Goal: Information Seeking & Learning: Learn about a topic

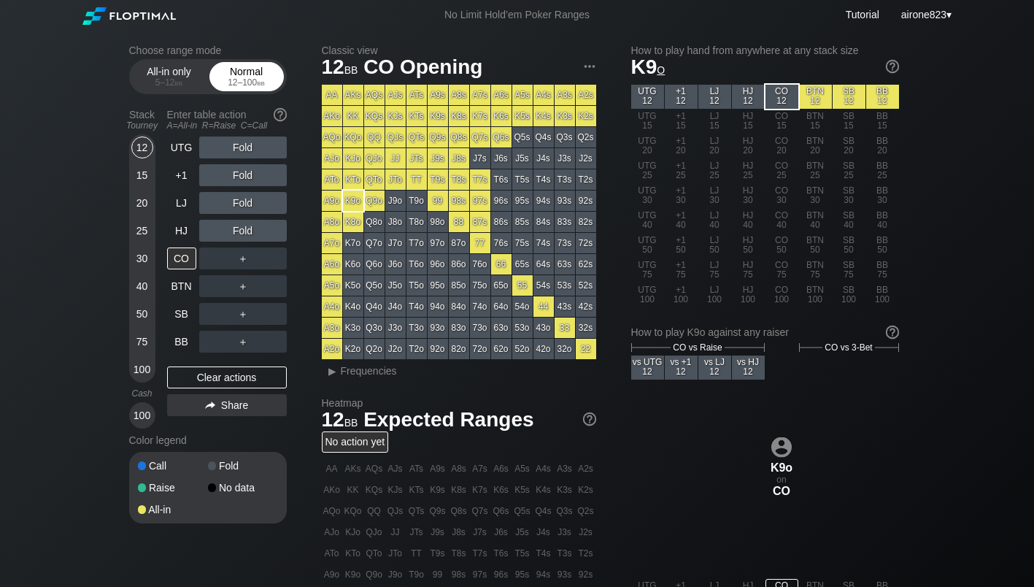
click at [242, 72] on div "Normal 12 – 100 bb" at bounding box center [246, 77] width 67 height 28
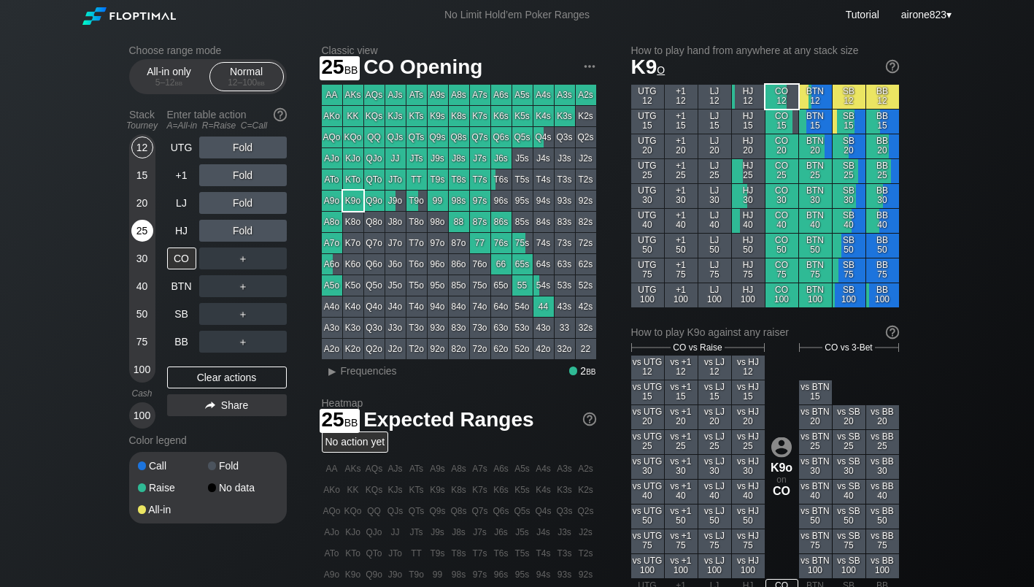
click at [146, 231] on div "25" at bounding box center [142, 231] width 22 height 22
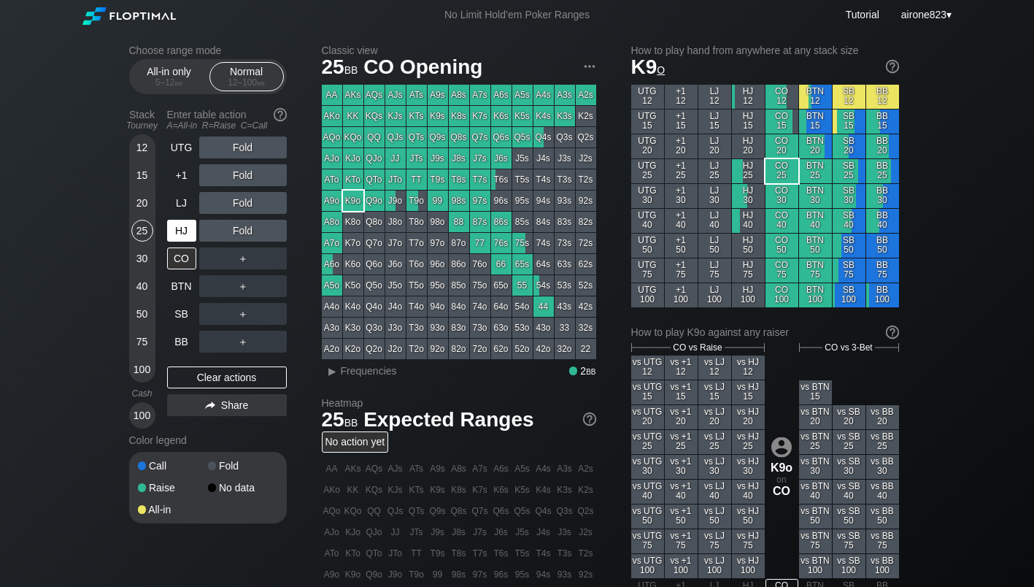
click at [166, 234] on div "Stack Tourney Enter table action A=All-in R=Raise C=Call 12 15 20 25 30 40 50 7…" at bounding box center [208, 266] width 158 height 326
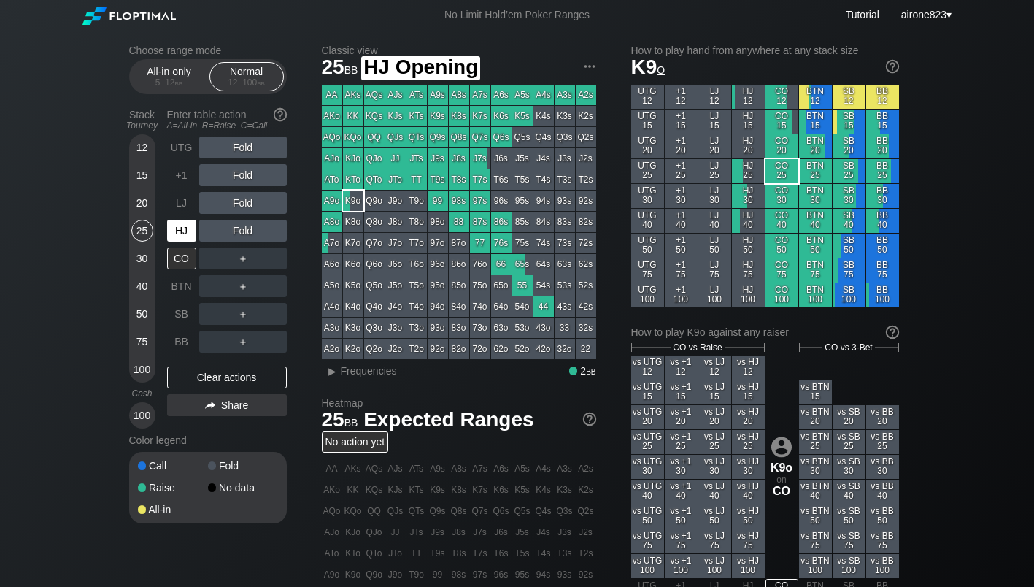
click at [180, 237] on div "HJ" at bounding box center [181, 231] width 29 height 22
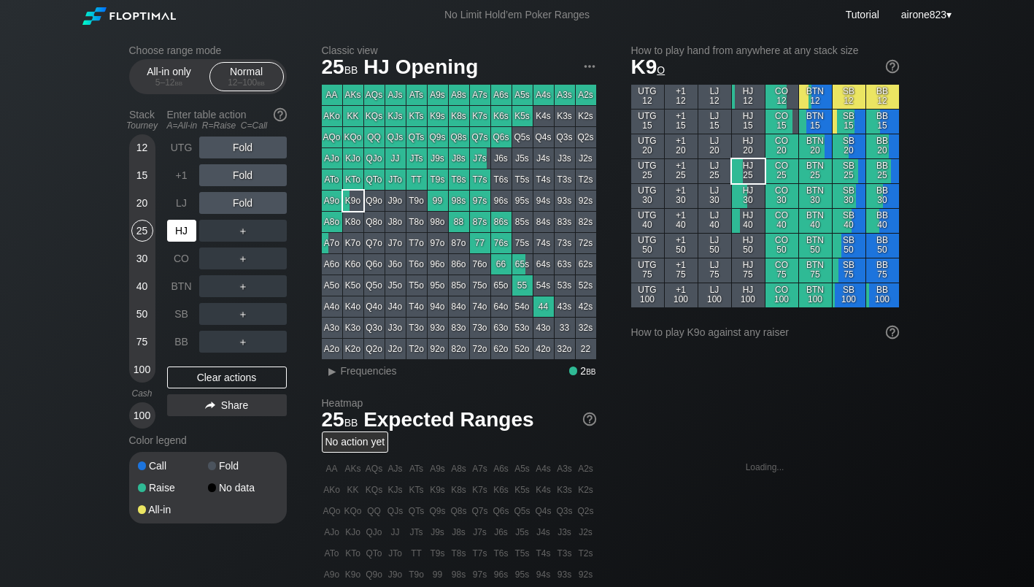
click at [180, 237] on div "HJ" at bounding box center [181, 231] width 29 height 22
click at [180, 235] on div "HJ" at bounding box center [181, 231] width 29 height 22
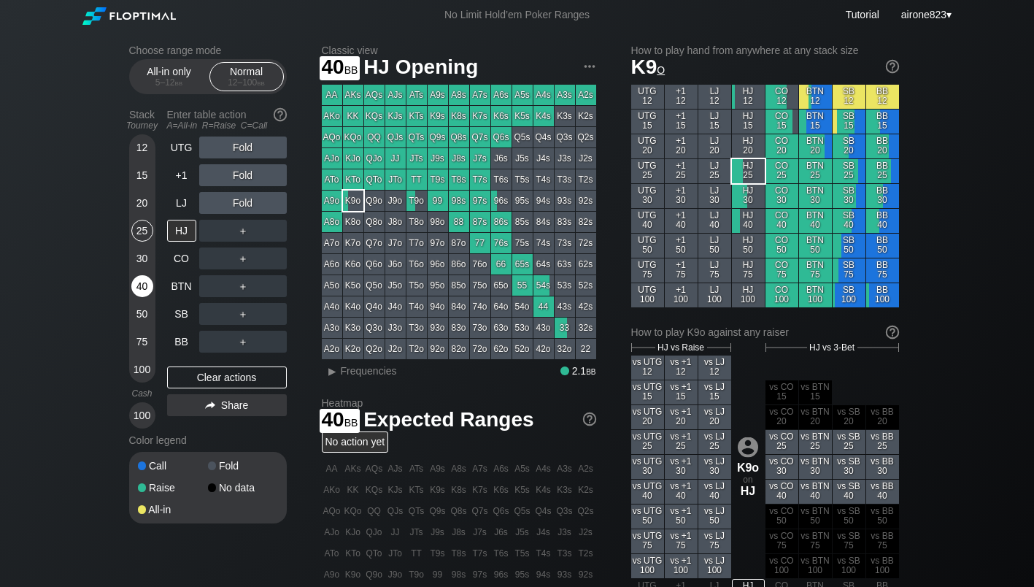
click at [145, 281] on div "40" at bounding box center [142, 286] width 22 height 22
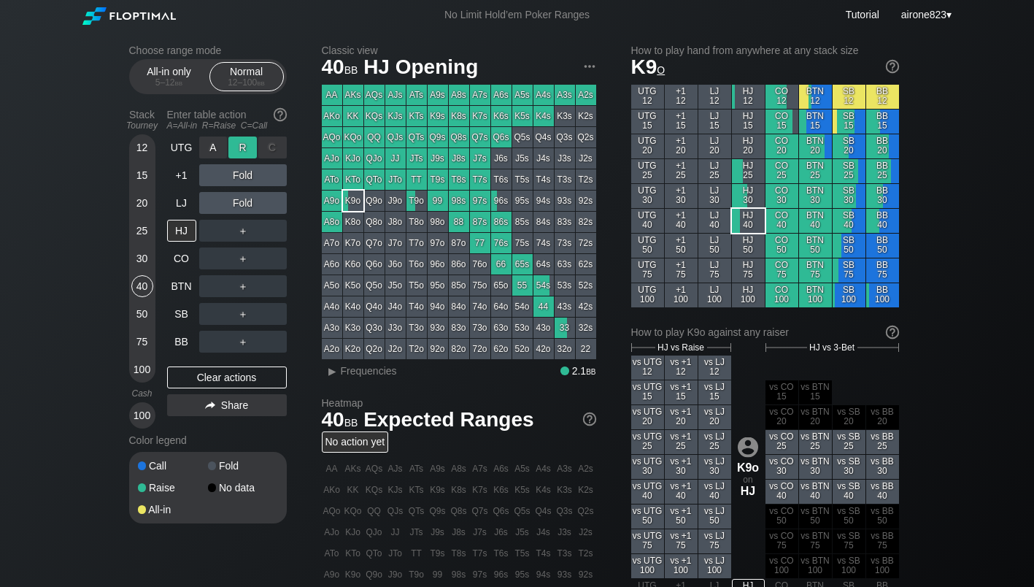
click at [235, 153] on div "R ✕" at bounding box center [242, 147] width 28 height 22
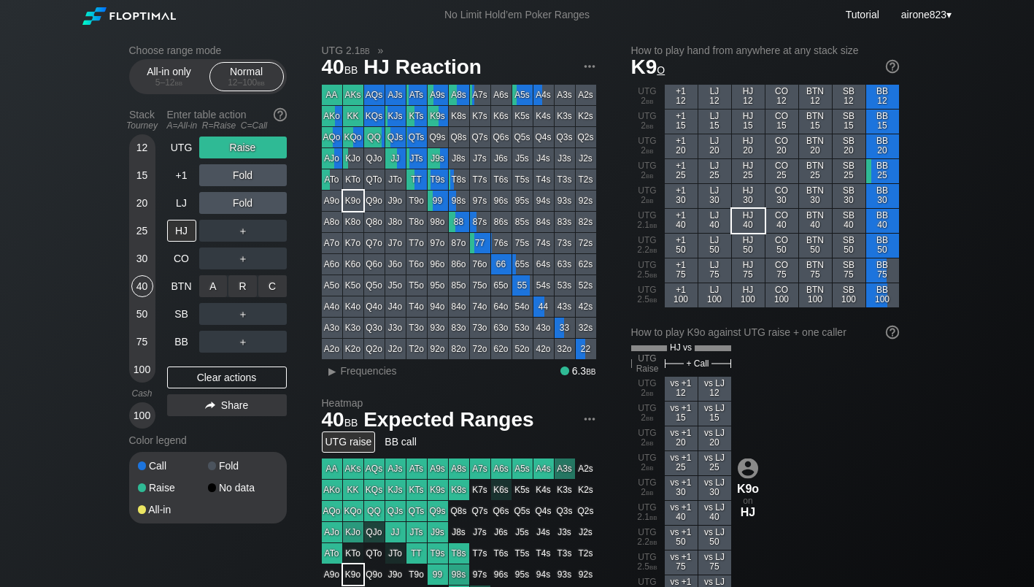
click at [234, 290] on div "R ✕" at bounding box center [242, 286] width 28 height 22
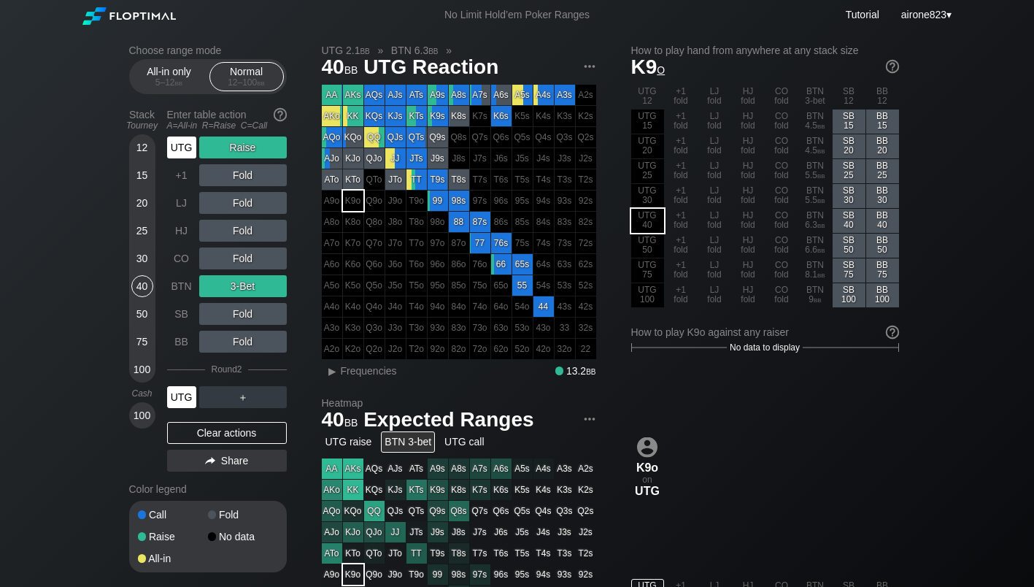
click at [185, 392] on div "UTG" at bounding box center [181, 397] width 29 height 22
click at [186, 392] on div "UTG" at bounding box center [181, 397] width 29 height 22
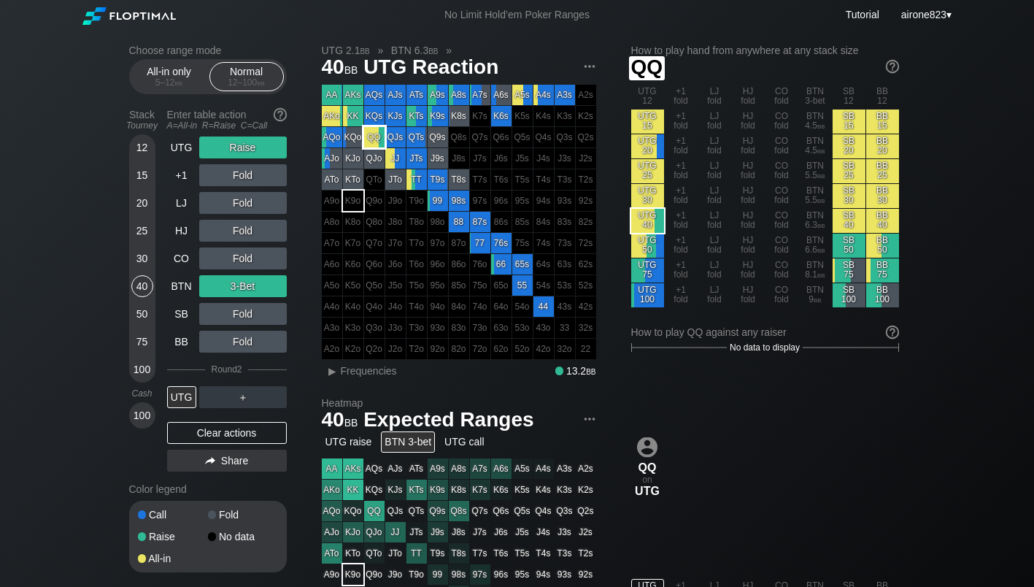
click at [376, 139] on div "QQ" at bounding box center [374, 137] width 20 height 20
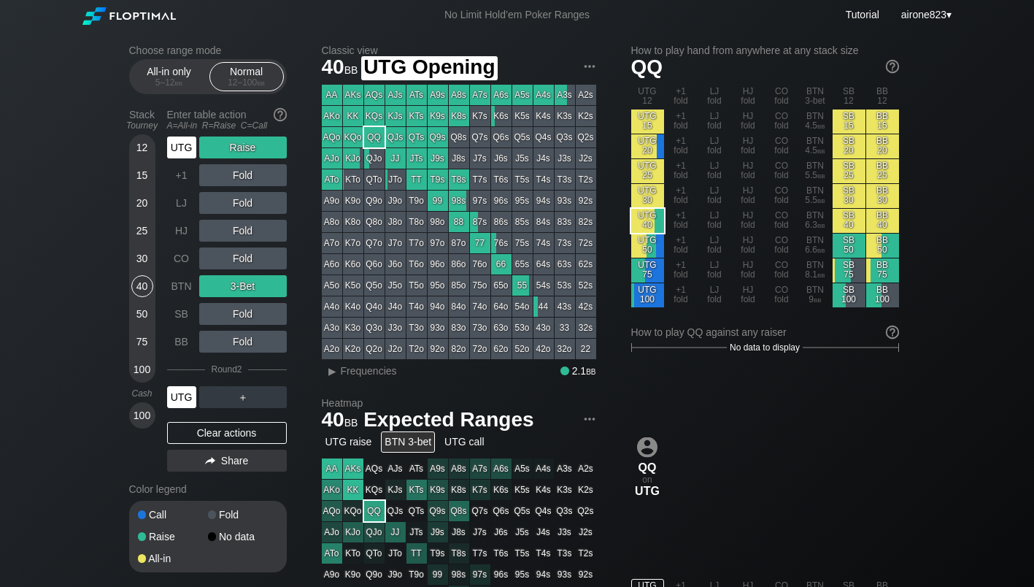
click at [185, 146] on div "UTG" at bounding box center [181, 147] width 29 height 22
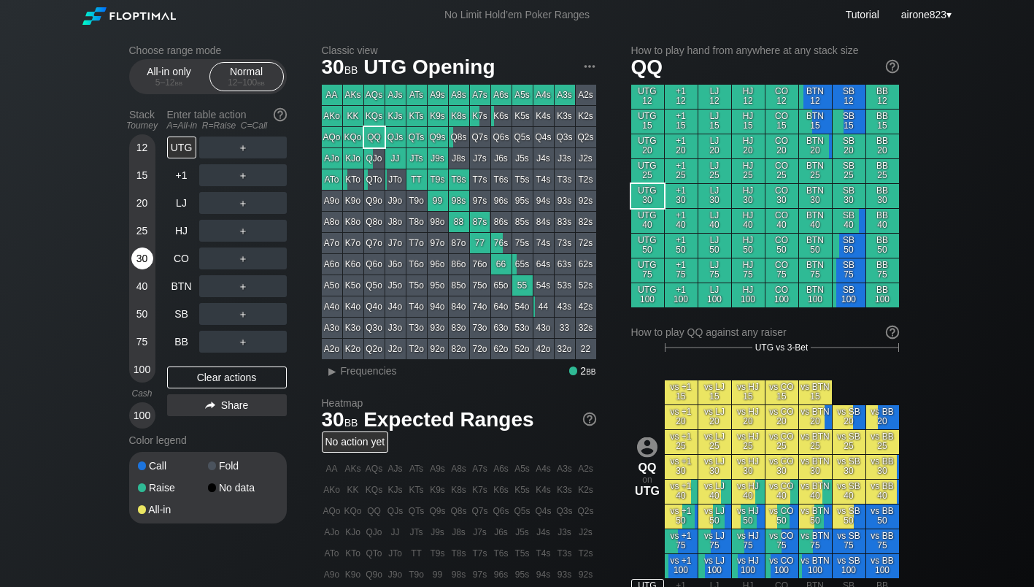
click at [142, 261] on div "30" at bounding box center [142, 258] width 22 height 22
click at [239, 290] on div "R ✕" at bounding box center [242, 286] width 28 height 22
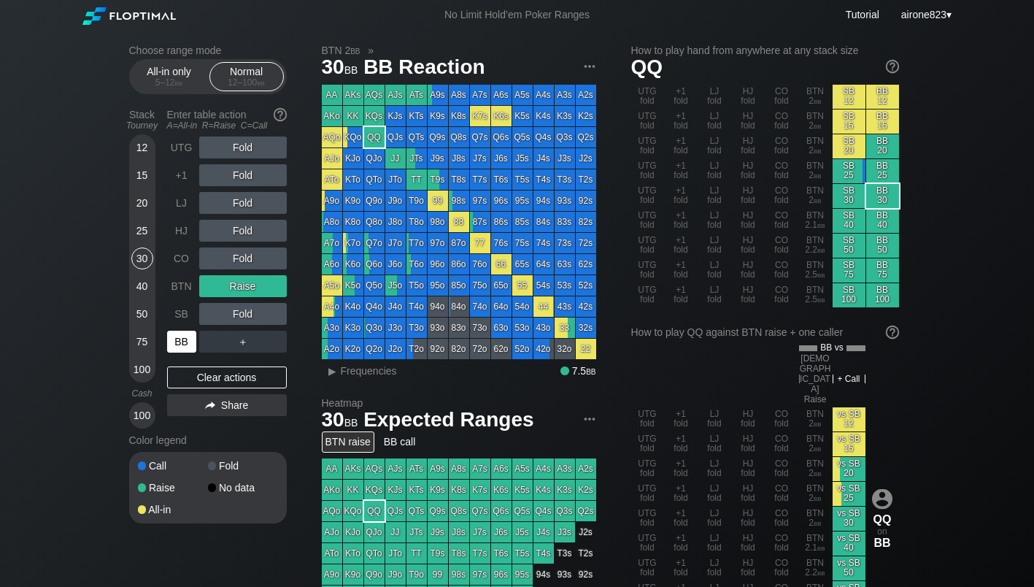
click at [176, 339] on div "BB" at bounding box center [181, 342] width 29 height 22
click at [177, 341] on div "BB" at bounding box center [181, 342] width 29 height 22
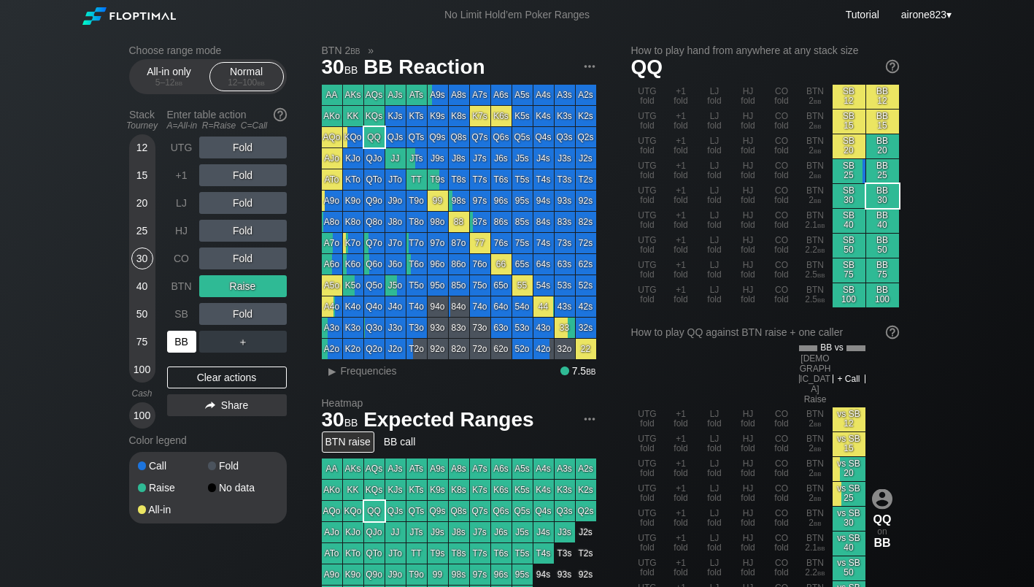
click at [177, 341] on div "BB" at bounding box center [181, 342] width 29 height 22
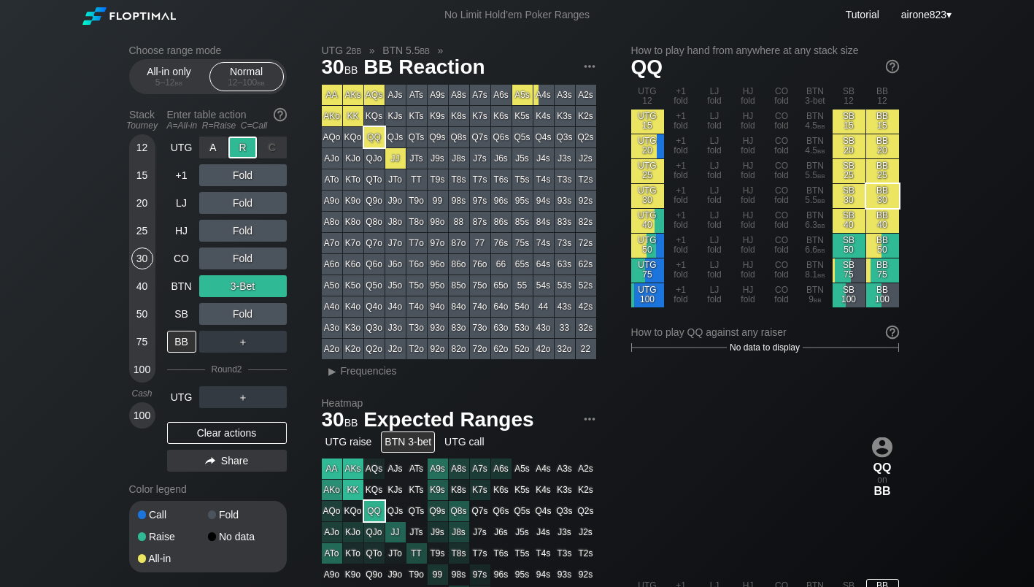
click at [245, 150] on div "R ✕" at bounding box center [242, 147] width 28 height 22
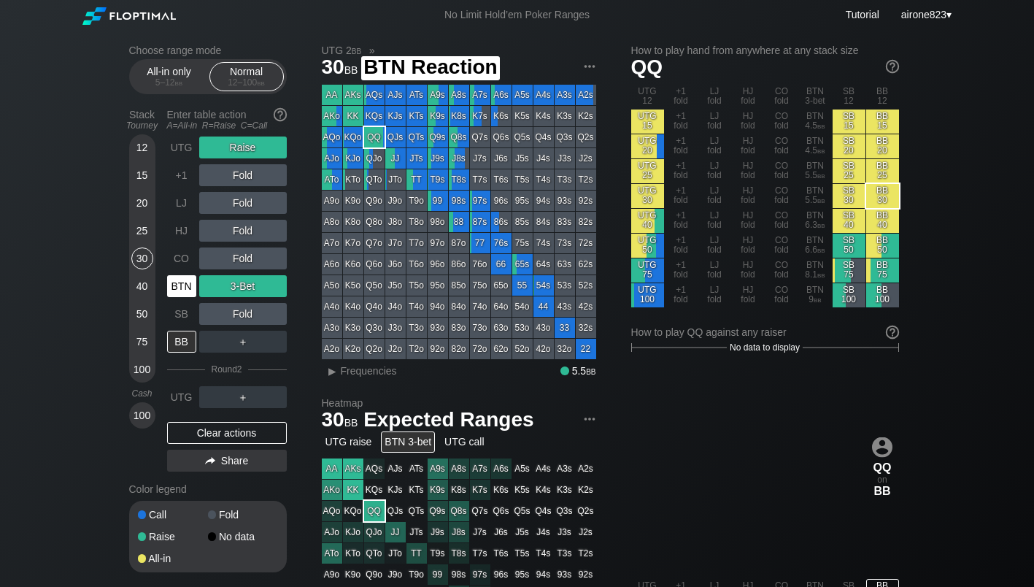
click at [177, 280] on div "BTN" at bounding box center [181, 286] width 29 height 22
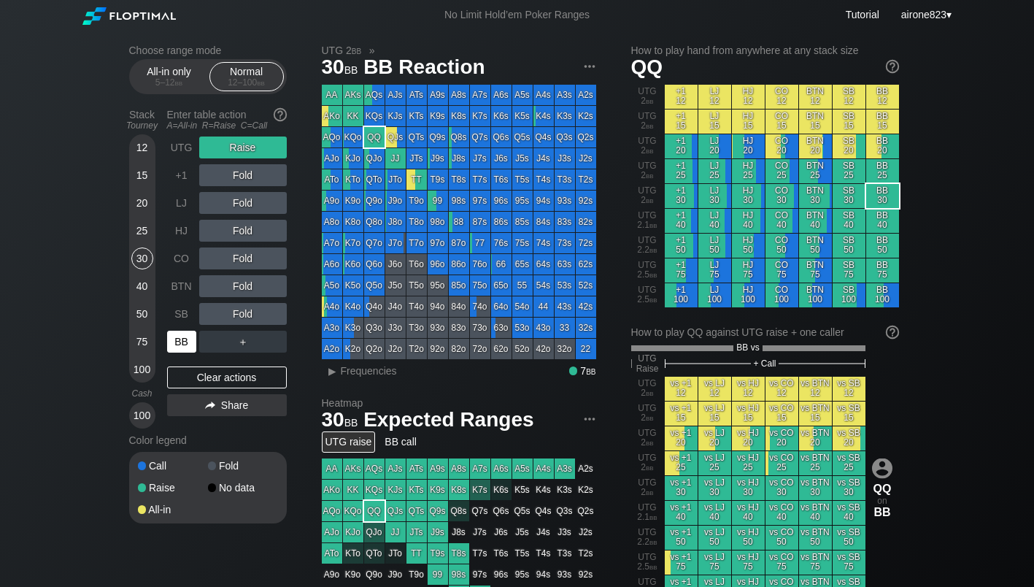
click at [175, 342] on div "BB" at bounding box center [181, 342] width 29 height 22
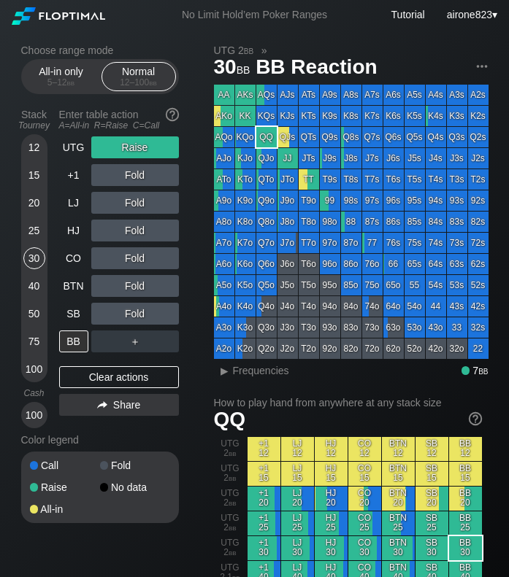
drag, startPoint x: 11, startPoint y: 214, endPoint x: 27, endPoint y: 199, distance: 22.2
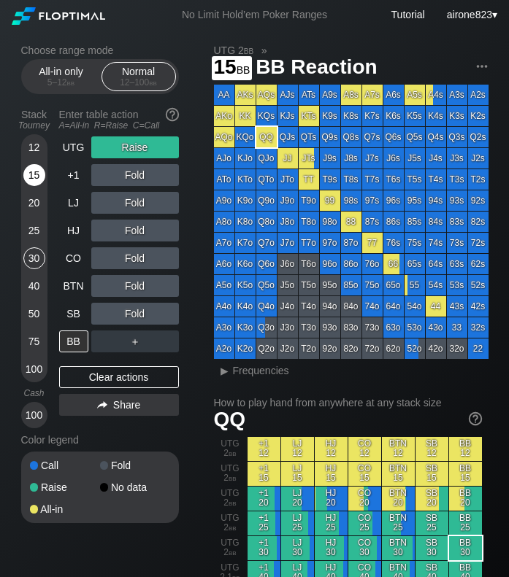
click at [43, 178] on div "15" at bounding box center [34, 175] width 22 height 22
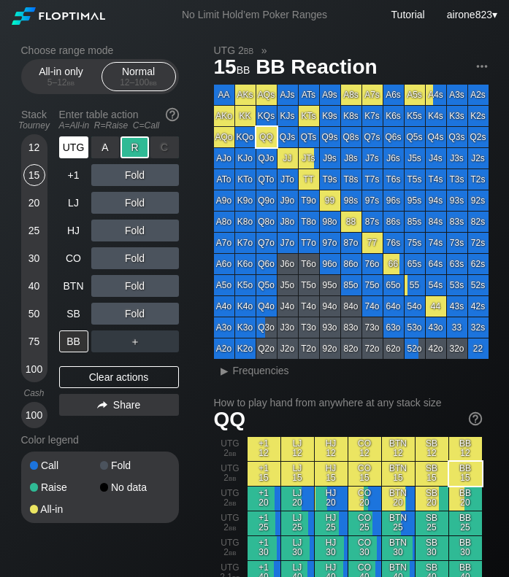
click at [86, 153] on div "UTG" at bounding box center [73, 147] width 29 height 22
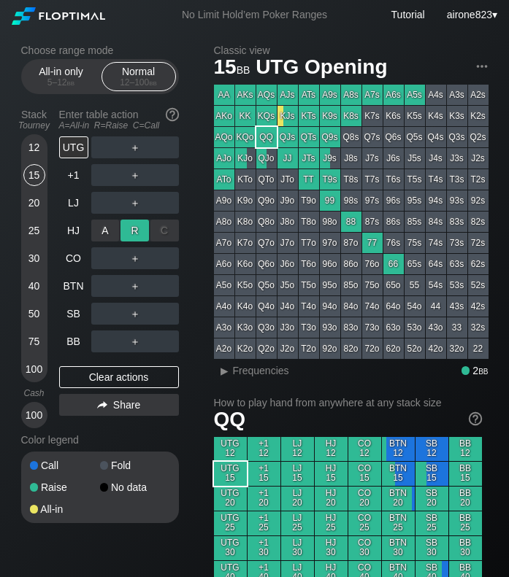
click at [136, 232] on div "R ✕" at bounding box center [134, 231] width 28 height 22
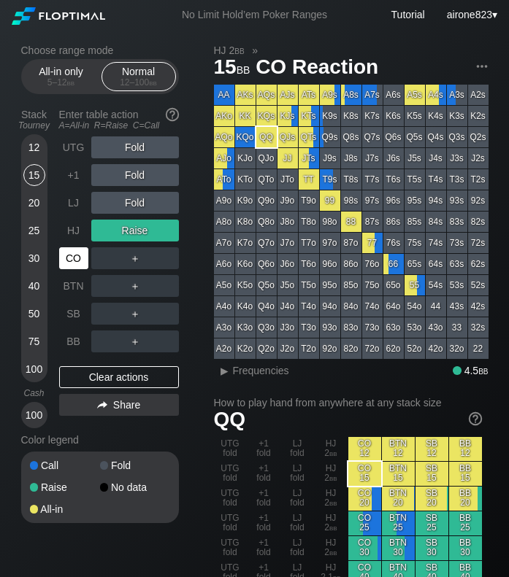
click at [75, 257] on div "CO" at bounding box center [73, 258] width 29 height 22
click at [30, 258] on div "30" at bounding box center [34, 258] width 22 height 22
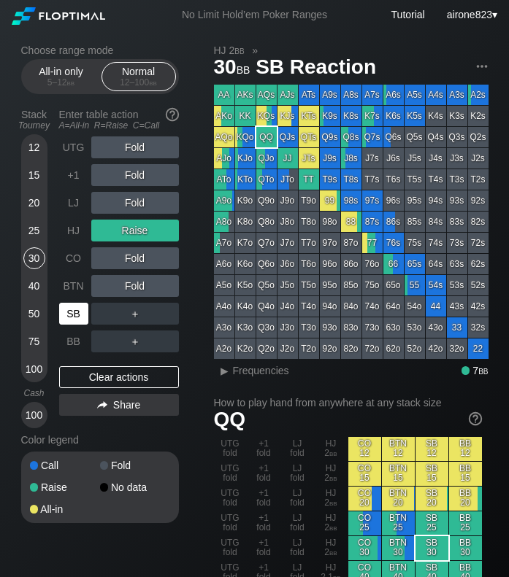
click at [69, 312] on div "SB" at bounding box center [73, 314] width 29 height 22
drag, startPoint x: 4, startPoint y: 272, endPoint x: 9, endPoint y: 259, distance: 13.2
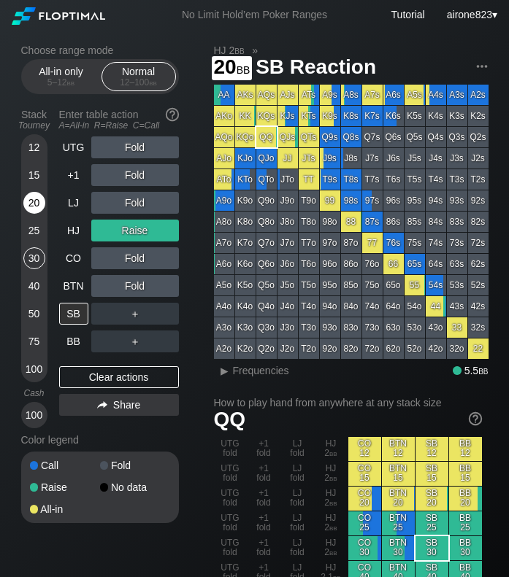
click at [42, 211] on div "20" at bounding box center [34, 203] width 22 height 22
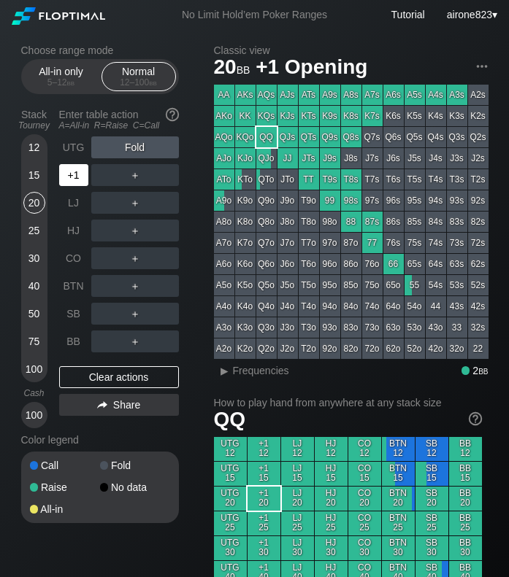
click at [75, 175] on div "+1" at bounding box center [73, 175] width 29 height 22
click at [28, 183] on div "15" at bounding box center [34, 175] width 22 height 22
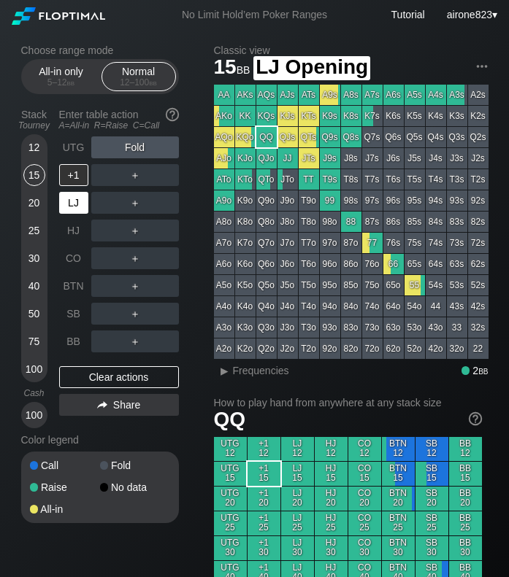
click at [73, 198] on div "LJ" at bounding box center [73, 203] width 29 height 22
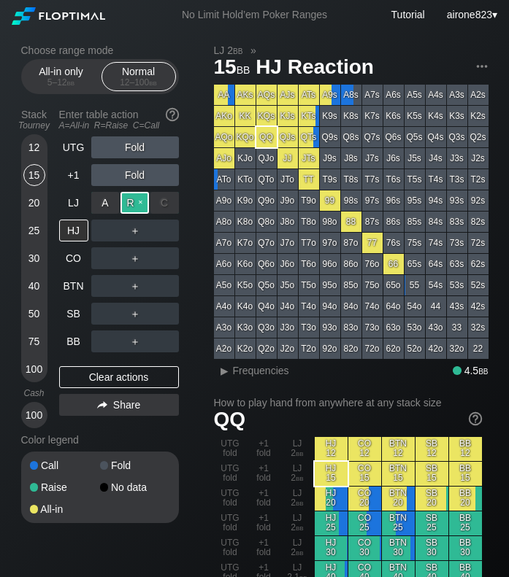
click at [134, 203] on div "R ✕" at bounding box center [134, 203] width 28 height 22
click at [111, 312] on div "A ✕" at bounding box center [105, 314] width 28 height 22
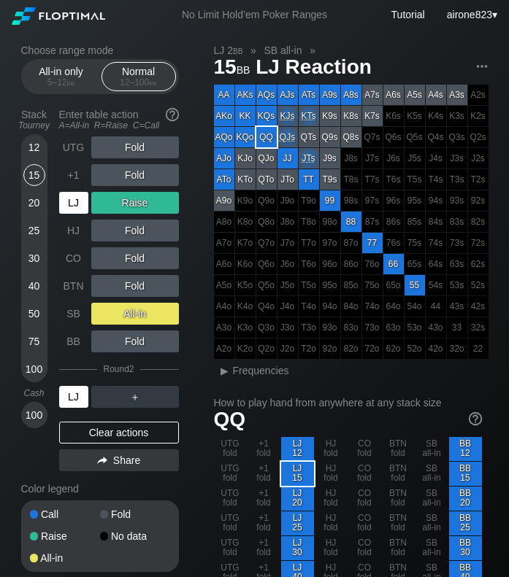
click at [79, 391] on div "LJ" at bounding box center [73, 397] width 29 height 22
click at [77, 392] on div "LJ" at bounding box center [73, 397] width 29 height 22
click at [34, 234] on div "25" at bounding box center [34, 231] width 22 height 22
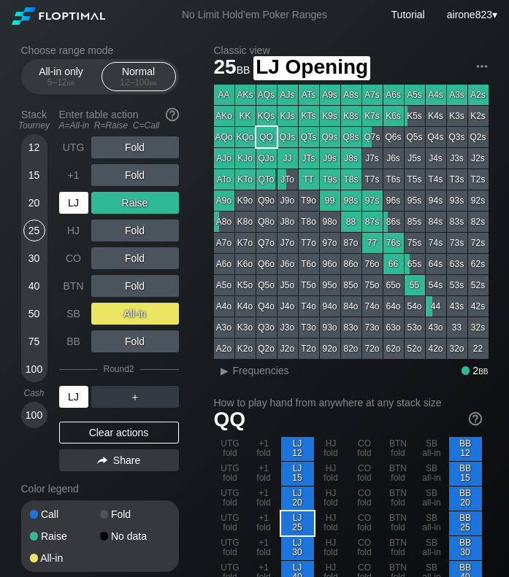
click at [61, 205] on div "LJ" at bounding box center [73, 203] width 29 height 22
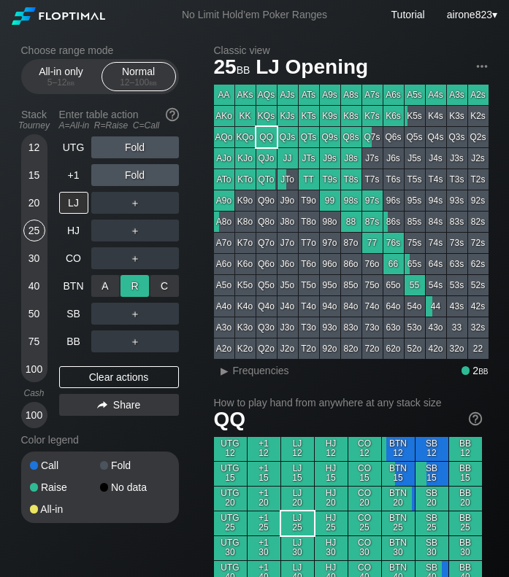
click at [126, 286] on div "R ✕" at bounding box center [134, 286] width 28 height 22
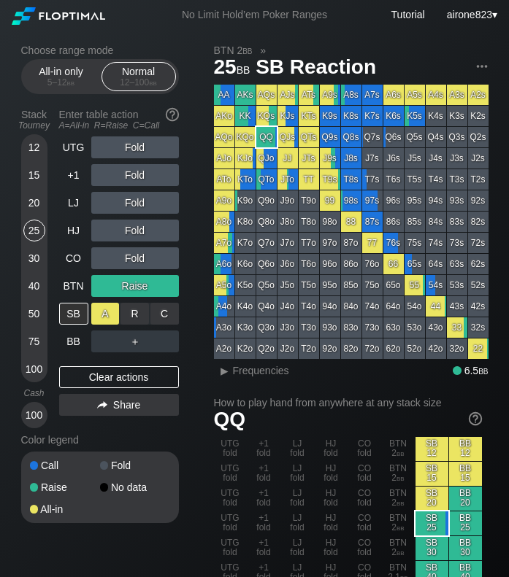
click at [96, 315] on div "A ✕" at bounding box center [105, 314] width 28 height 22
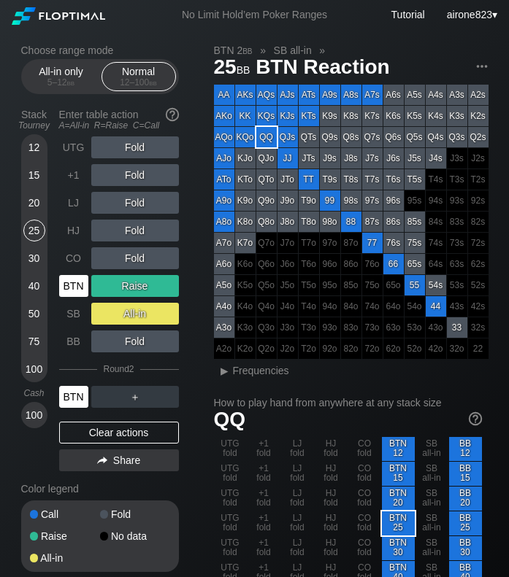
click at [72, 396] on div "BTN" at bounding box center [73, 397] width 29 height 22
click at [71, 397] on div "BTN" at bounding box center [73, 397] width 29 height 22
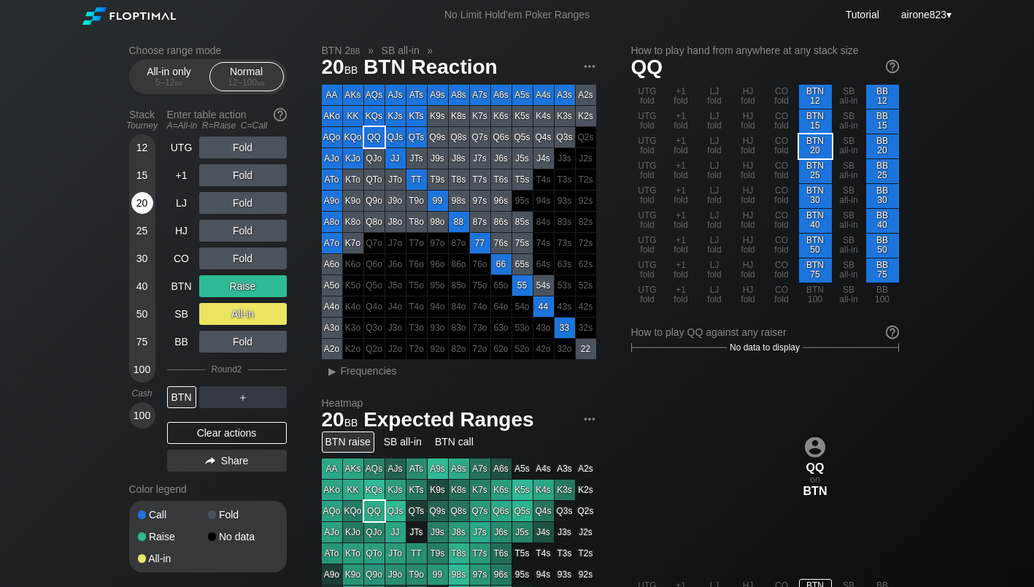
click at [140, 205] on div "20" at bounding box center [142, 203] width 22 height 22
click at [245, 157] on div "R ✕" at bounding box center [242, 147] width 28 height 22
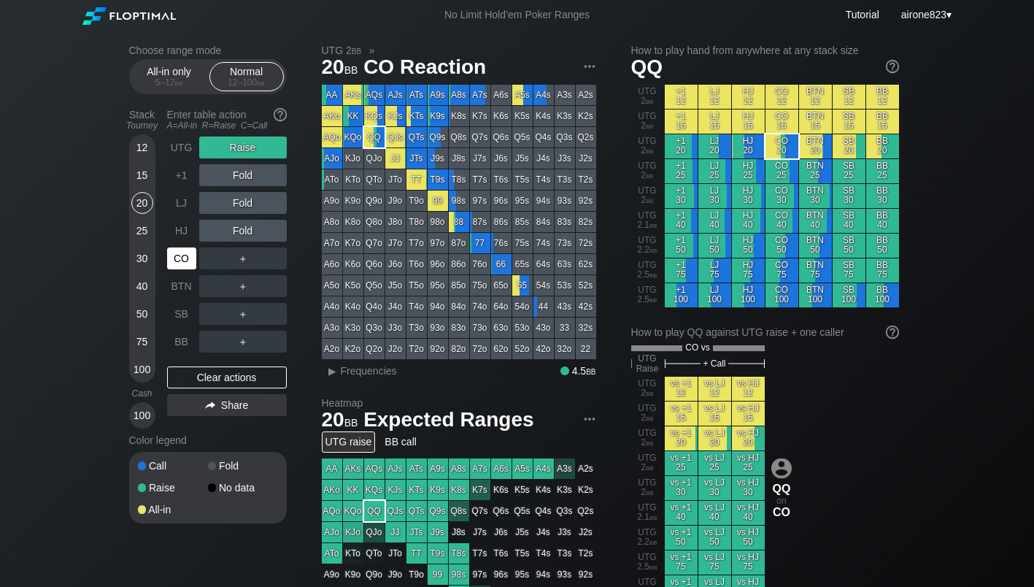
click at [191, 258] on div "CO" at bounding box center [181, 258] width 29 height 22
click at [188, 258] on div "CO" at bounding box center [181, 258] width 29 height 22
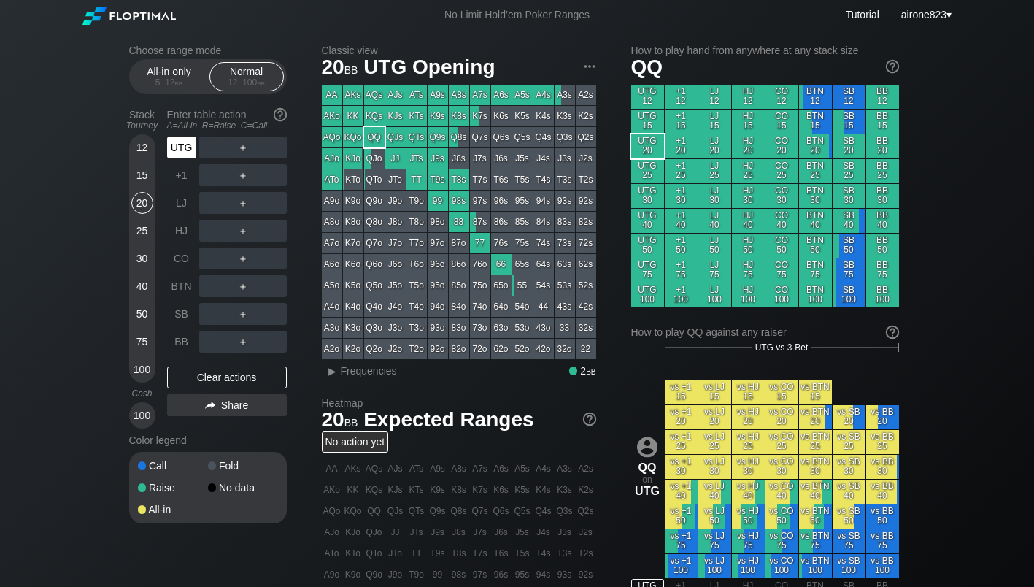
click at [197, 154] on div "UTG" at bounding box center [183, 148] width 32 height 28
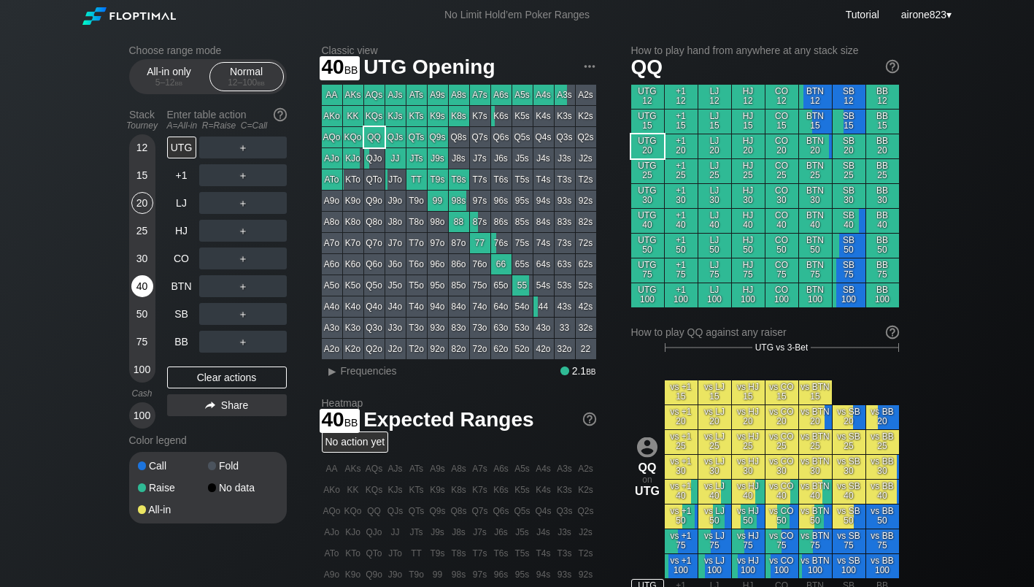
click at [136, 295] on div "40" at bounding box center [142, 286] width 22 height 22
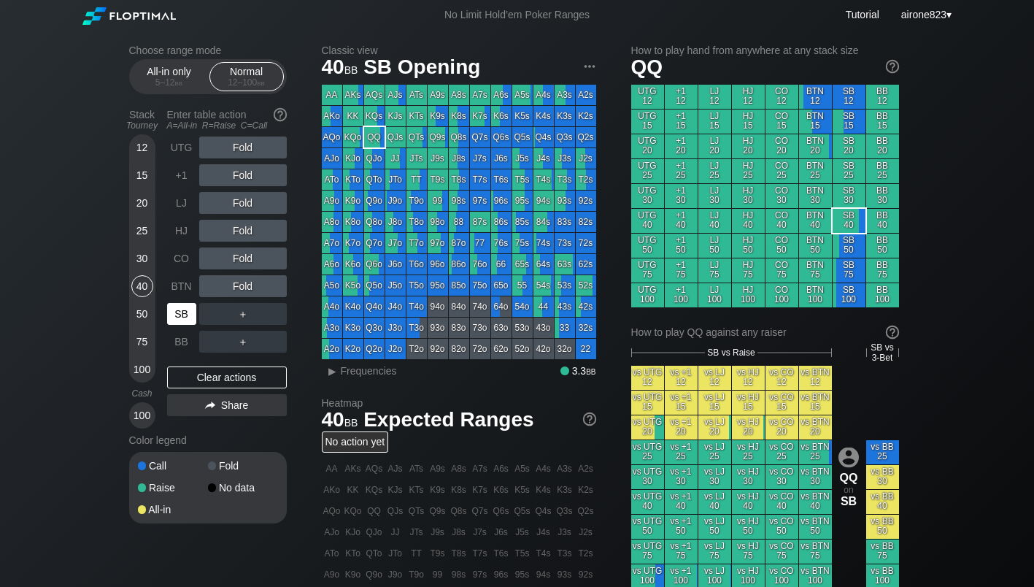
click at [185, 308] on div "SB" at bounding box center [181, 314] width 29 height 22
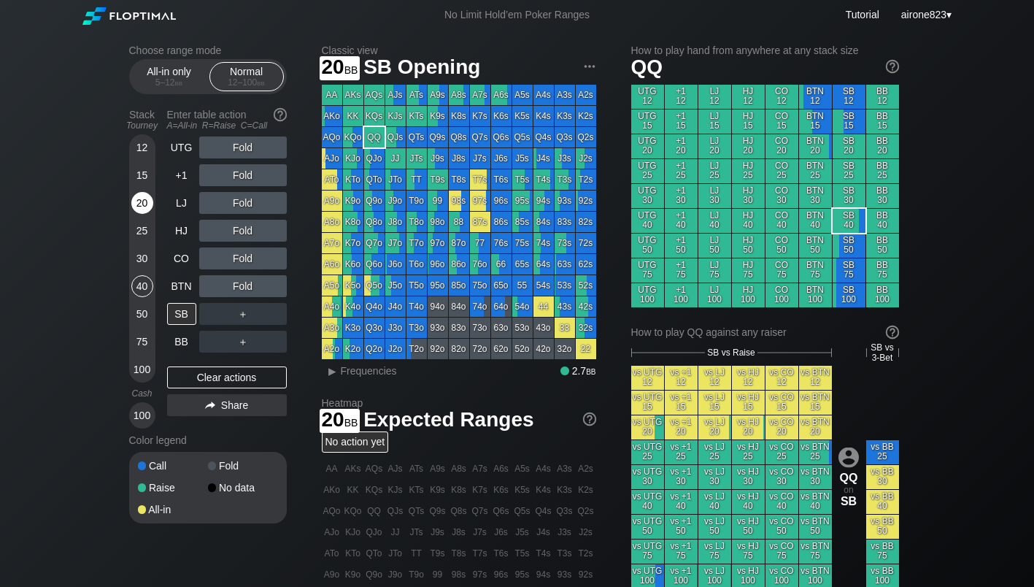
click at [139, 210] on div "20" at bounding box center [142, 203] width 22 height 22
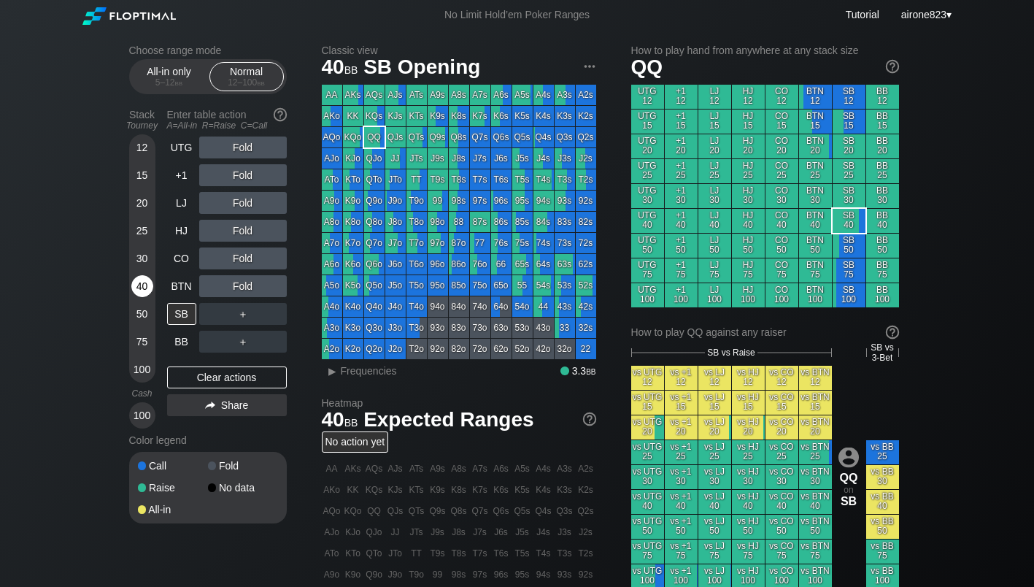
click at [139, 282] on div "40" at bounding box center [142, 286] width 22 height 22
click at [251, 173] on div "R ✕" at bounding box center [242, 175] width 28 height 22
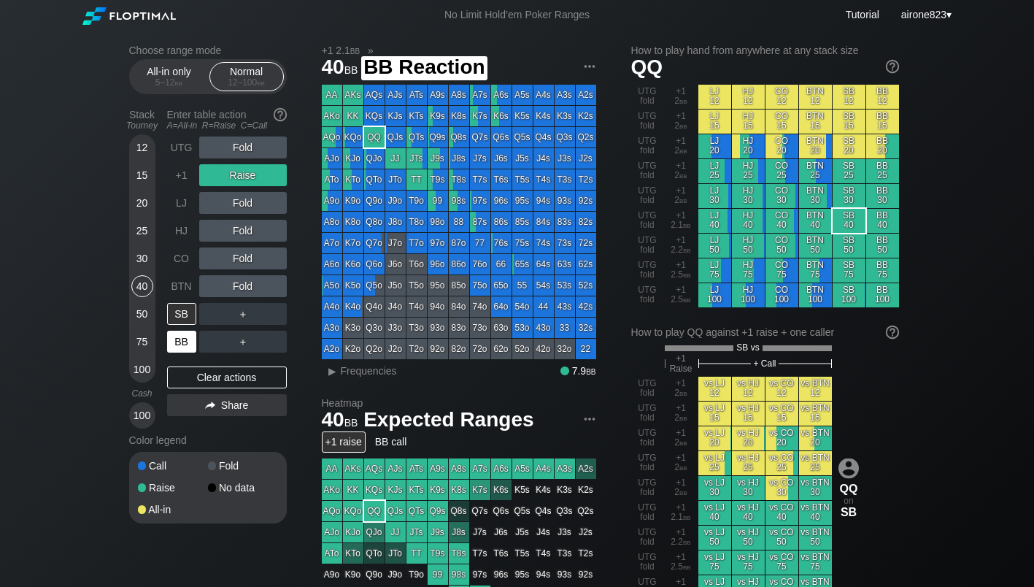
click at [188, 342] on div "BB" at bounding box center [181, 342] width 29 height 22
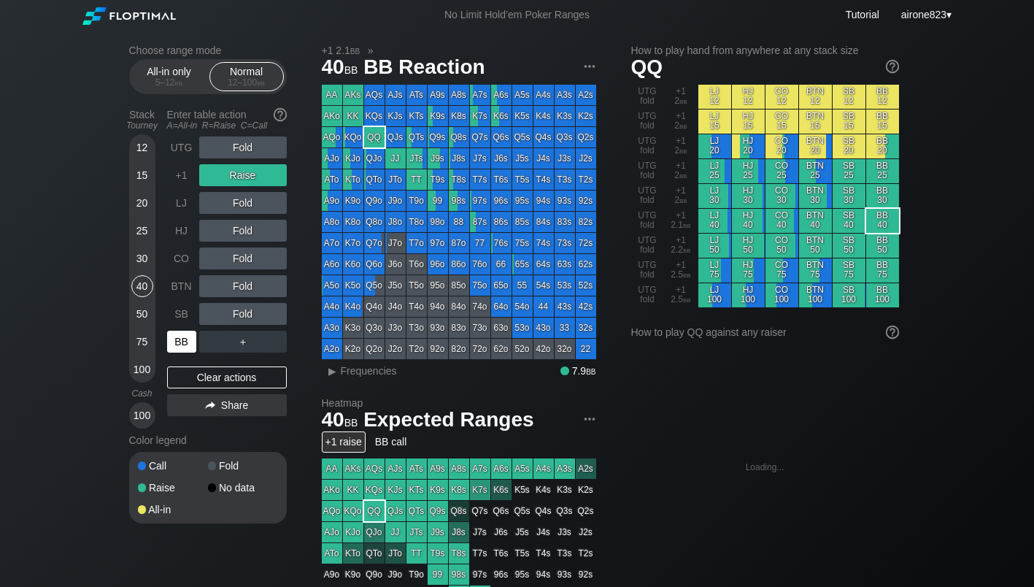
click at [188, 342] on div "BB" at bounding box center [181, 342] width 29 height 22
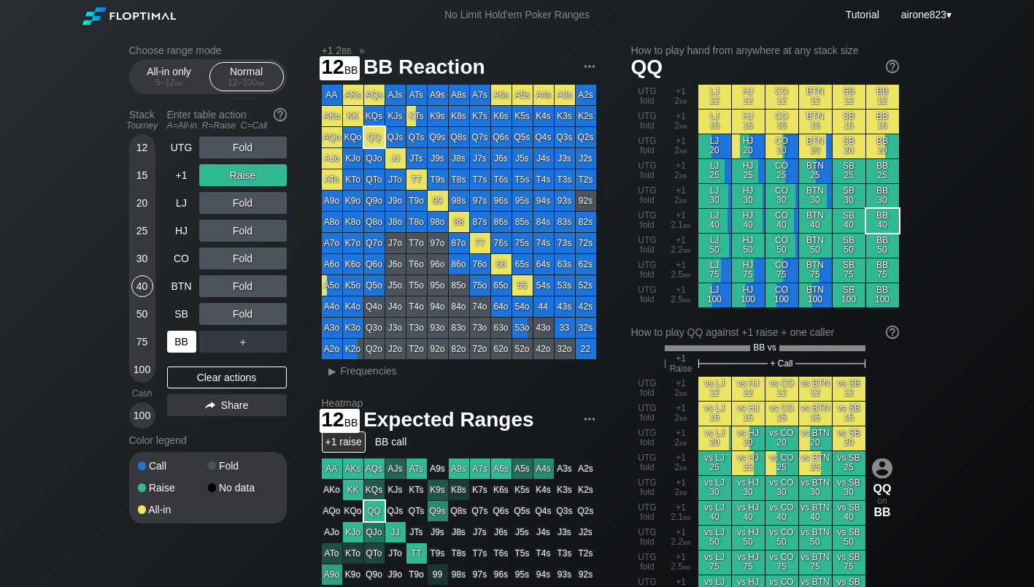
click at [145, 154] on div "12" at bounding box center [142, 147] width 22 height 22
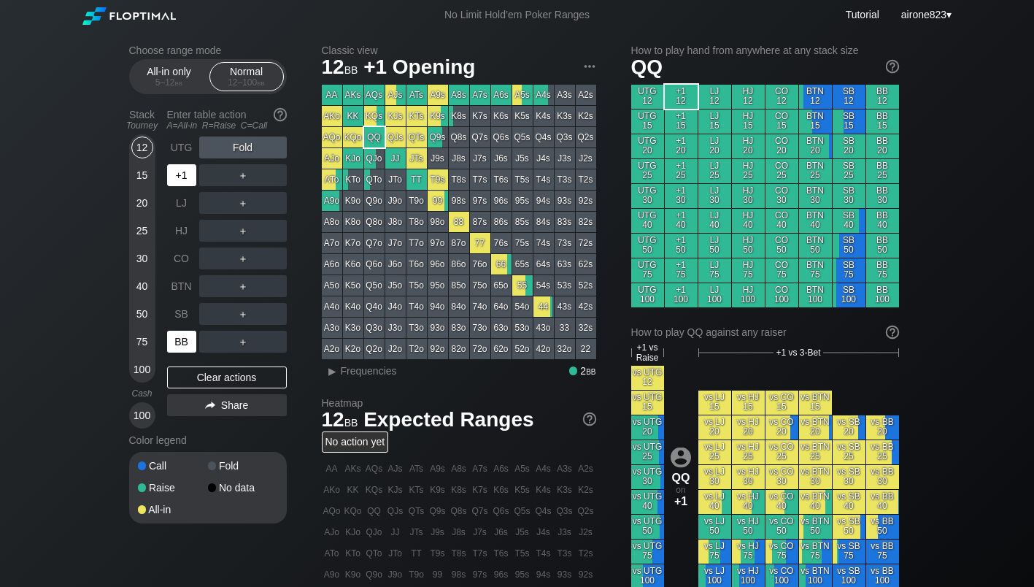
click at [177, 173] on div "+1" at bounding box center [181, 175] width 29 height 22
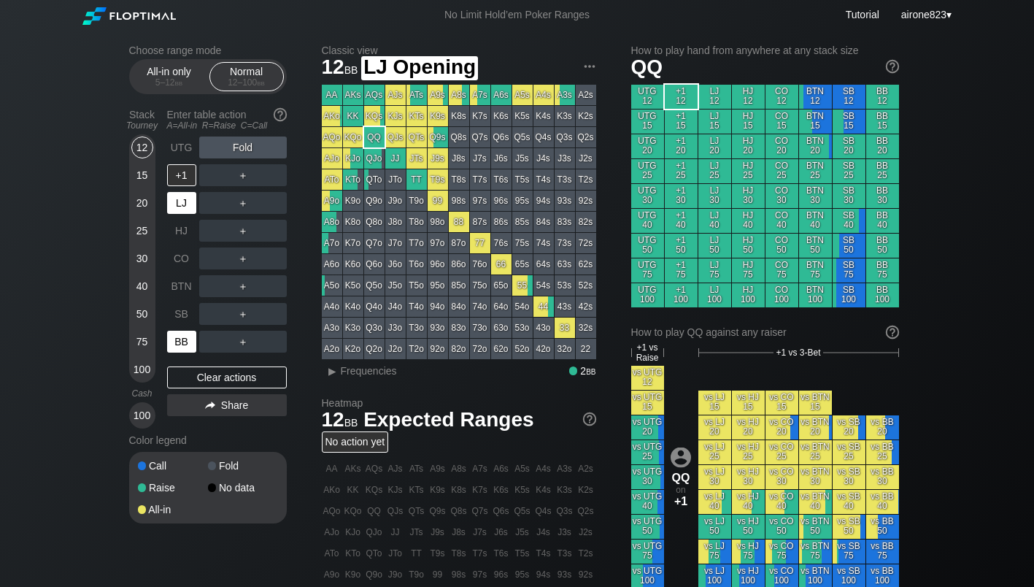
click at [179, 194] on div "LJ" at bounding box center [183, 203] width 32 height 28
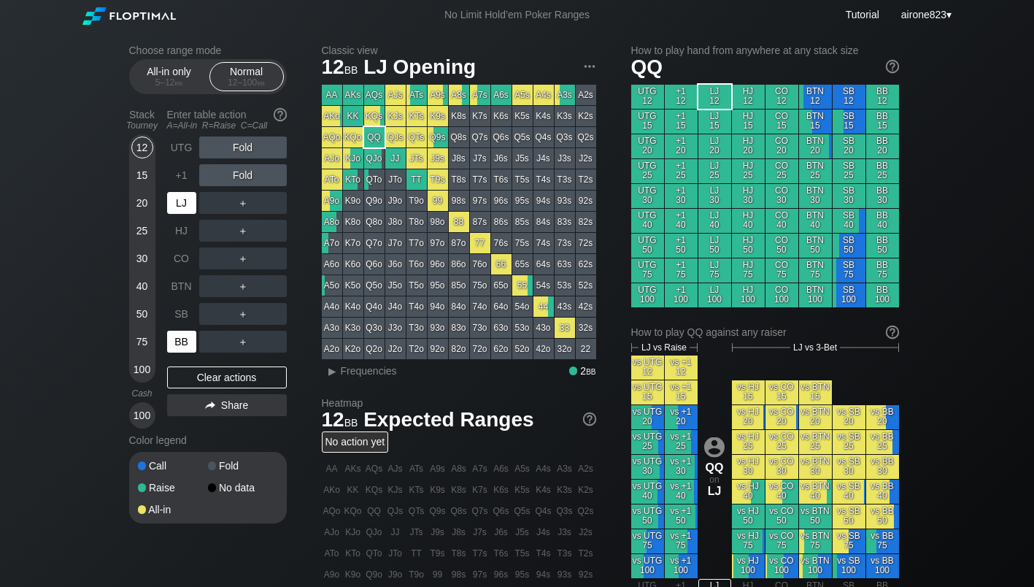
click at [179, 194] on div "LJ" at bounding box center [183, 203] width 32 height 28
click at [182, 101] on section "Choose range mode All-in only 5 – 12 bb Normal 12 – 100 bb Stack Tourney Enter …" at bounding box center [208, 284] width 158 height 479
click at [182, 93] on div "All-in only 5 – 12 bb Normal 12 – 100 bb" at bounding box center [208, 76] width 158 height 35
click at [182, 90] on div "All-in only 5 – 12 bb" at bounding box center [169, 77] width 67 height 28
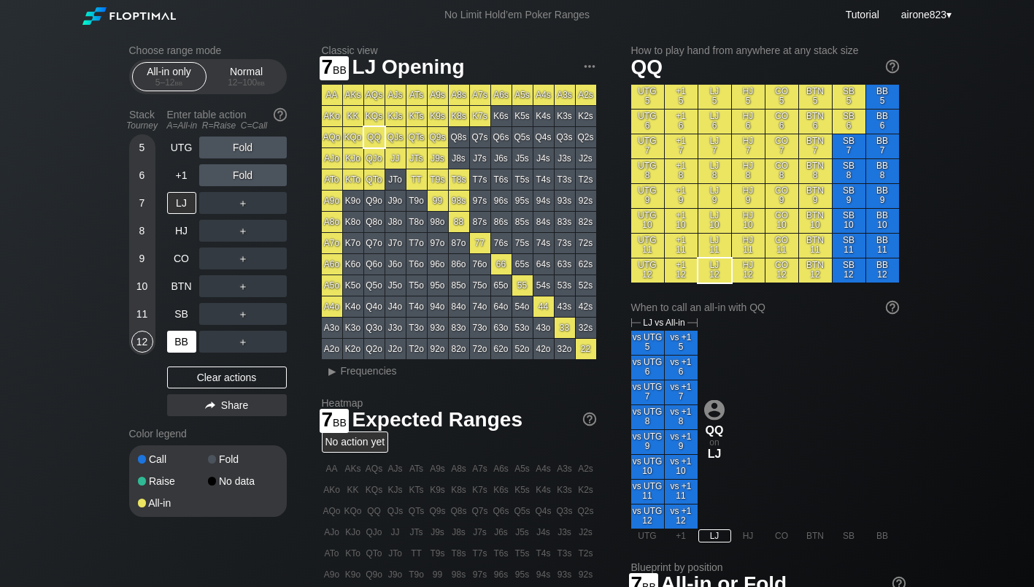
click at [149, 196] on div "7" at bounding box center [142, 206] width 22 height 28
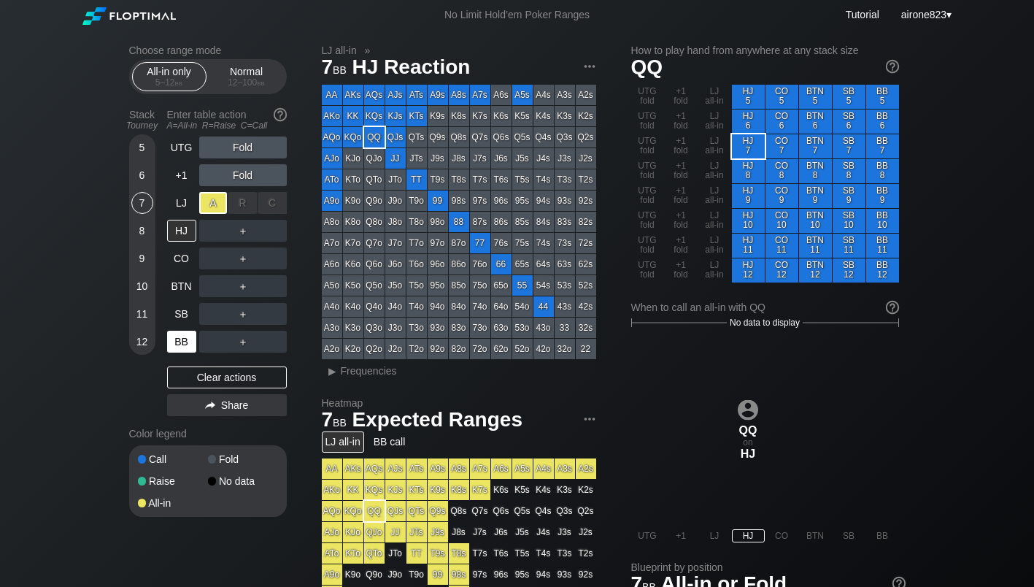
click at [216, 202] on div "A ✕" at bounding box center [213, 203] width 28 height 22
click at [272, 314] on div "C ✕" at bounding box center [272, 314] width 28 height 22
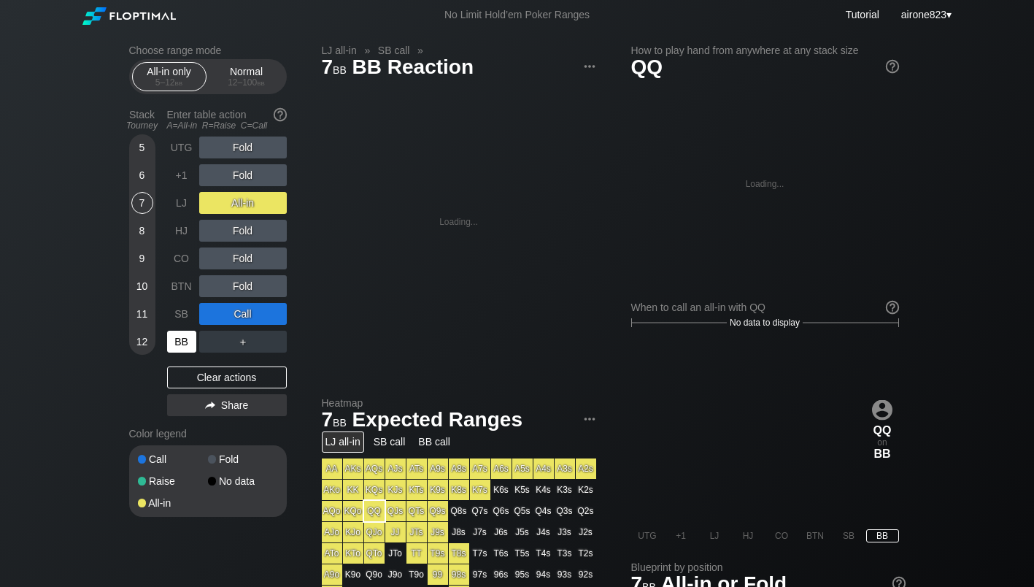
click at [190, 346] on div "BB" at bounding box center [181, 342] width 29 height 22
click at [183, 347] on div "BB" at bounding box center [181, 342] width 29 height 22
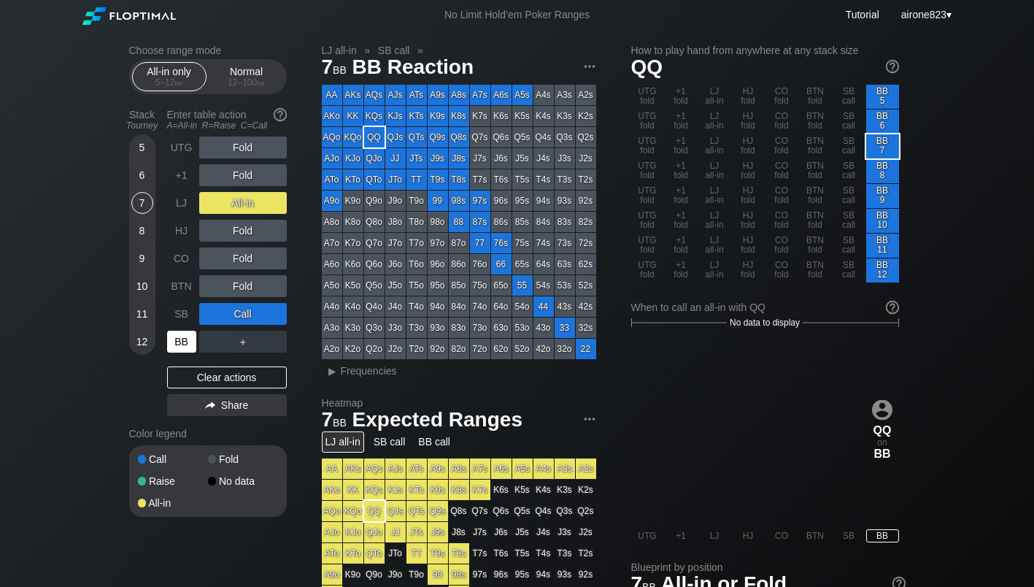
click at [183, 347] on div "BB" at bounding box center [181, 342] width 29 height 22
click at [179, 325] on div "SB" at bounding box center [181, 314] width 29 height 22
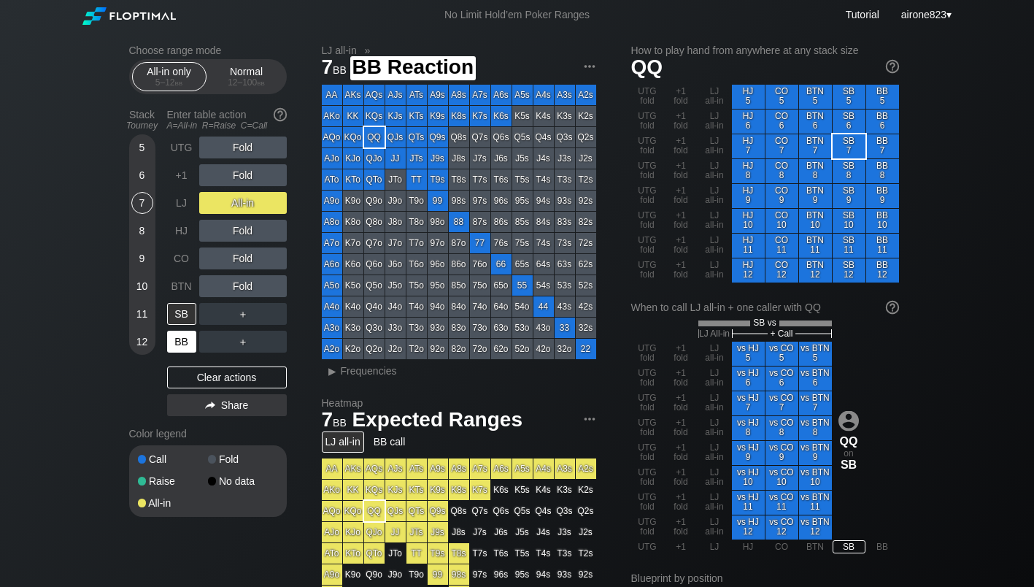
click at [179, 339] on div "BB" at bounding box center [181, 342] width 29 height 22
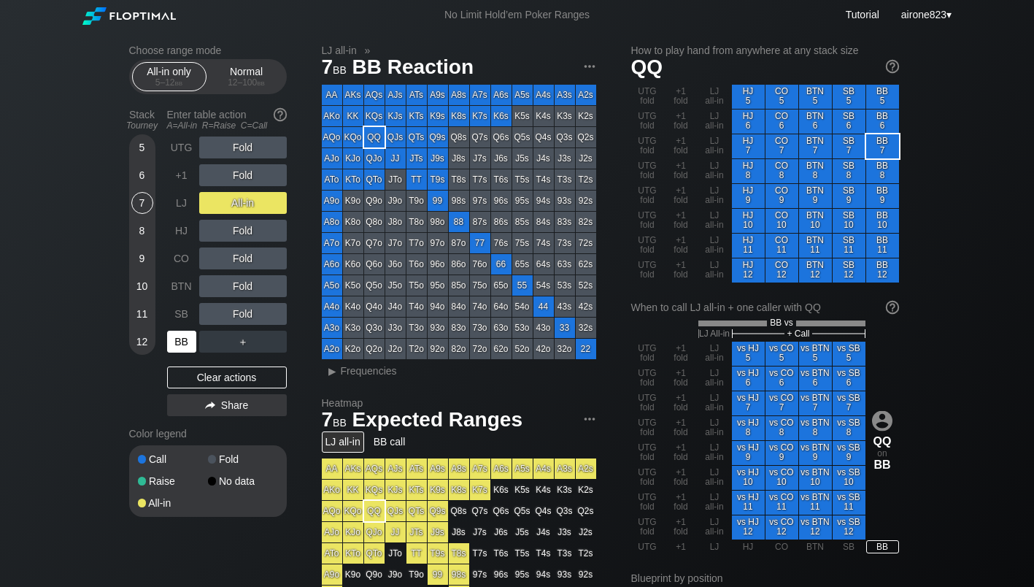
click at [179, 339] on div "BB" at bounding box center [181, 342] width 29 height 22
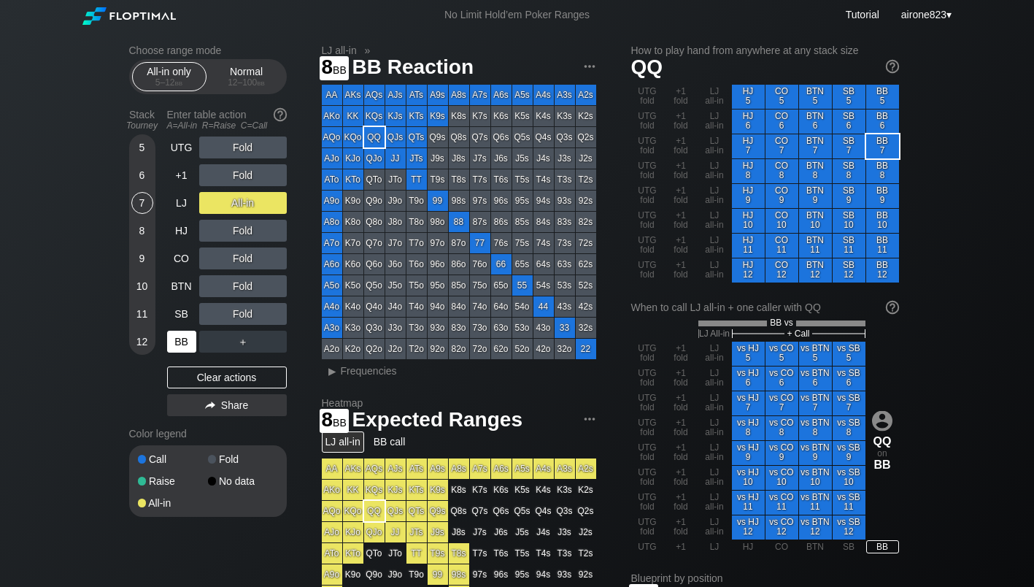
click at [149, 236] on div "8" at bounding box center [142, 231] width 22 height 22
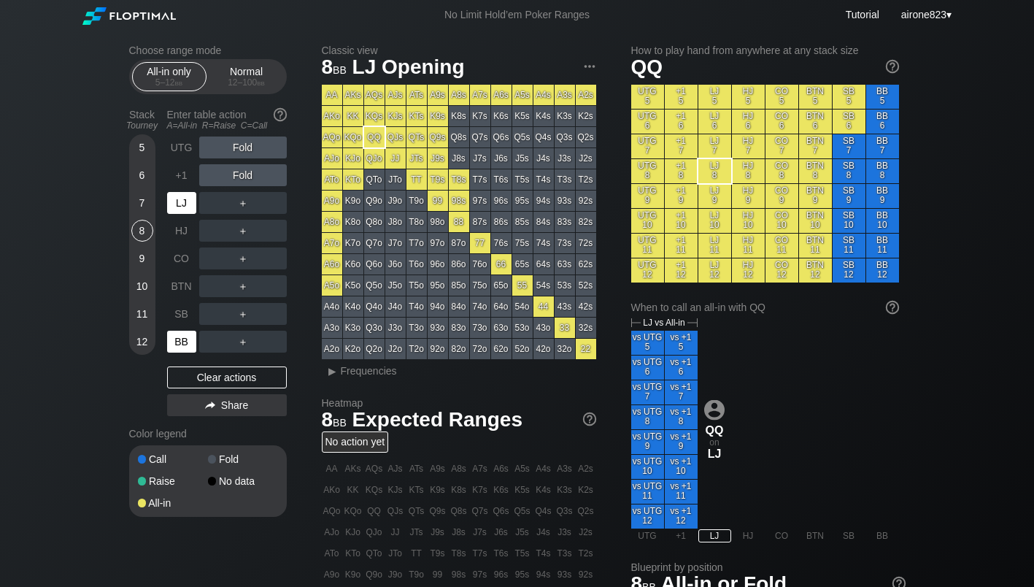
click at [178, 217] on div "LJ" at bounding box center [183, 203] width 32 height 28
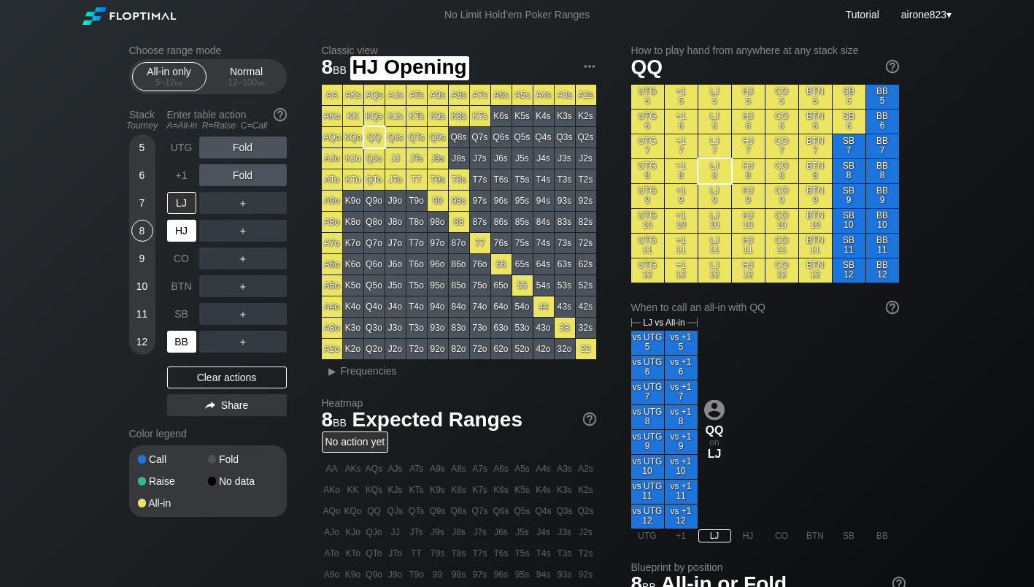
click at [185, 233] on div "HJ" at bounding box center [181, 231] width 29 height 22
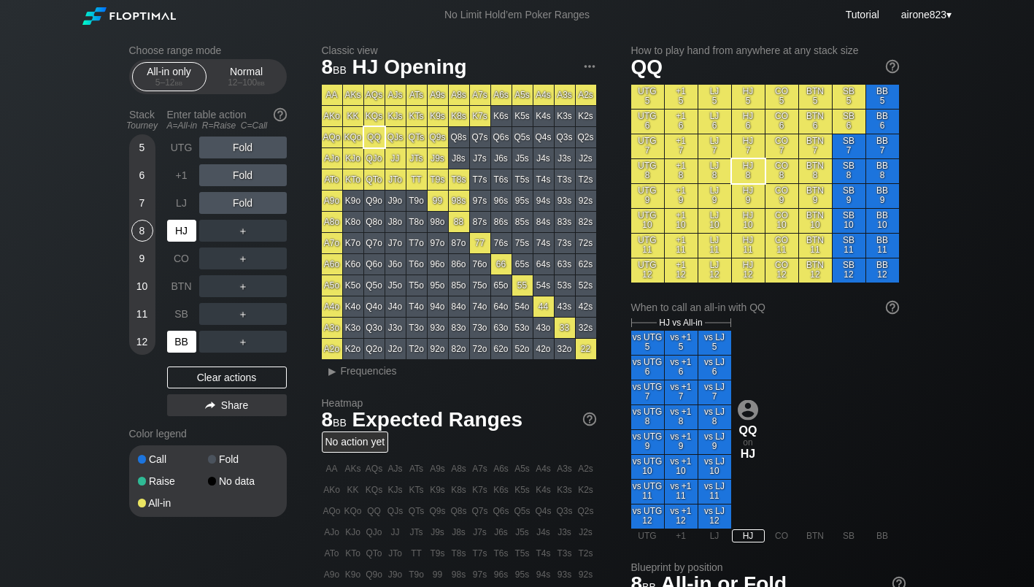
click at [185, 233] on div "HJ" at bounding box center [181, 231] width 29 height 22
click at [141, 247] on div "8" at bounding box center [142, 234] width 22 height 28
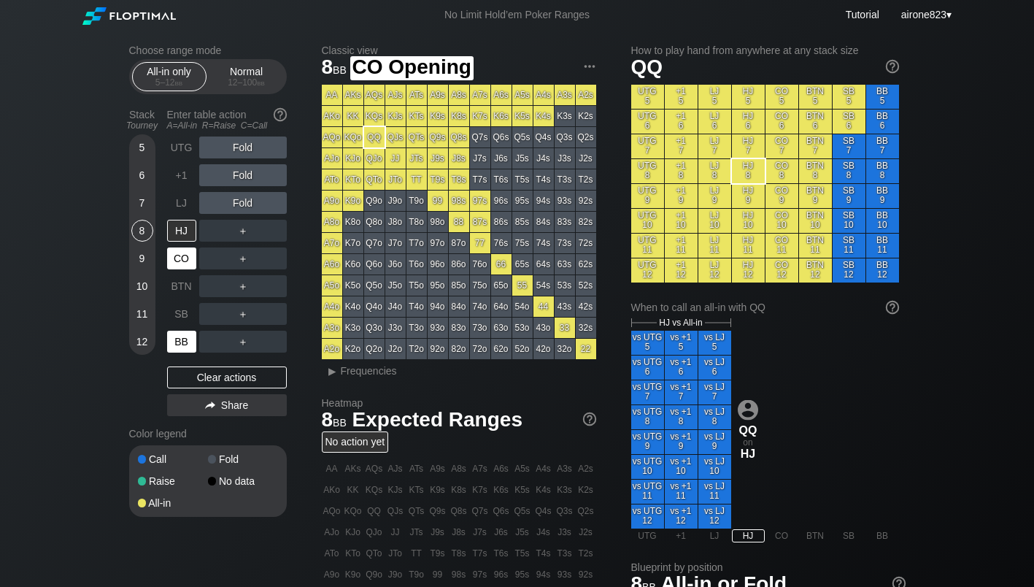
click at [185, 269] on div "CO" at bounding box center [181, 258] width 29 height 22
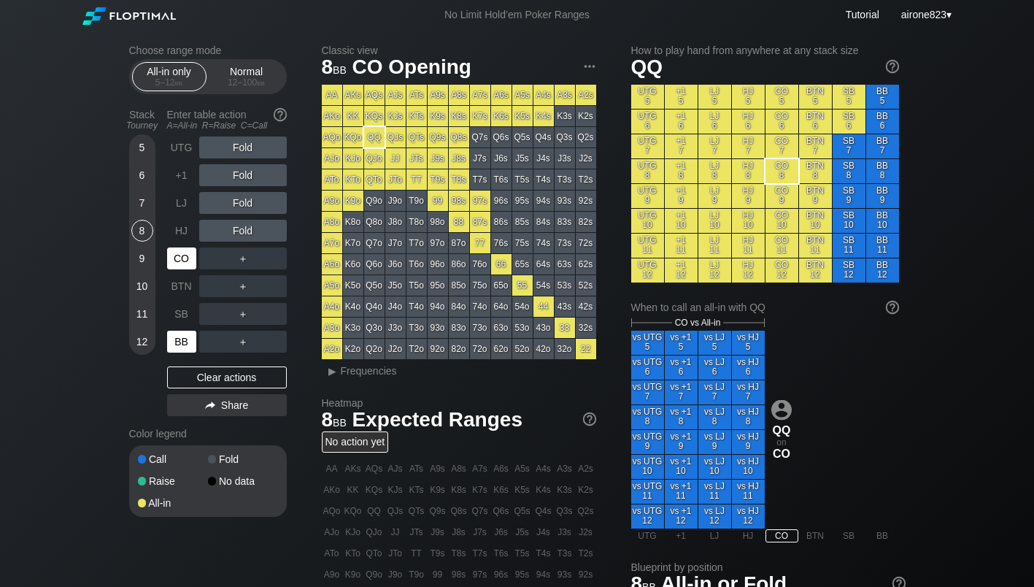
click at [185, 269] on div "CO" at bounding box center [181, 258] width 29 height 22
click at [133, 265] on div "9" at bounding box center [142, 258] width 22 height 22
click at [212, 94] on div "All-in only 5 – 12 bb Normal 12 – 100 bb" at bounding box center [208, 76] width 158 height 35
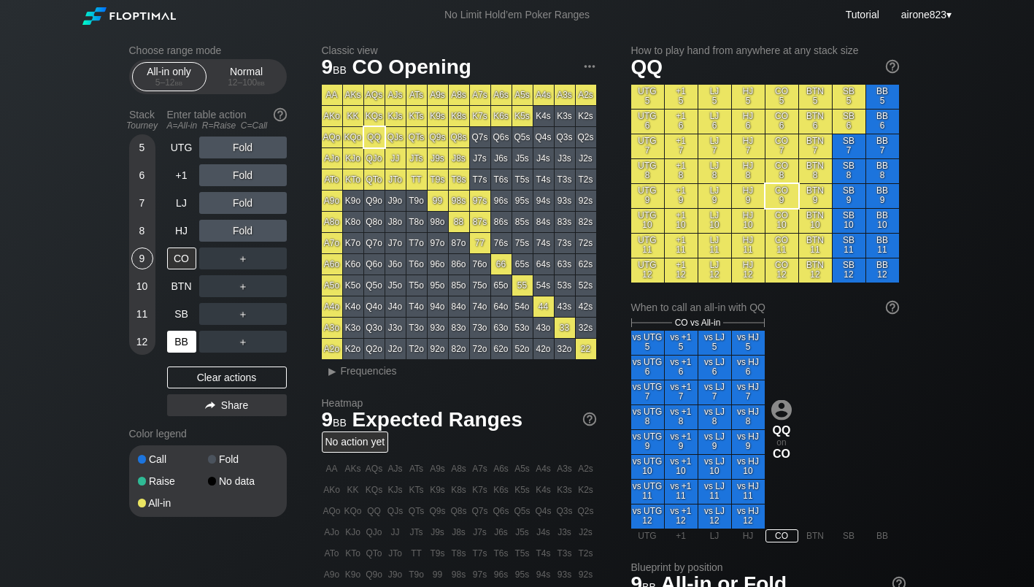
click at [218, 89] on div "Normal 12 – 100 bb" at bounding box center [246, 77] width 67 height 28
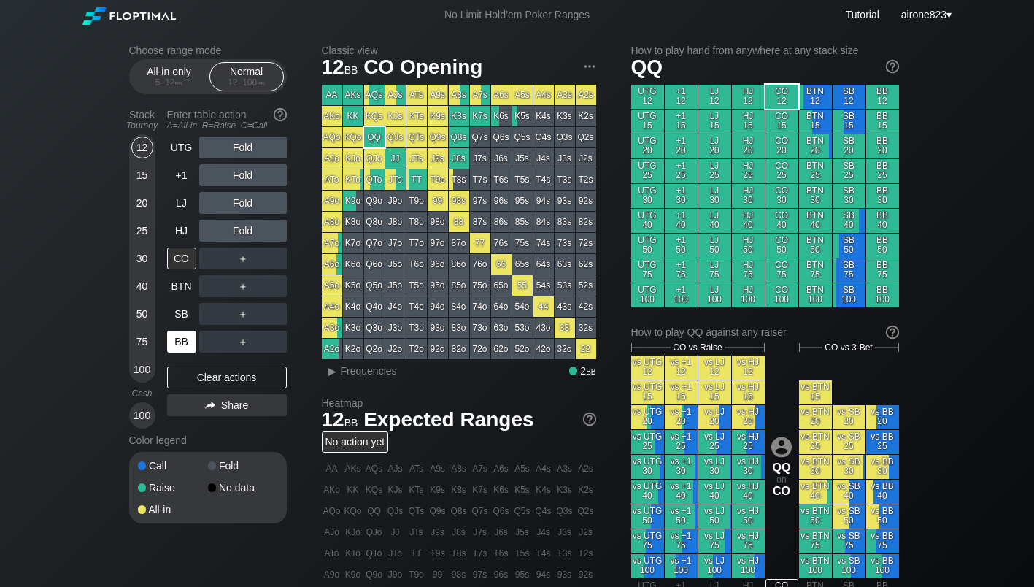
click at [129, 203] on div "12 15 20 25 30 40 50 75 100" at bounding box center [142, 258] width 26 height 248
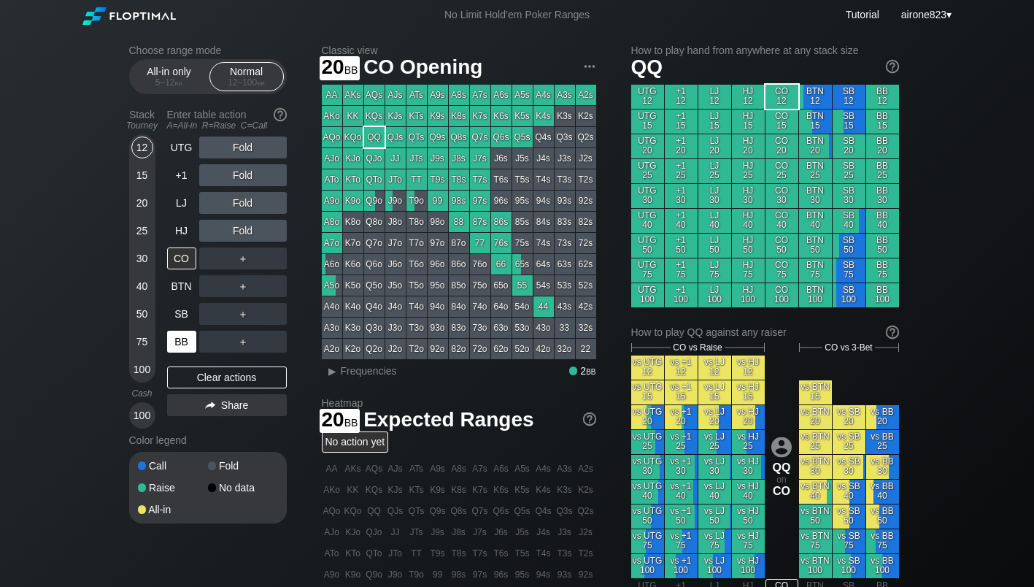
click at [143, 204] on div "20" at bounding box center [142, 203] width 22 height 22
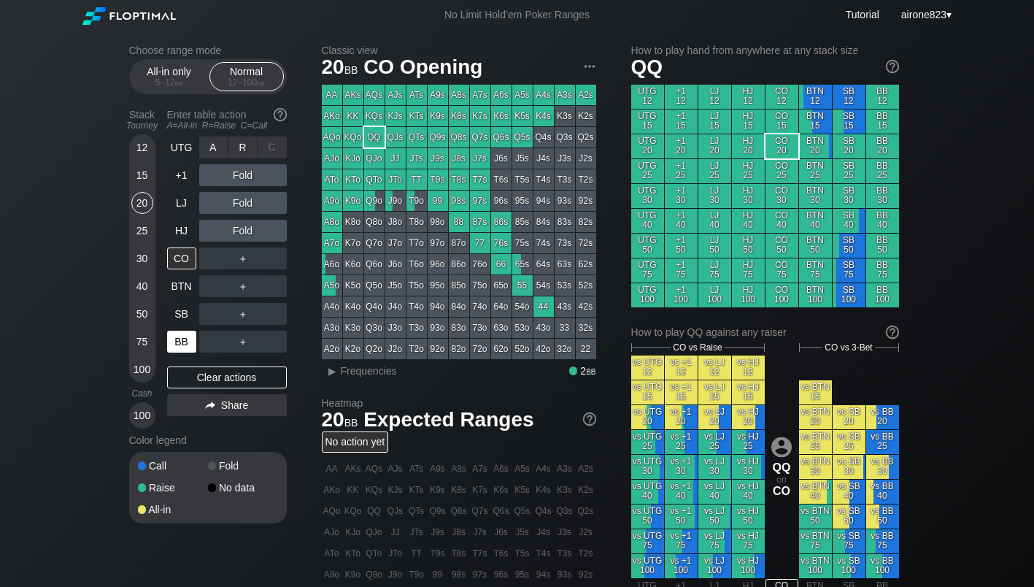
click at [248, 152] on div "R ✕" at bounding box center [242, 147] width 28 height 22
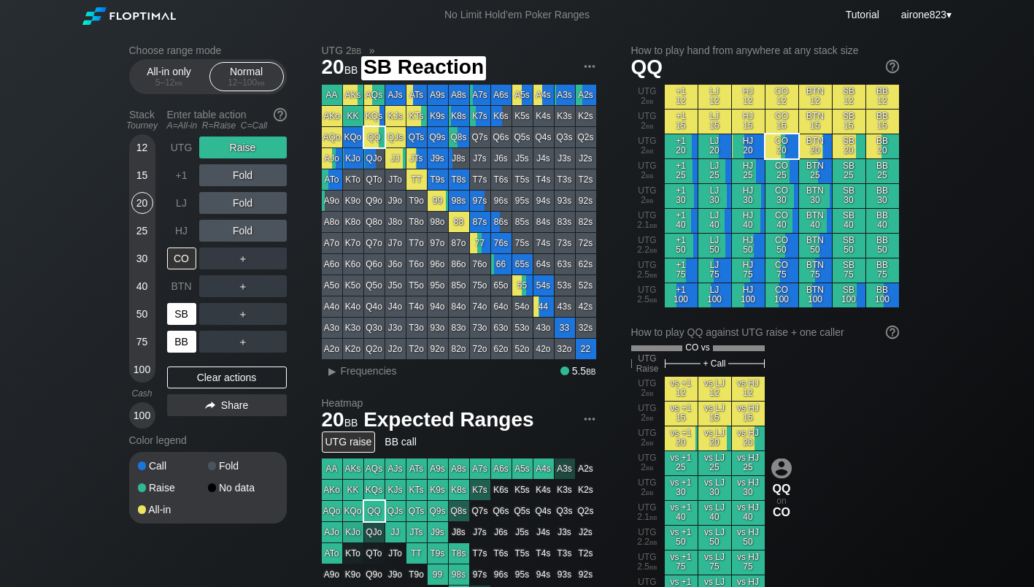
click at [193, 312] on div "SB" at bounding box center [181, 314] width 29 height 22
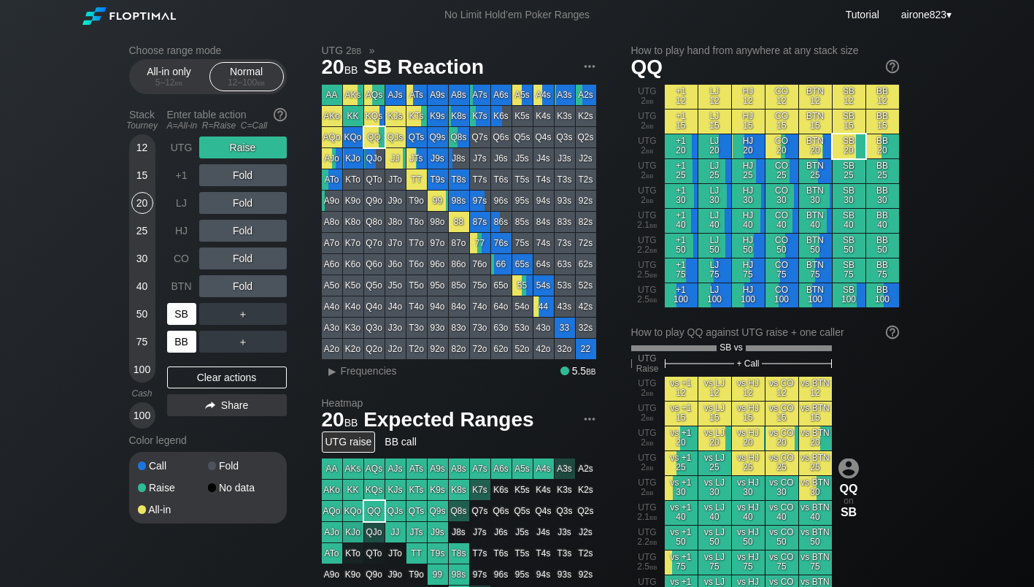
drag, startPoint x: 193, startPoint y: 312, endPoint x: 237, endPoint y: 301, distance: 45.3
click at [193, 313] on div "SB" at bounding box center [181, 314] width 29 height 22
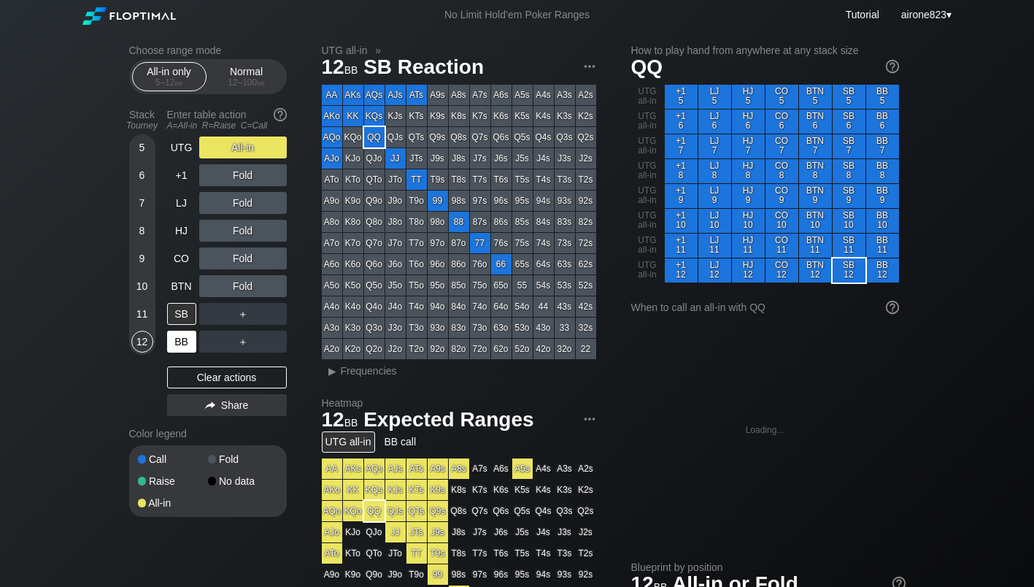
click at [153, 80] on div "5 – 12 bb" at bounding box center [169, 82] width 61 height 10
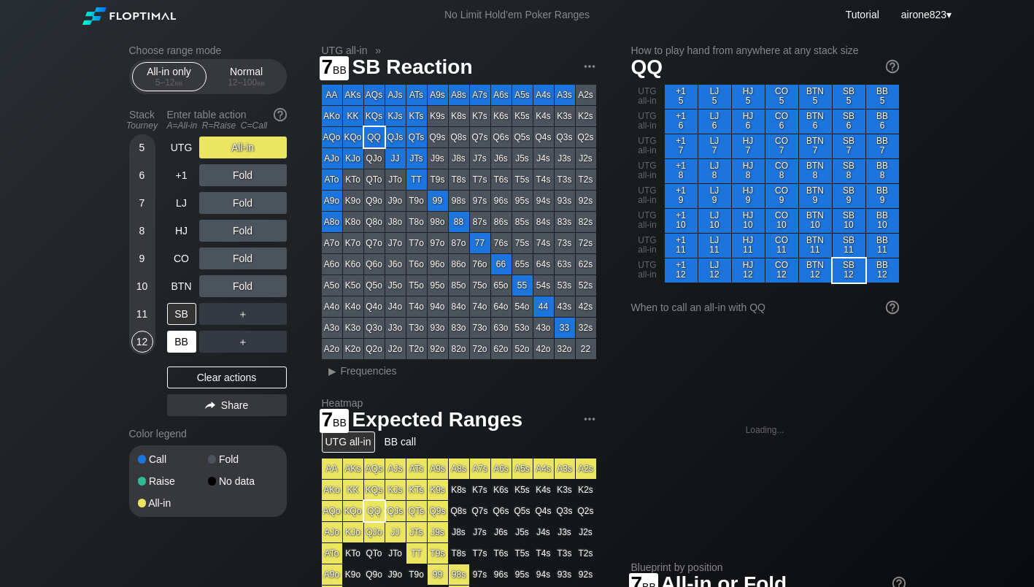
click at [131, 201] on div "7" at bounding box center [142, 203] width 22 height 22
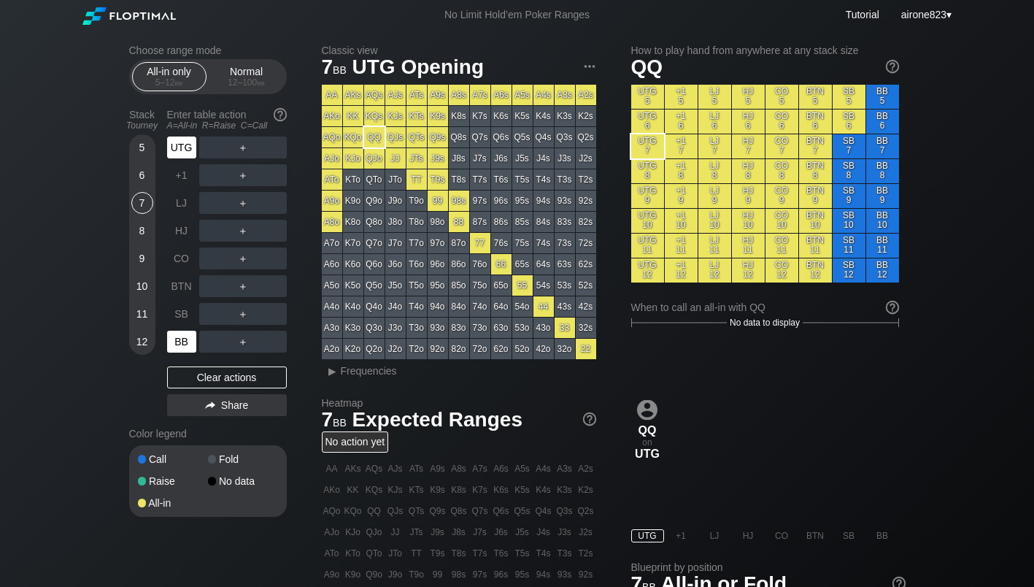
click at [180, 145] on div "UTG" at bounding box center [181, 147] width 29 height 22
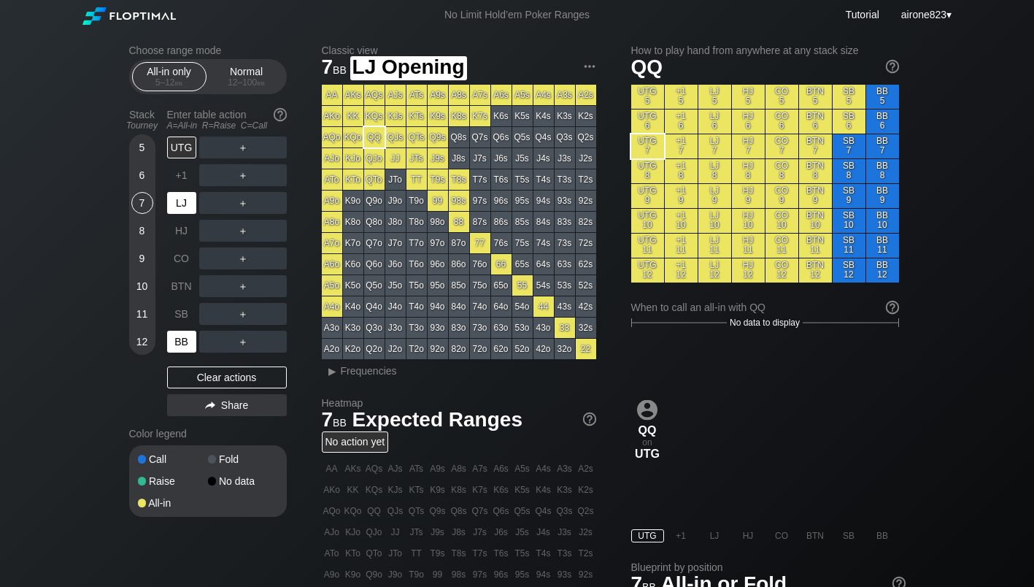
click at [188, 199] on div "LJ" at bounding box center [181, 203] width 29 height 22
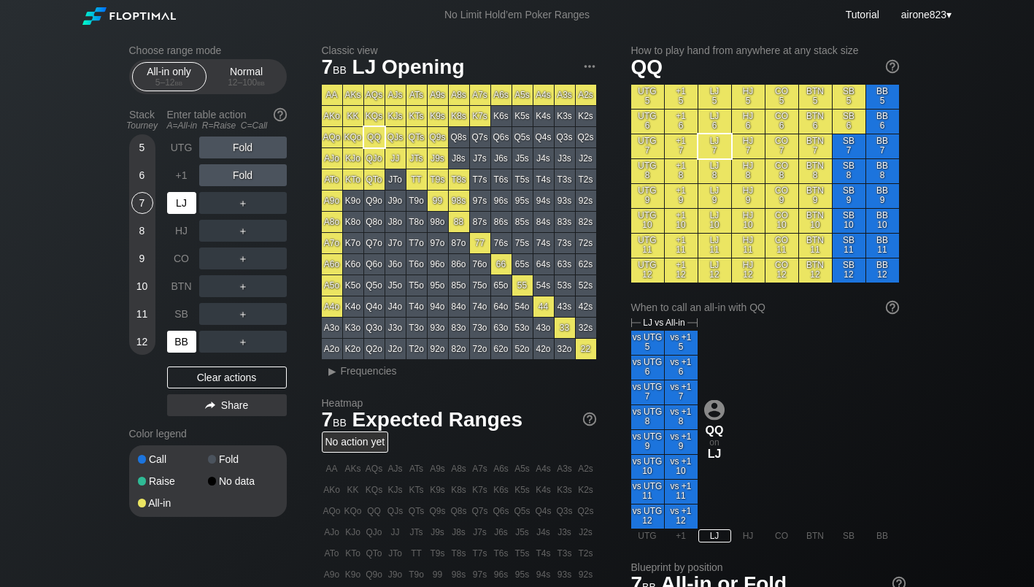
click at [188, 199] on div "LJ" at bounding box center [181, 203] width 29 height 22
click at [224, 82] on div "12 – 100 bb" at bounding box center [246, 82] width 61 height 10
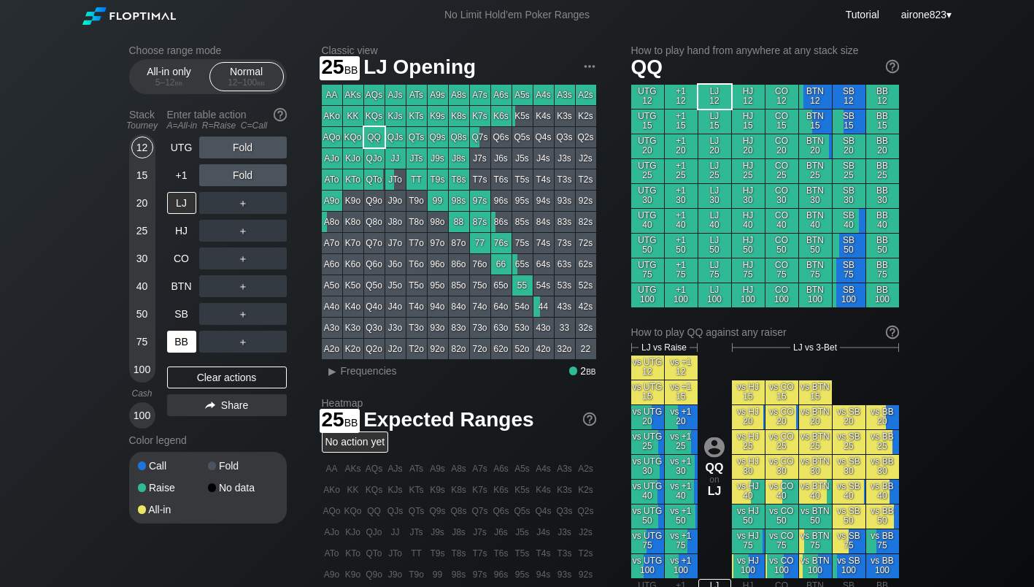
click at [145, 242] on div "25" at bounding box center [142, 231] width 22 height 22
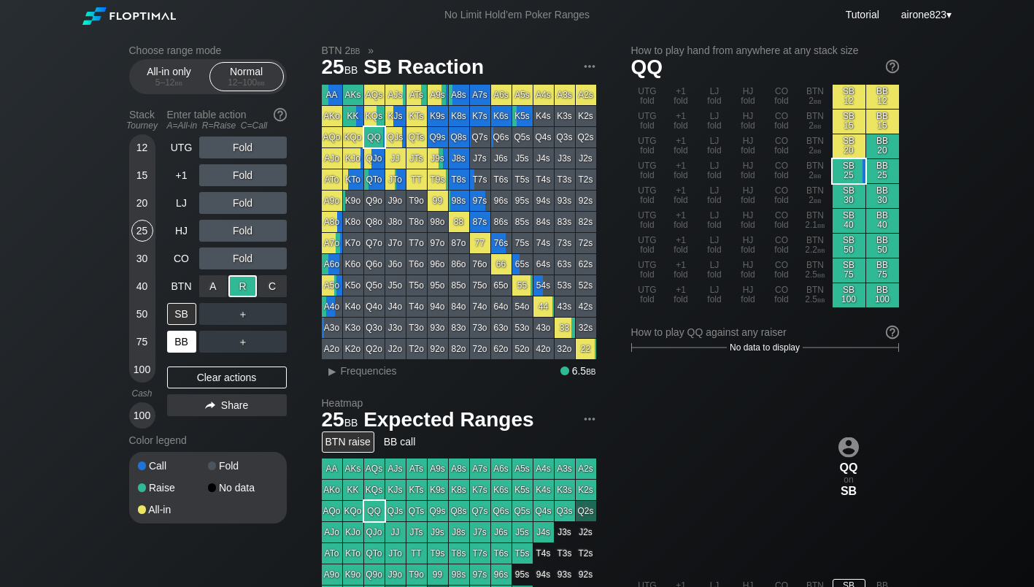
click at [253, 279] on div "R ✕" at bounding box center [242, 286] width 28 height 22
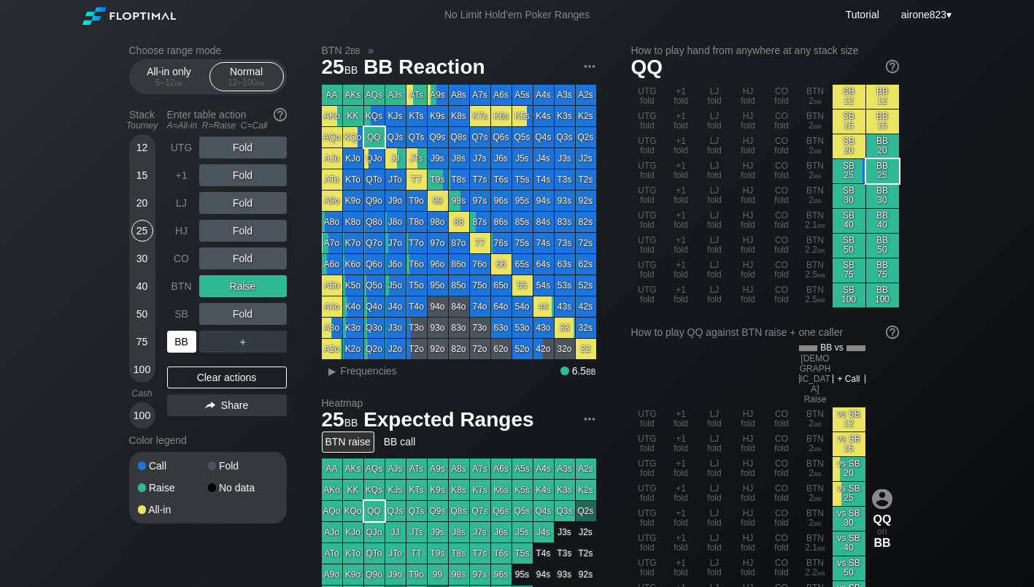
click at [182, 339] on div "BB" at bounding box center [181, 342] width 29 height 22
click at [247, 237] on div "R ✕" at bounding box center [242, 231] width 28 height 22
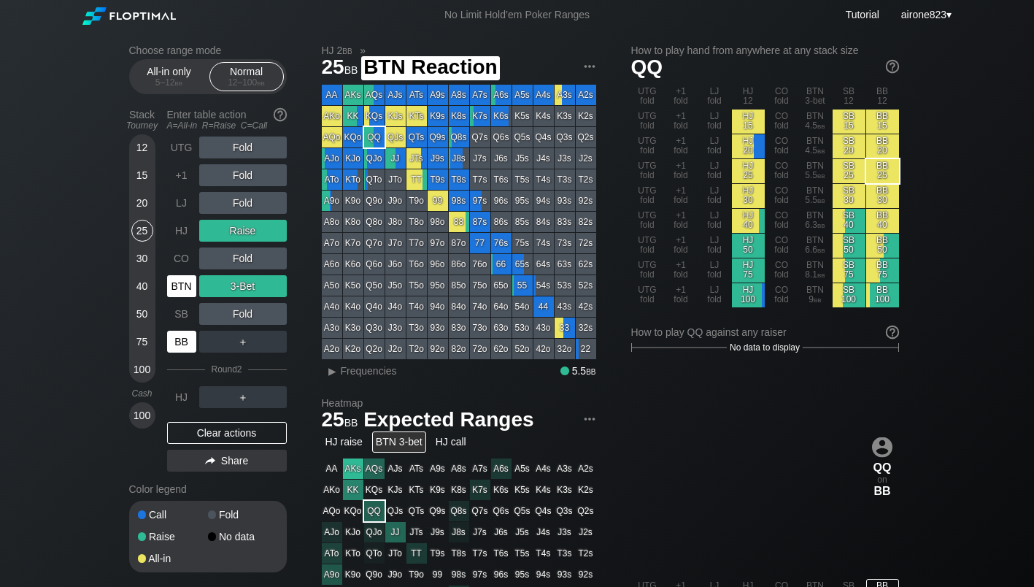
click at [187, 289] on div "BTN" at bounding box center [181, 286] width 29 height 22
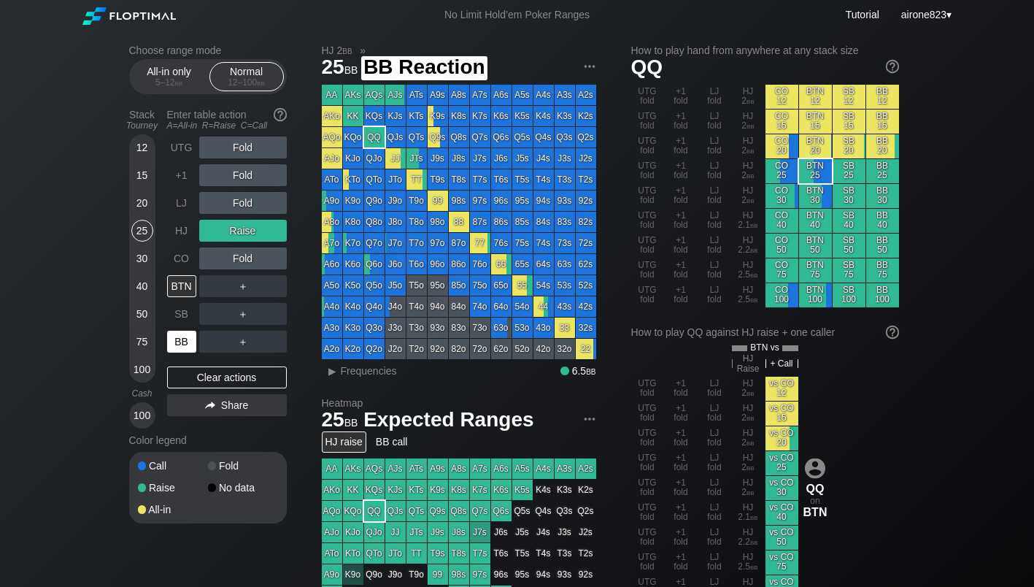
click at [190, 345] on div "BB" at bounding box center [181, 342] width 29 height 22
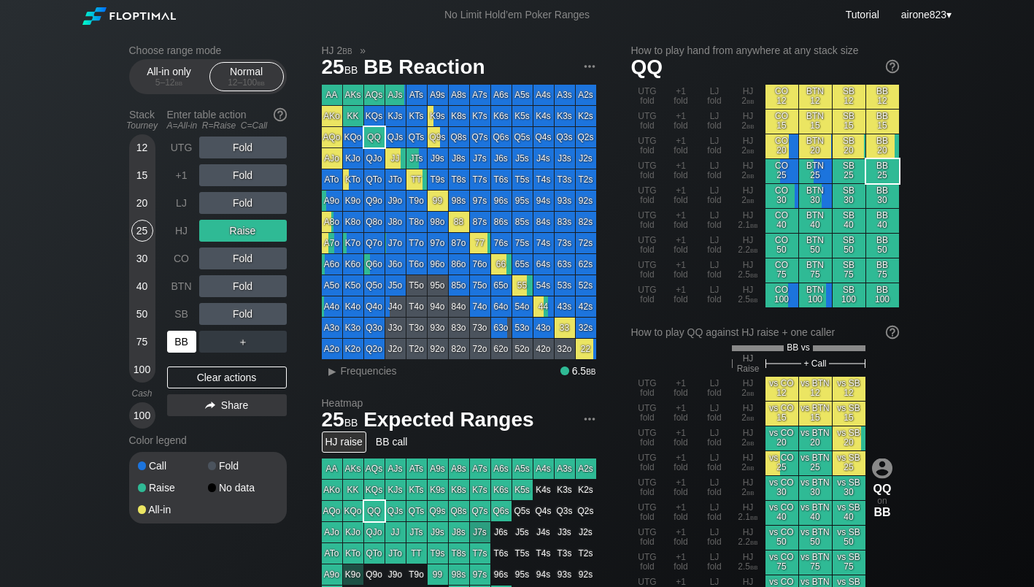
click at [190, 345] on div "BB" at bounding box center [181, 342] width 29 height 22
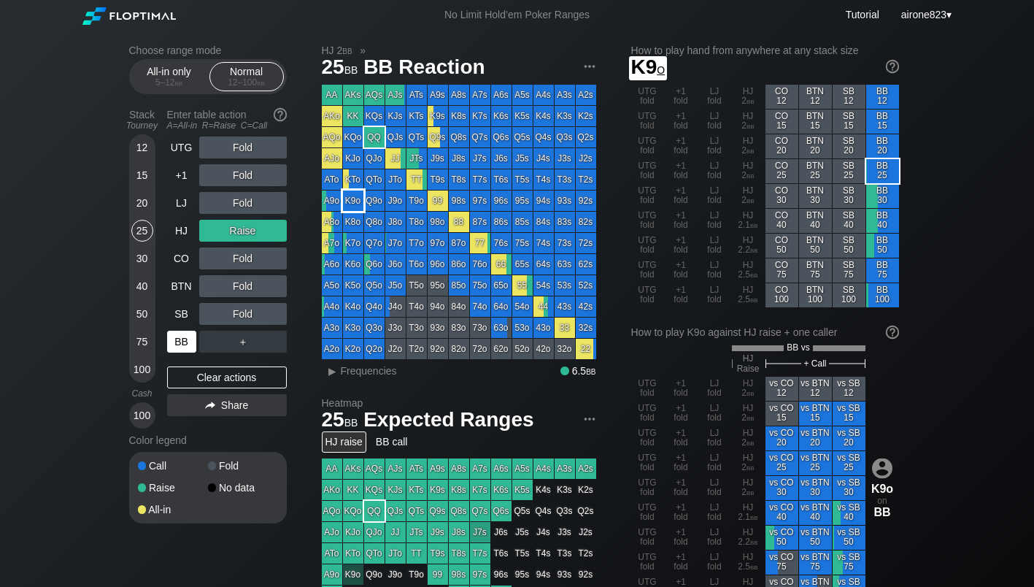
click at [355, 201] on div "K9o" at bounding box center [353, 201] width 20 height 20
click at [352, 374] on span "Frequencies" at bounding box center [369, 371] width 56 height 12
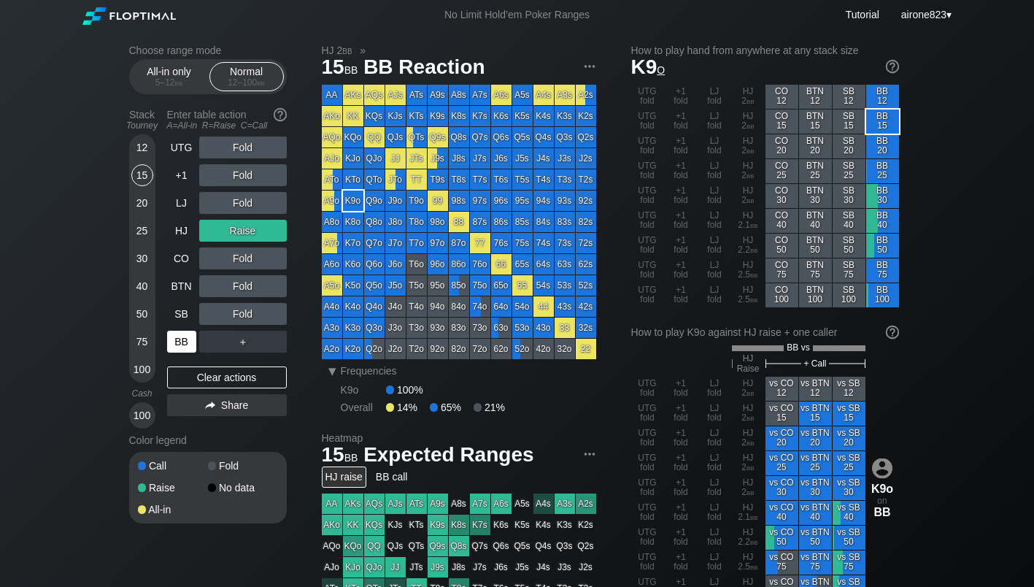
click at [134, 181] on div "15" at bounding box center [142, 175] width 22 height 22
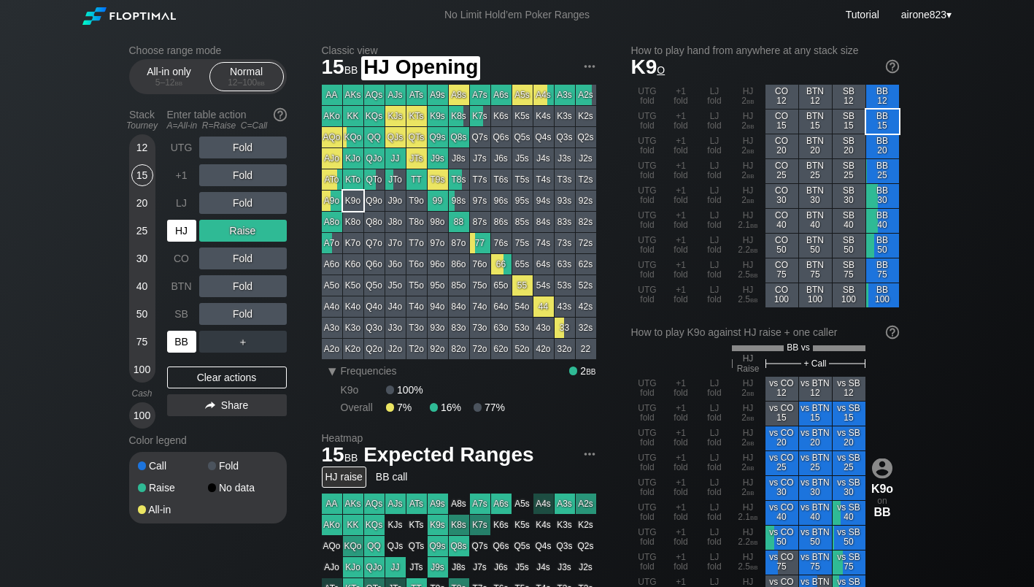
click at [176, 224] on div "HJ" at bounding box center [181, 231] width 29 height 22
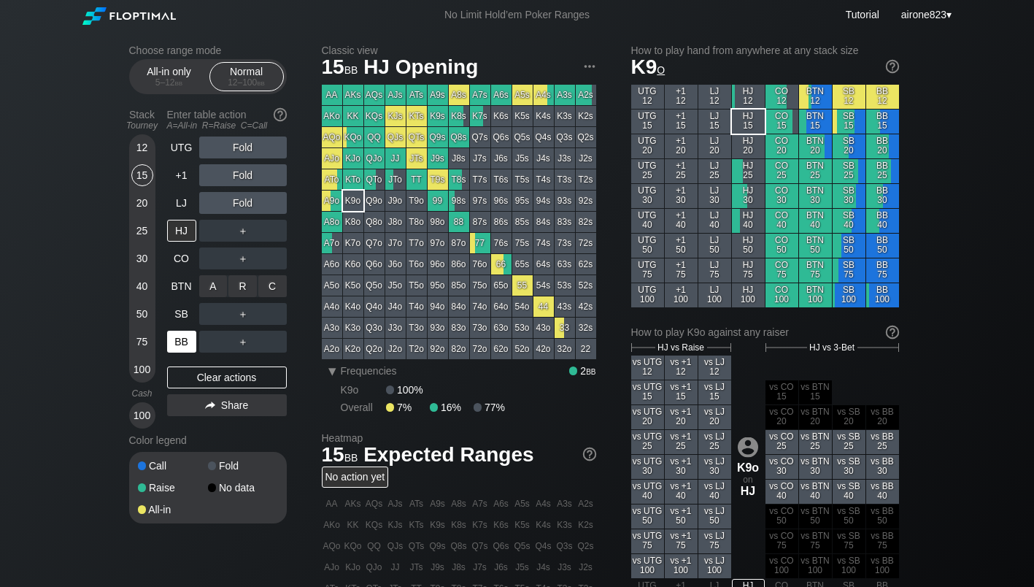
click at [218, 286] on div "A ✕" at bounding box center [213, 286] width 28 height 22
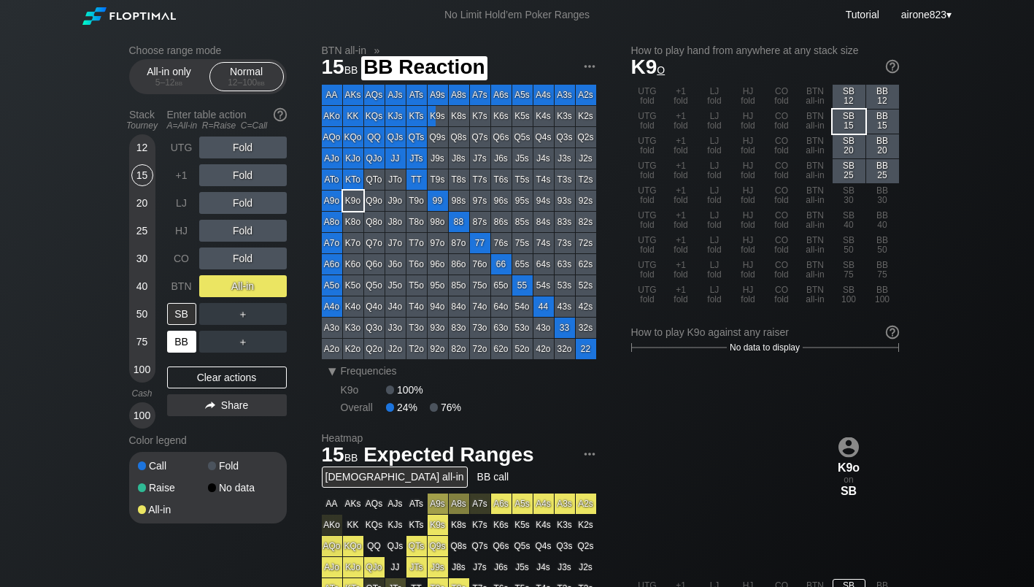
click at [180, 350] on div "BB" at bounding box center [181, 342] width 29 height 22
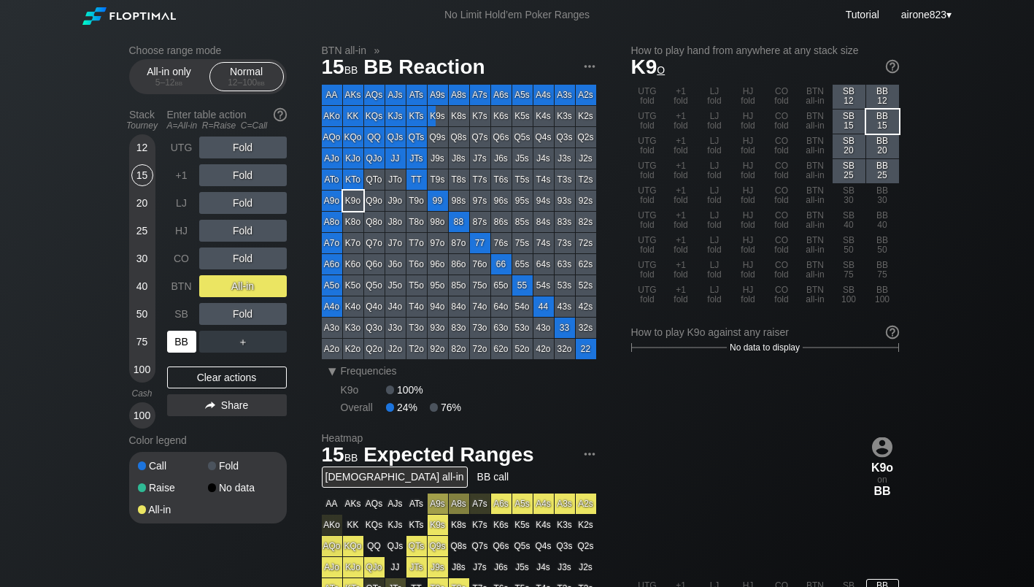
click at [180, 350] on div "BB" at bounding box center [181, 342] width 29 height 22
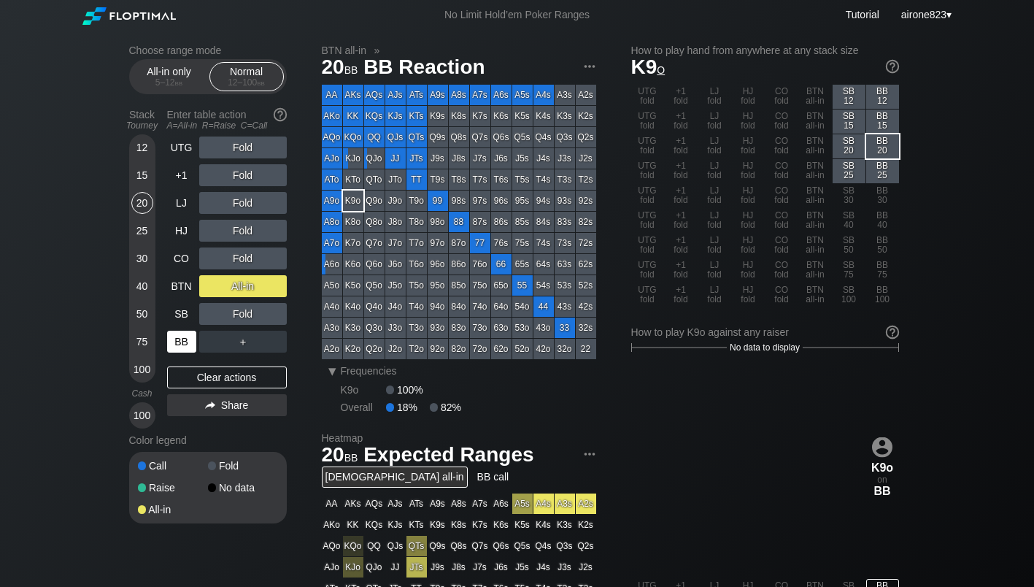
drag, startPoint x: 150, startPoint y: 198, endPoint x: 164, endPoint y: 237, distance: 40.9
click at [151, 199] on div "20" at bounding box center [142, 206] width 22 height 28
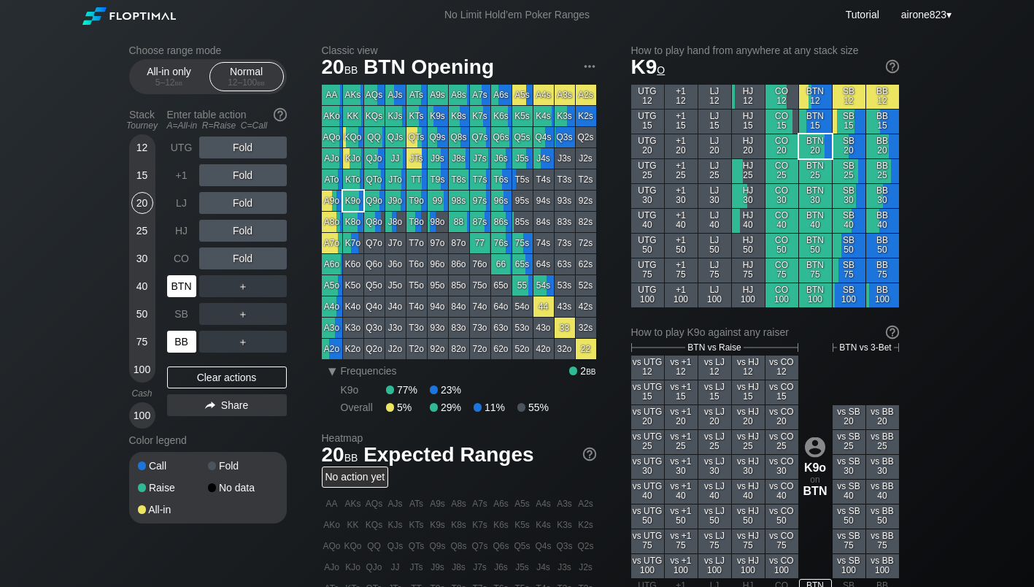
click at [180, 292] on div "BTN" at bounding box center [181, 286] width 29 height 22
click at [282, 321] on div "C ✕" at bounding box center [272, 314] width 28 height 22
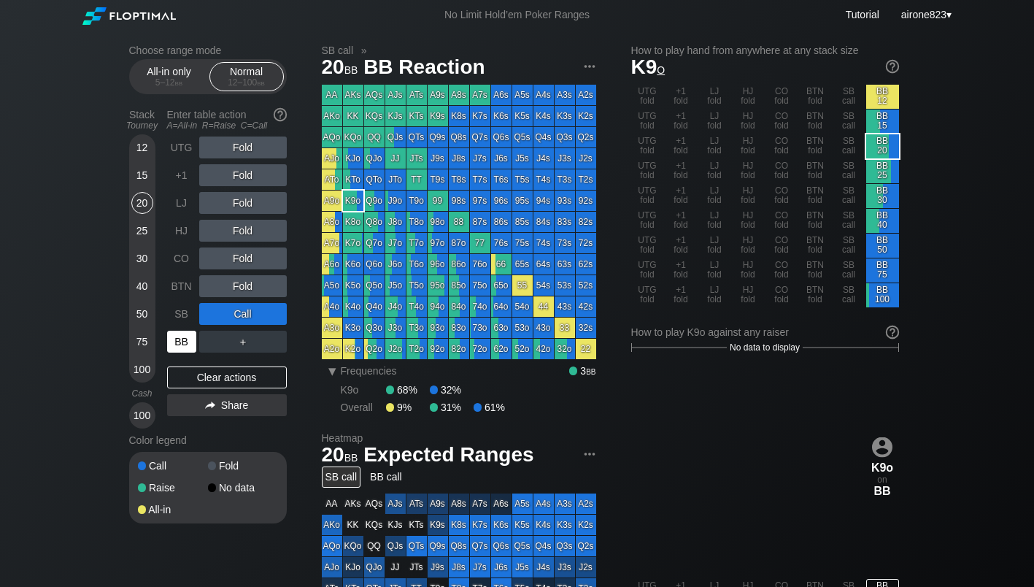
click at [180, 349] on div "BB" at bounding box center [181, 342] width 29 height 22
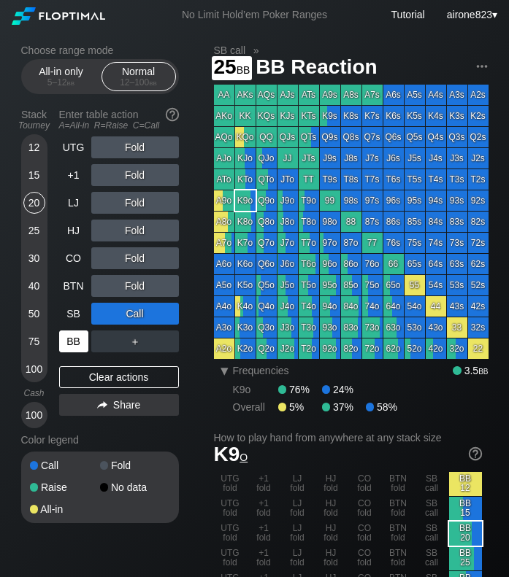
click at [34, 226] on div "25" at bounding box center [34, 231] width 22 height 22
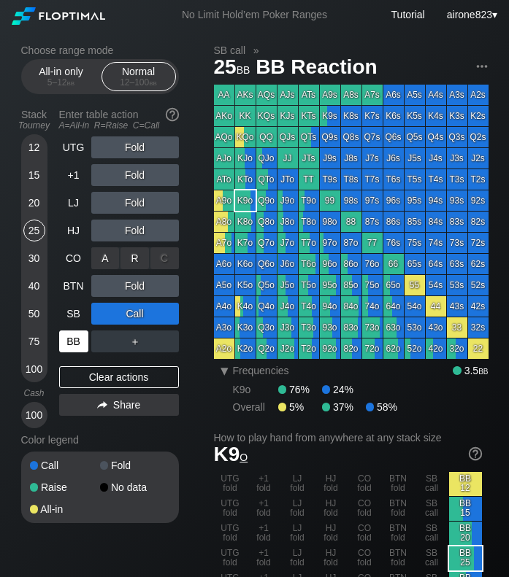
click at [122, 258] on div "R ✕" at bounding box center [134, 258] width 28 height 22
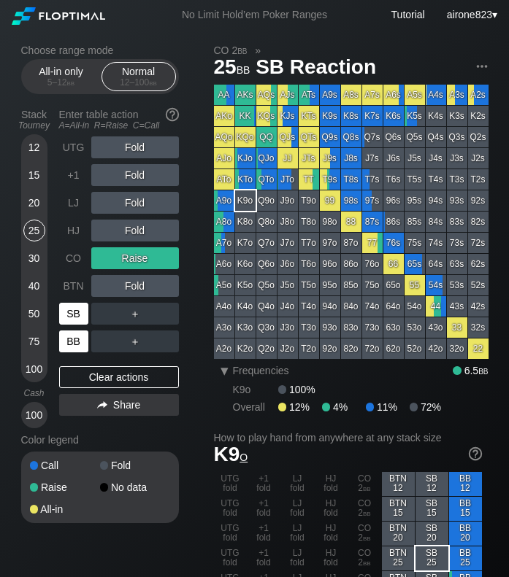
click at [70, 324] on div "SB" at bounding box center [73, 314] width 29 height 22
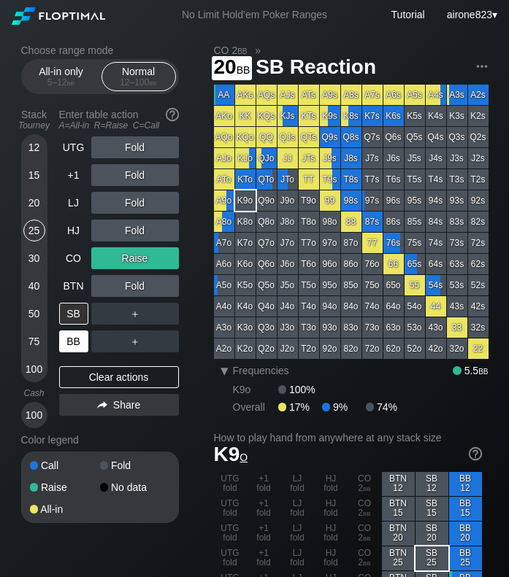
click at [31, 204] on div "20" at bounding box center [34, 203] width 22 height 22
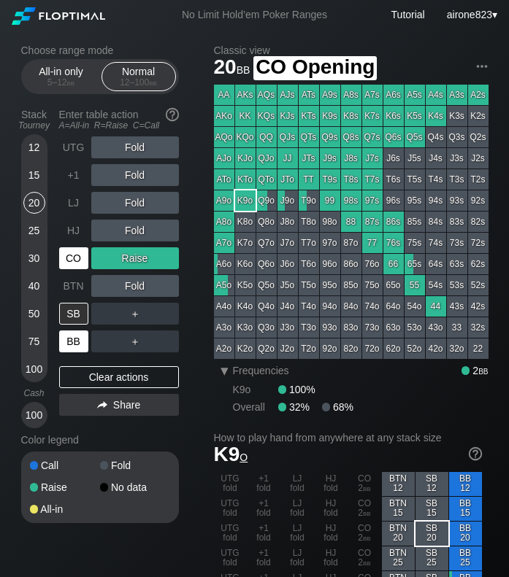
click at [71, 269] on div "CO" at bounding box center [73, 258] width 29 height 22
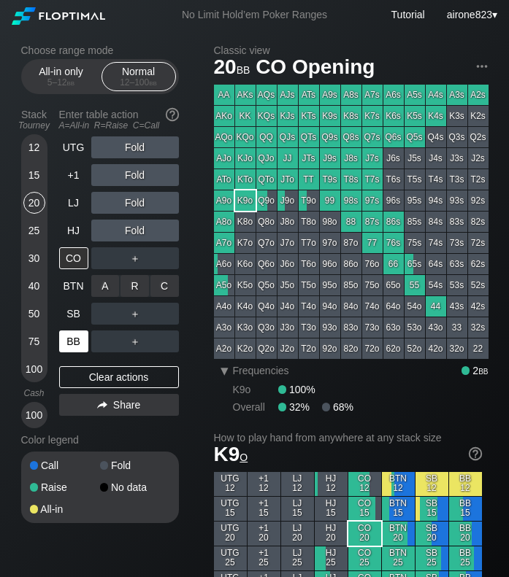
click at [136, 293] on div "R ✕" at bounding box center [134, 286] width 28 height 22
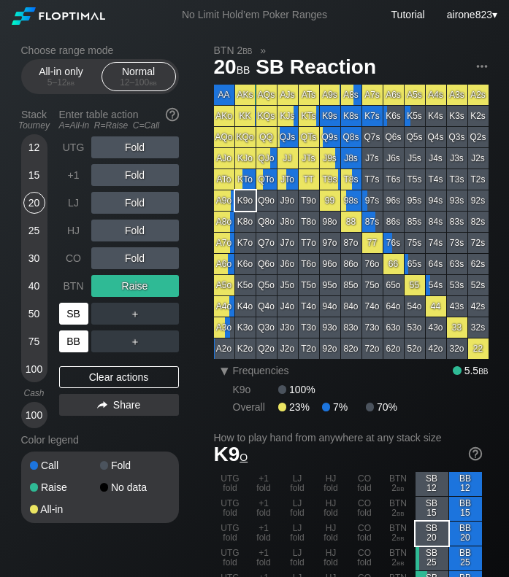
click at [73, 312] on div "SB" at bounding box center [73, 314] width 29 height 22
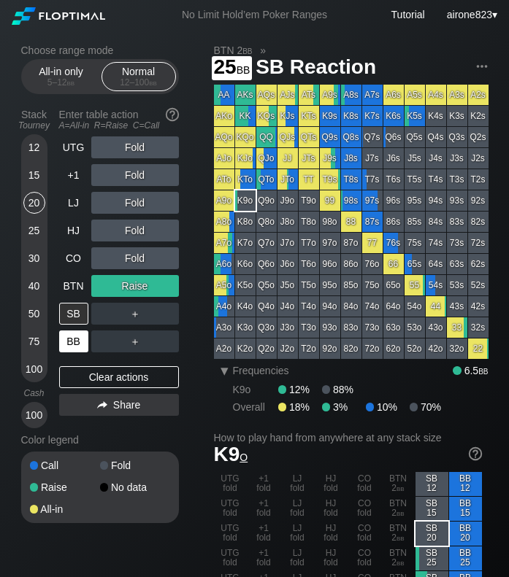
click at [38, 228] on div "25" at bounding box center [34, 231] width 22 height 22
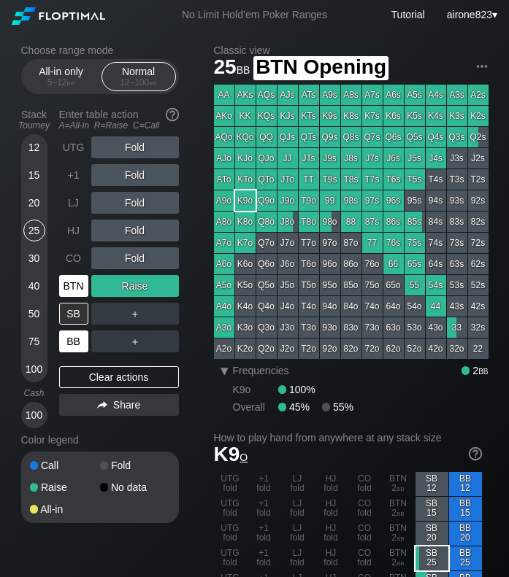
click at [72, 281] on div "BTN" at bounding box center [73, 286] width 29 height 22
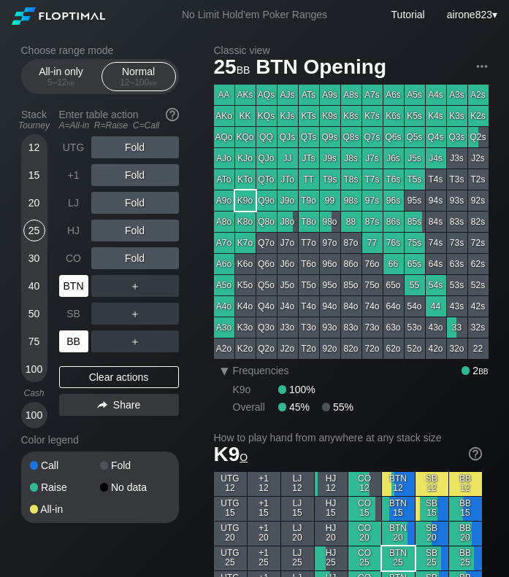
click at [72, 281] on div "BTN" at bounding box center [73, 286] width 29 height 22
click at [64, 83] on div "5 – 12 bb" at bounding box center [61, 82] width 61 height 10
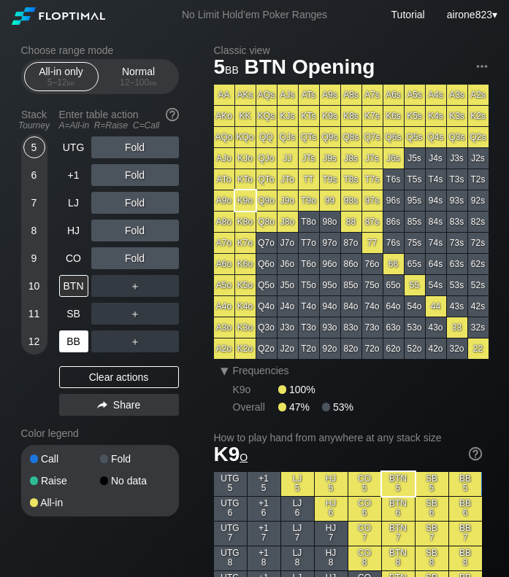
click at [38, 155] on div "5" at bounding box center [34, 147] width 22 height 22
click at [99, 231] on div "A ✕" at bounding box center [105, 231] width 28 height 22
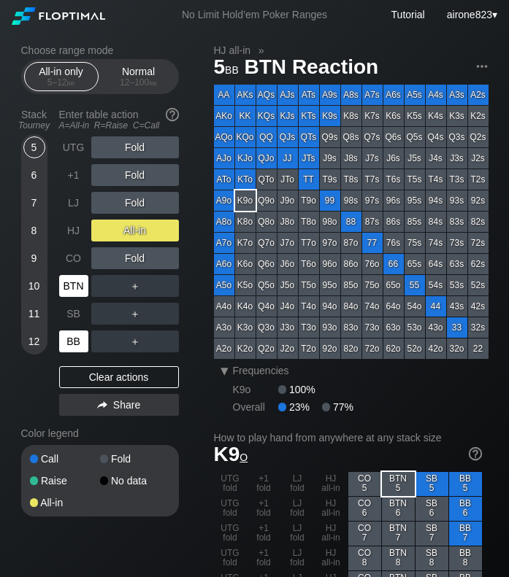
click at [73, 285] on div "BTN" at bounding box center [73, 286] width 29 height 22
click at [74, 285] on div "BTN" at bounding box center [73, 286] width 29 height 22
click at [153, 50] on h2 "Choose range mode" at bounding box center [100, 51] width 158 height 12
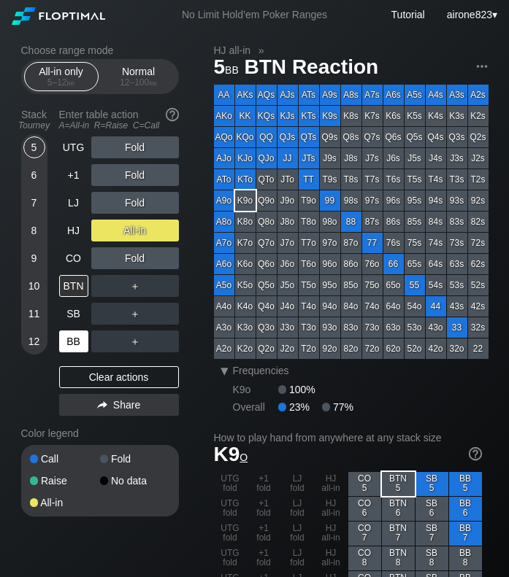
click at [146, 68] on div "Normal 12 – 100 bb" at bounding box center [138, 77] width 67 height 28
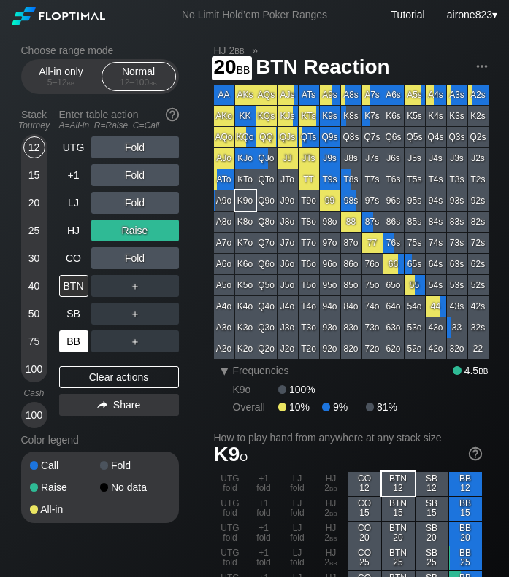
click at [28, 198] on div "20" at bounding box center [34, 203] width 22 height 22
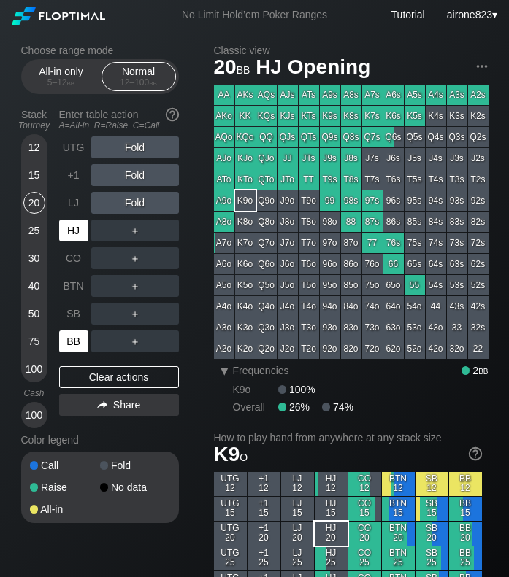
click at [64, 231] on div "HJ" at bounding box center [73, 231] width 29 height 22
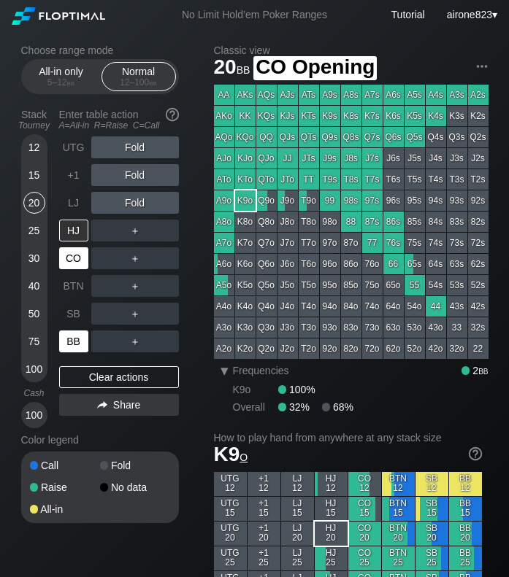
click at [71, 258] on div "CO" at bounding box center [73, 258] width 29 height 22
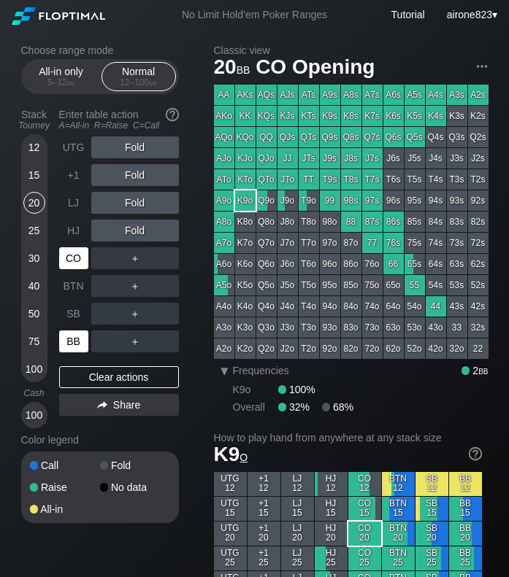
click at [71, 258] on div "CO" at bounding box center [73, 258] width 29 height 22
click at [66, 77] on div "All-in only 5 – 12 bb" at bounding box center [61, 77] width 67 height 28
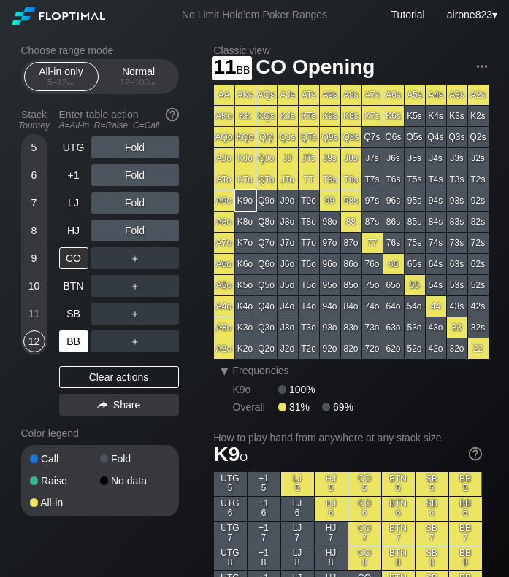
click at [37, 313] on div "11" at bounding box center [34, 314] width 22 height 22
click at [101, 214] on div "A ✕" at bounding box center [105, 203] width 28 height 22
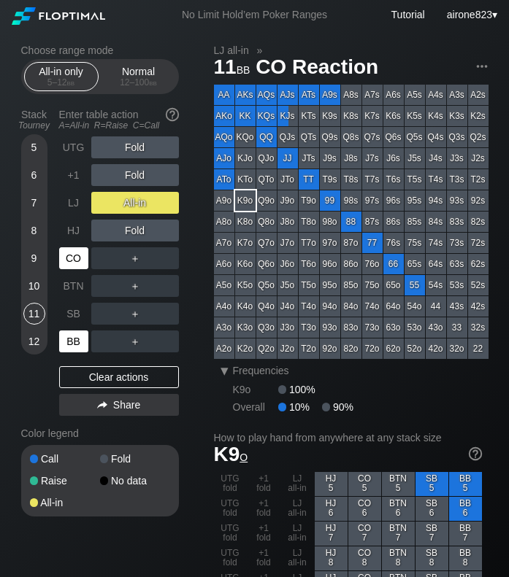
click at [84, 264] on div "CO" at bounding box center [73, 258] width 29 height 22
click at [144, 69] on div "Normal 12 – 100 bb" at bounding box center [138, 77] width 67 height 28
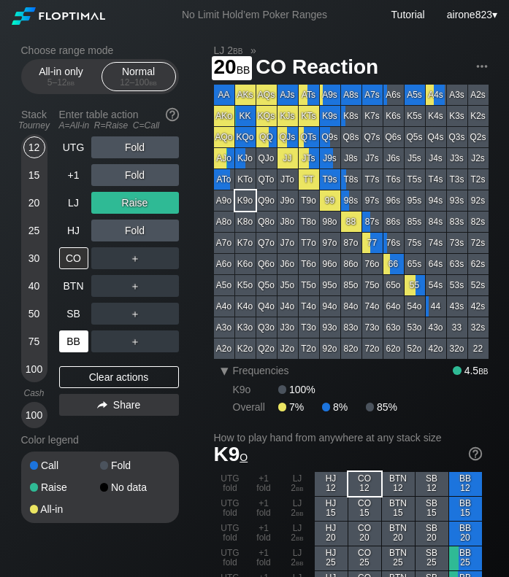
click at [34, 209] on div "20" at bounding box center [34, 203] width 22 height 22
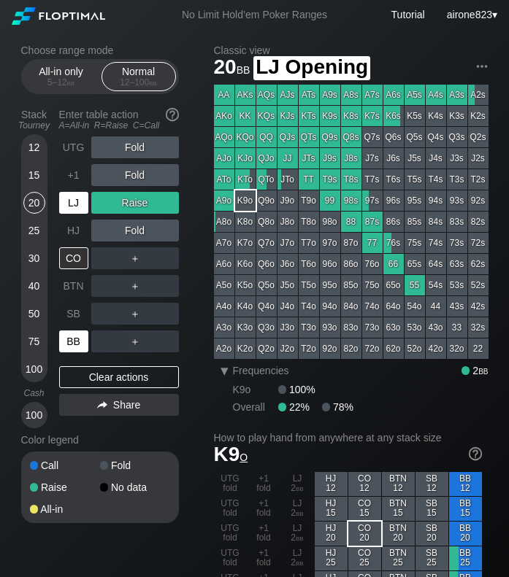
click at [67, 209] on div "LJ" at bounding box center [73, 203] width 29 height 22
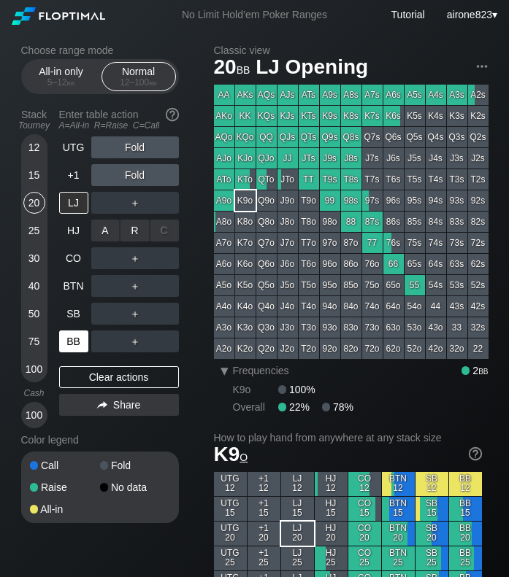
click at [120, 233] on div "R ✕" at bounding box center [134, 231] width 28 height 22
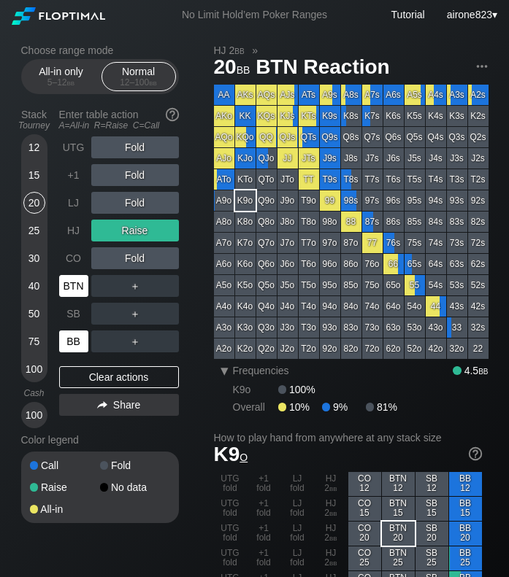
click at [82, 283] on div "BTN" at bounding box center [73, 286] width 29 height 22
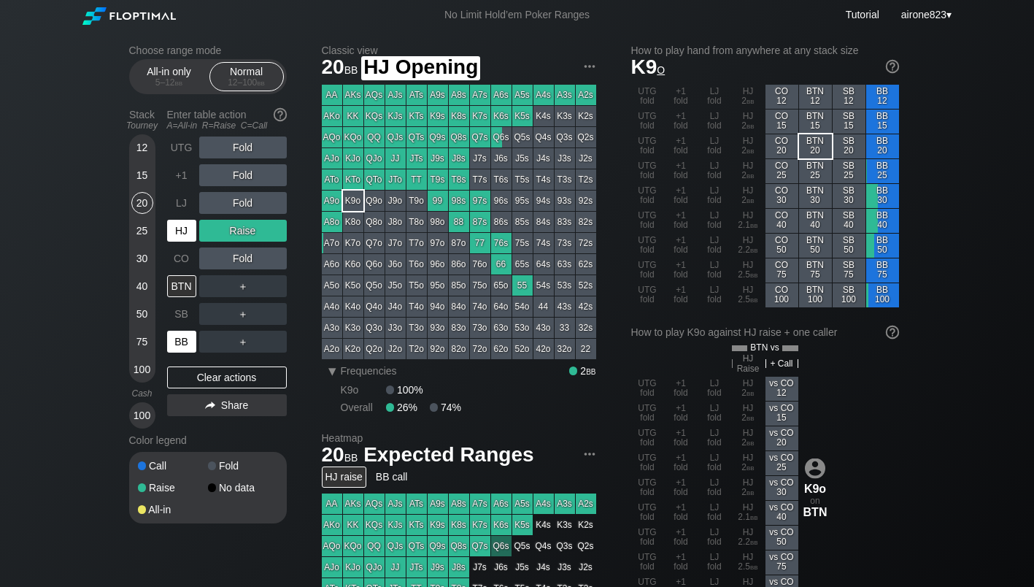
click at [184, 231] on div "HJ" at bounding box center [181, 231] width 29 height 22
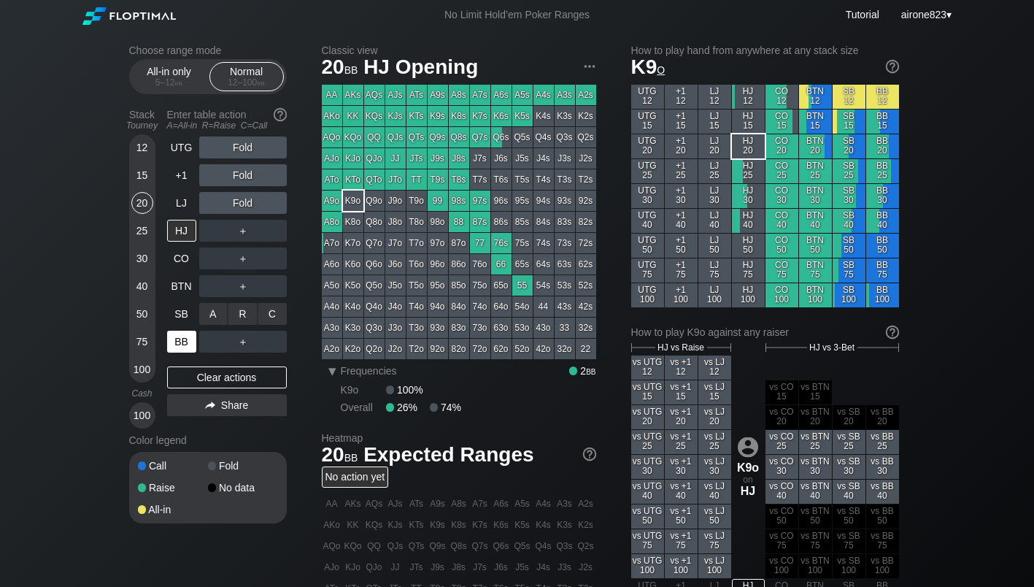
click at [279, 315] on div "C ✕" at bounding box center [272, 314] width 28 height 22
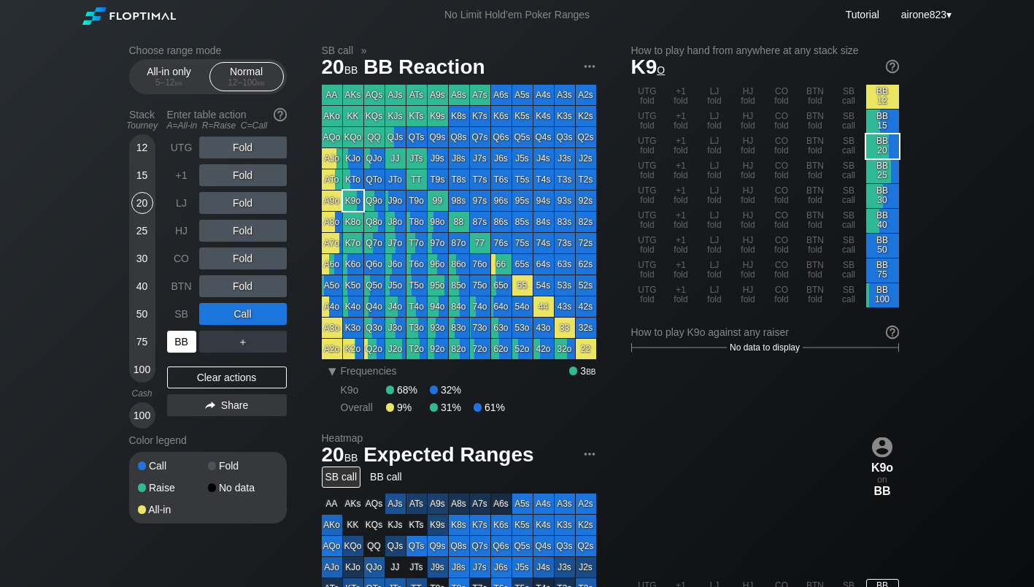
click at [191, 350] on div "BB" at bounding box center [181, 342] width 29 height 22
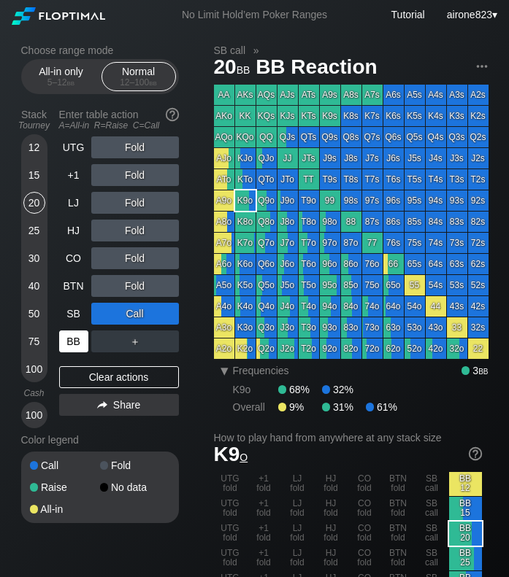
drag, startPoint x: 131, startPoint y: 443, endPoint x: 182, endPoint y: 371, distance: 88.5
click at [131, 443] on div "Color legend" at bounding box center [100, 439] width 158 height 23
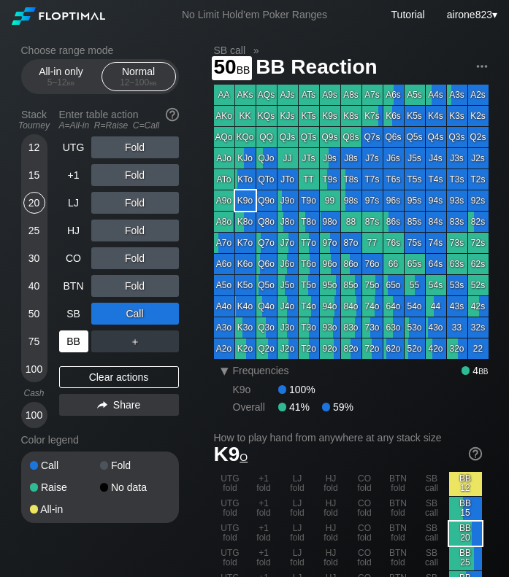
click at [28, 318] on div "50" at bounding box center [34, 314] width 22 height 22
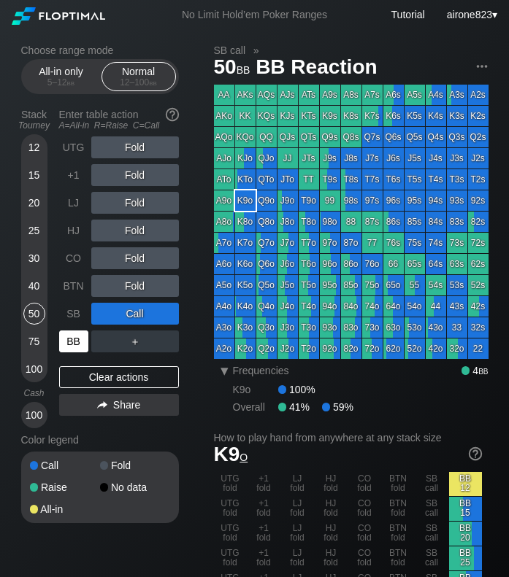
click at [82, 340] on div "BB" at bounding box center [73, 342] width 29 height 22
click at [393, 393] on div "K9o 100%" at bounding box center [360, 390] width 255 height 12
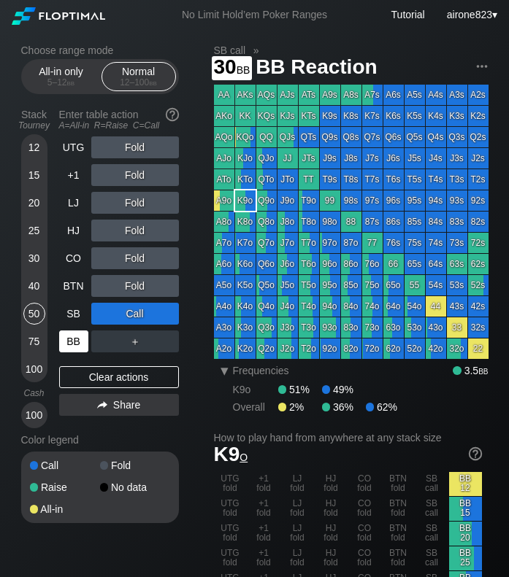
click at [30, 255] on div "30" at bounding box center [34, 258] width 22 height 22
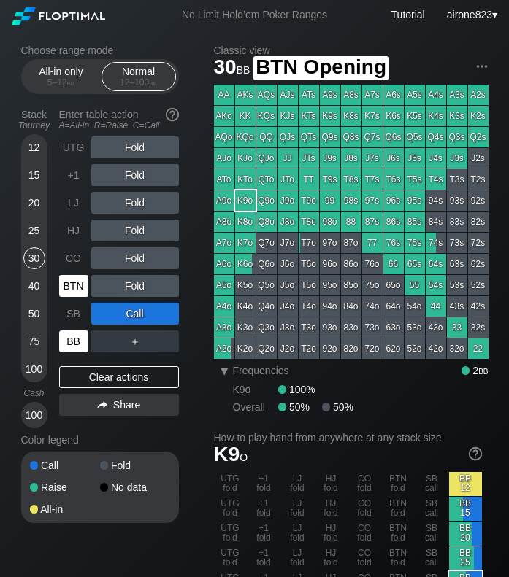
click at [65, 300] on div "BTN" at bounding box center [75, 286] width 32 height 28
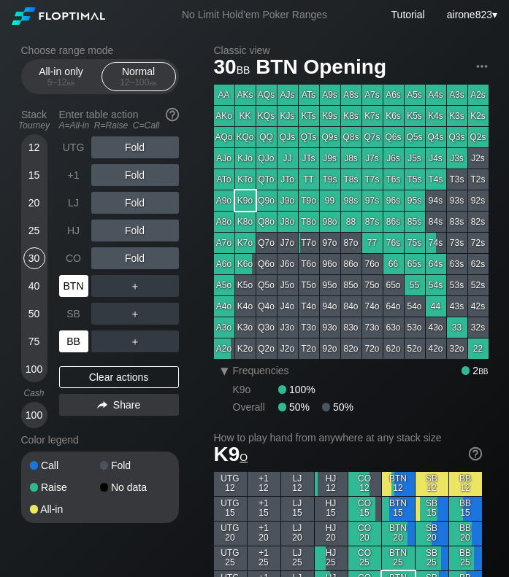
click at [66, 300] on div "BTN" at bounding box center [75, 286] width 32 height 28
click at [45, 206] on div "12 15 20 25 30 40 50 75 100" at bounding box center [34, 258] width 26 height 248
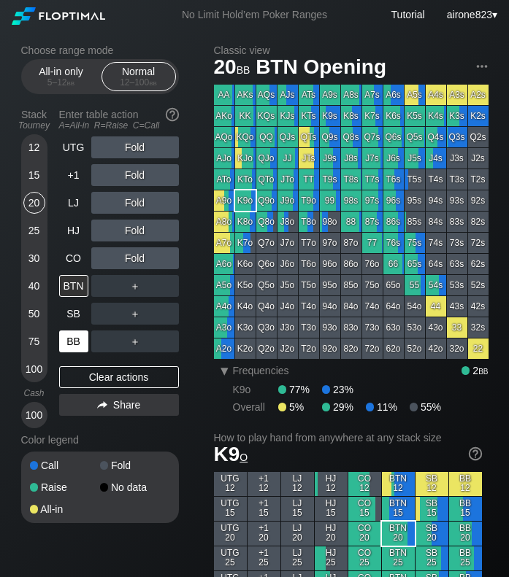
click at [41, 199] on div "20" at bounding box center [34, 203] width 22 height 22
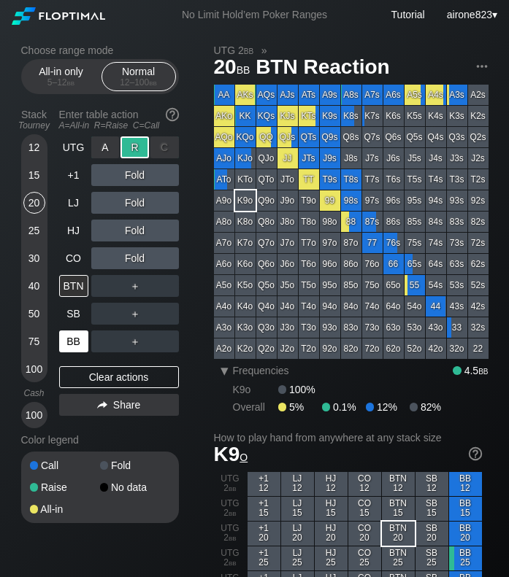
click at [139, 149] on div "R ✕" at bounding box center [134, 147] width 28 height 22
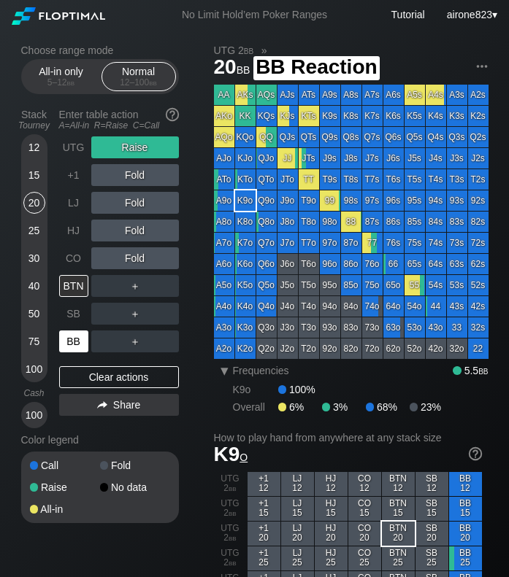
click at [82, 341] on div "BB" at bounding box center [73, 342] width 29 height 22
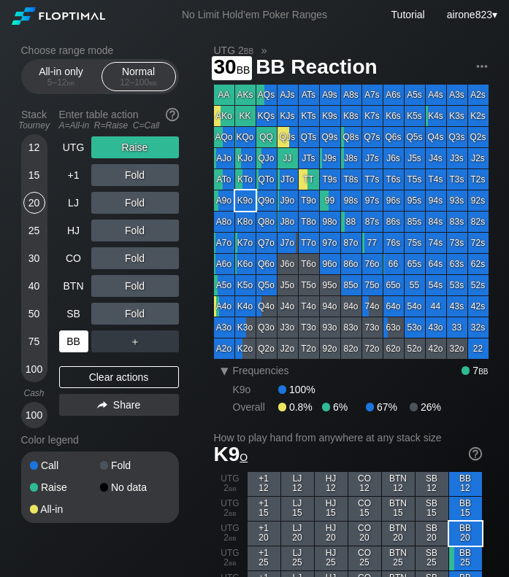
click at [31, 266] on div "30" at bounding box center [34, 258] width 22 height 22
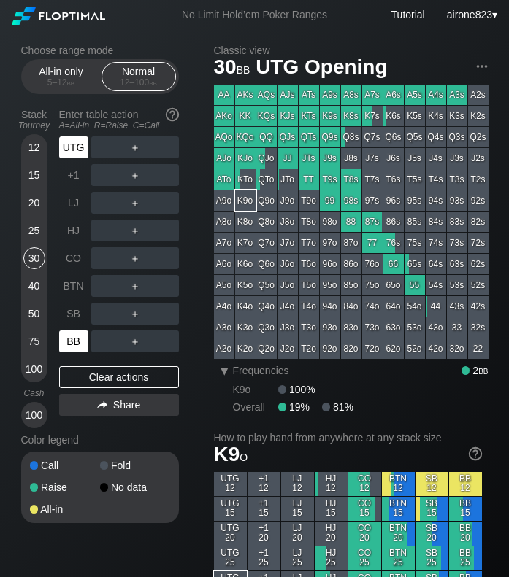
click at [78, 147] on div "UTG" at bounding box center [73, 147] width 29 height 22
click at [133, 261] on div "R ✕" at bounding box center [134, 258] width 28 height 22
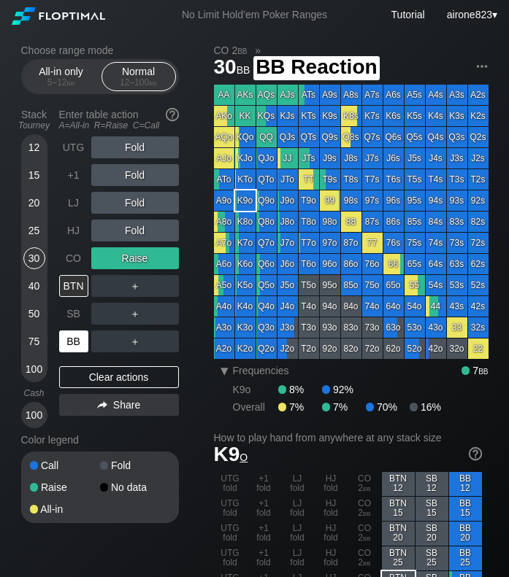
click at [73, 341] on div "BB" at bounding box center [73, 342] width 29 height 22
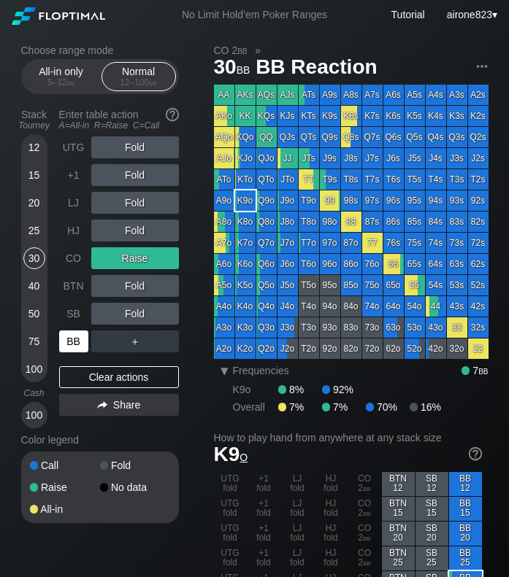
click at [73, 341] on div "BB" at bounding box center [73, 342] width 29 height 22
click at [33, 70] on div "All-in only 5 – 12 bb" at bounding box center [61, 77] width 67 height 28
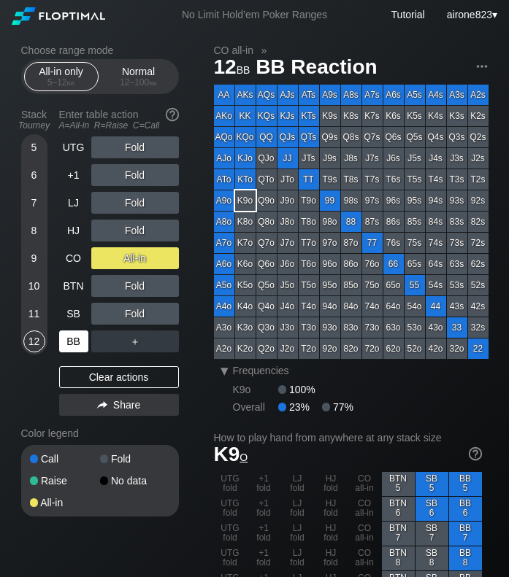
click at [21, 153] on div "5 6 7 8 9 10 11 12" at bounding box center [34, 244] width 26 height 220
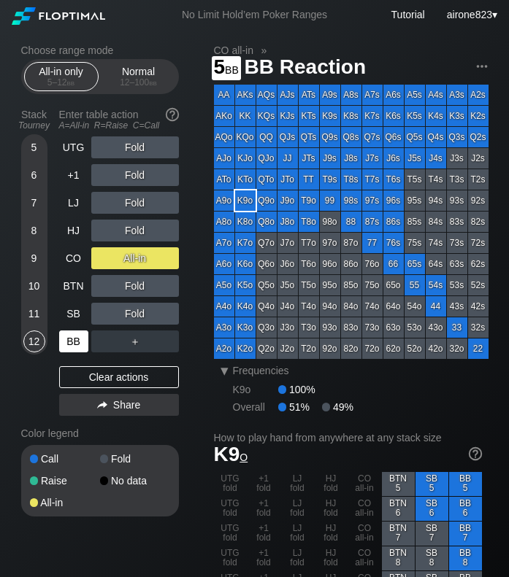
click at [31, 144] on div "5" at bounding box center [34, 147] width 22 height 22
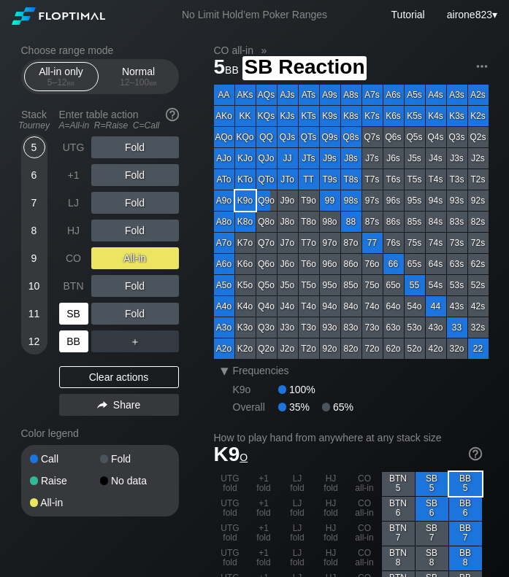
click at [64, 318] on div "SB" at bounding box center [73, 314] width 29 height 22
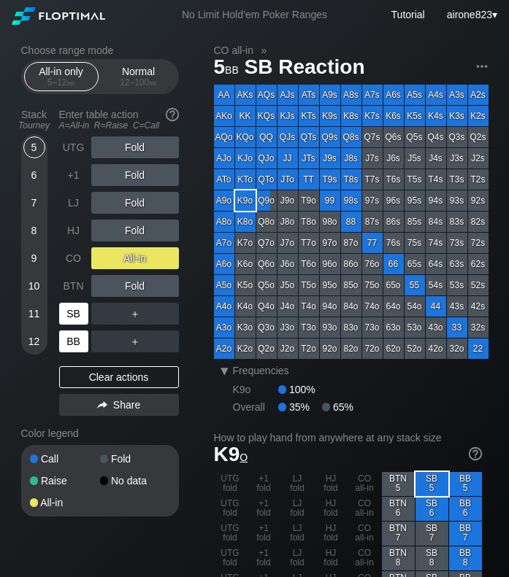
click at [64, 318] on div "SB" at bounding box center [73, 314] width 29 height 22
click at [122, 73] on div "Normal 12 – 100 bb" at bounding box center [138, 77] width 67 height 28
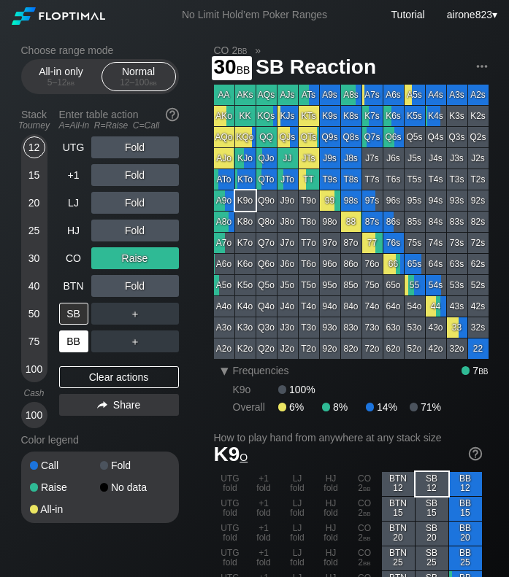
drag, startPoint x: 23, startPoint y: 274, endPoint x: 36, endPoint y: 263, distance: 17.1
click at [23, 273] on div "30" at bounding box center [34, 261] width 22 height 28
click at [37, 262] on div "30" at bounding box center [34, 258] width 22 height 22
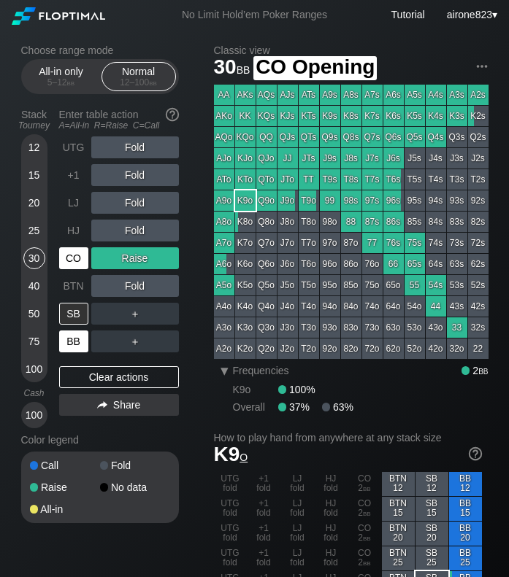
click at [84, 255] on div "CO" at bounding box center [73, 258] width 29 height 22
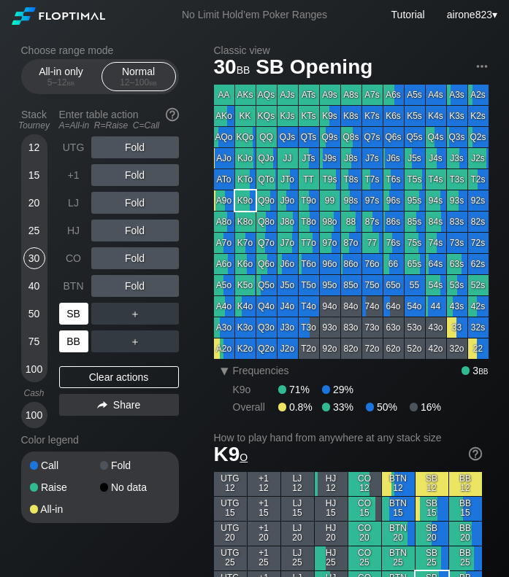
click at [71, 309] on div "SB" at bounding box center [73, 314] width 29 height 22
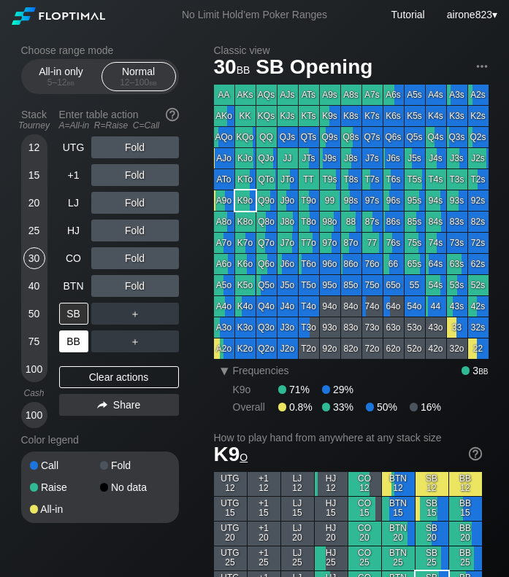
drag, startPoint x: 177, startPoint y: 439, endPoint x: 180, endPoint y: 427, distance: 12.7
click at [177, 439] on div "Color legend" at bounding box center [100, 439] width 158 height 23
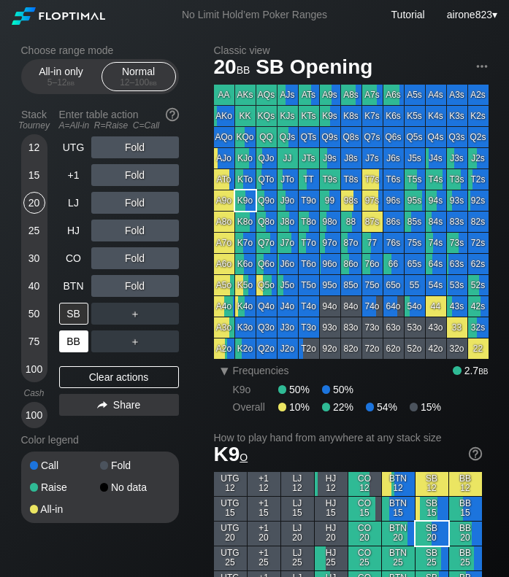
click at [29, 212] on div "20" at bounding box center [34, 203] width 22 height 22
click at [77, 312] on div "SB" at bounding box center [73, 314] width 29 height 22
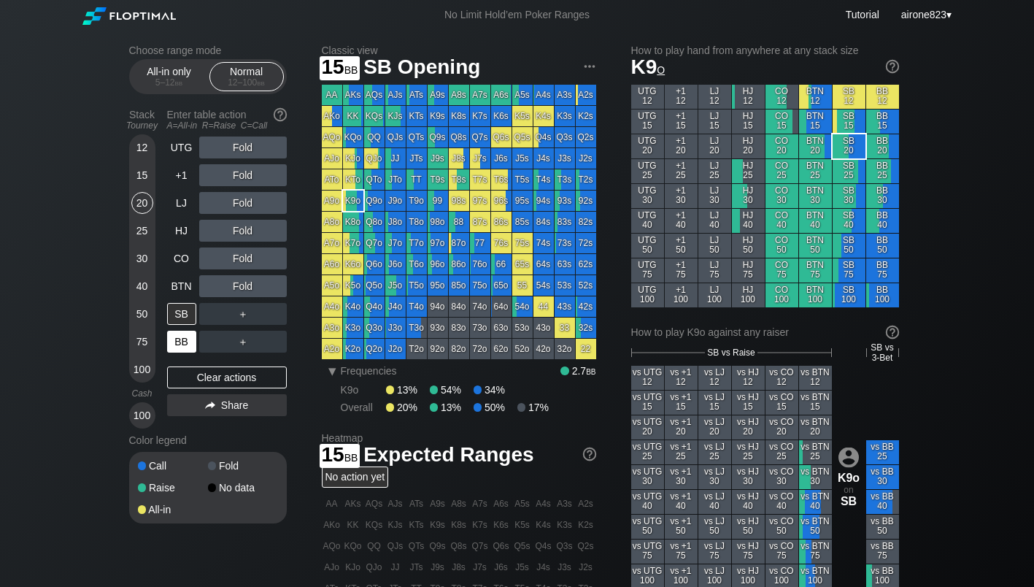
click at [145, 174] on div "15" at bounding box center [142, 175] width 22 height 22
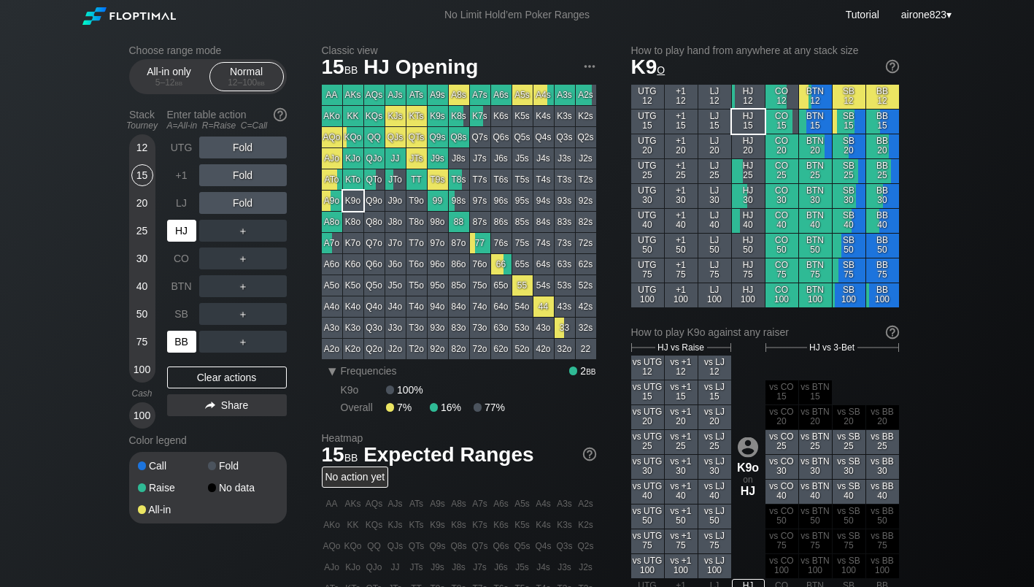
click at [177, 228] on div "HJ" at bounding box center [181, 231] width 29 height 22
click at [154, 77] on div "All-in only 5 – 12 bb" at bounding box center [169, 77] width 67 height 28
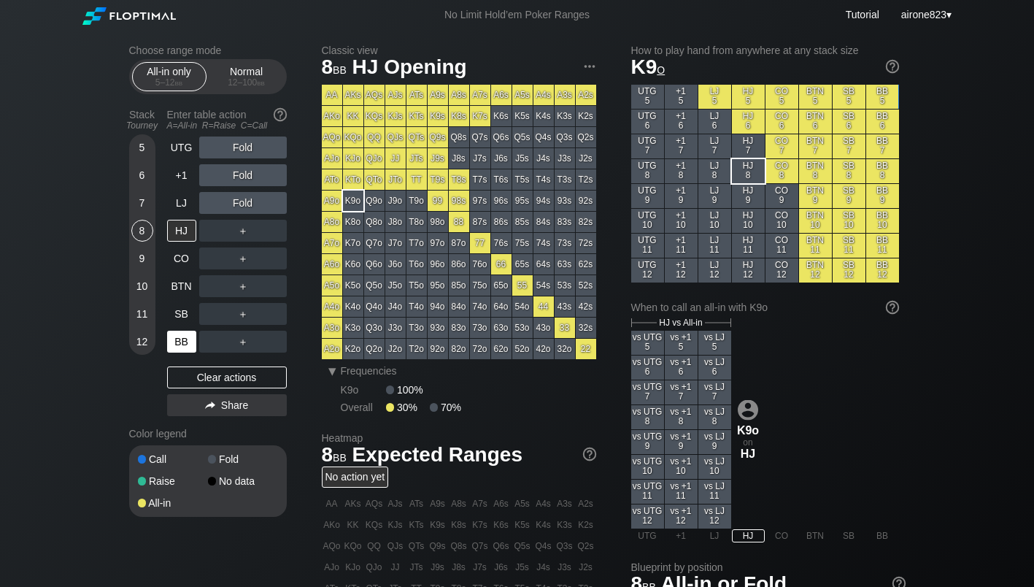
click at [144, 228] on div "8" at bounding box center [142, 231] width 22 height 22
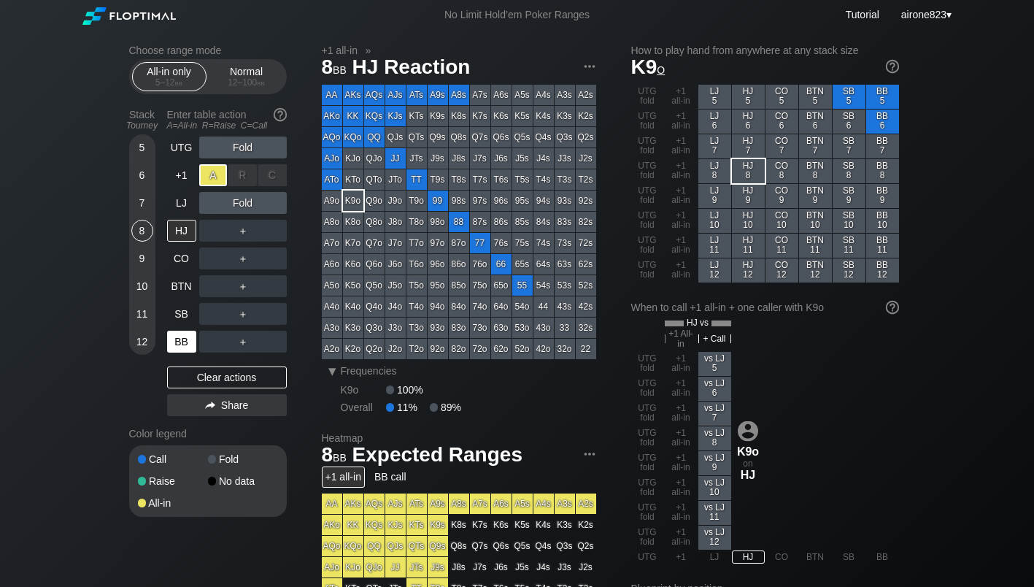
click at [218, 180] on div "A ✕" at bounding box center [213, 175] width 28 height 22
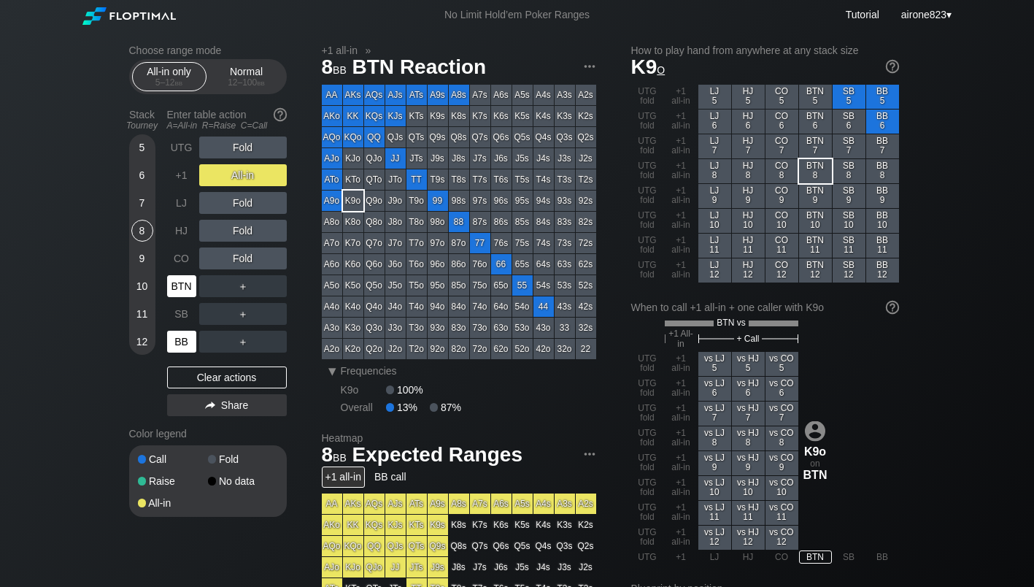
click at [187, 288] on div "BTN" at bounding box center [181, 286] width 29 height 22
click at [228, 80] on div "12 – 100 bb" at bounding box center [246, 82] width 61 height 10
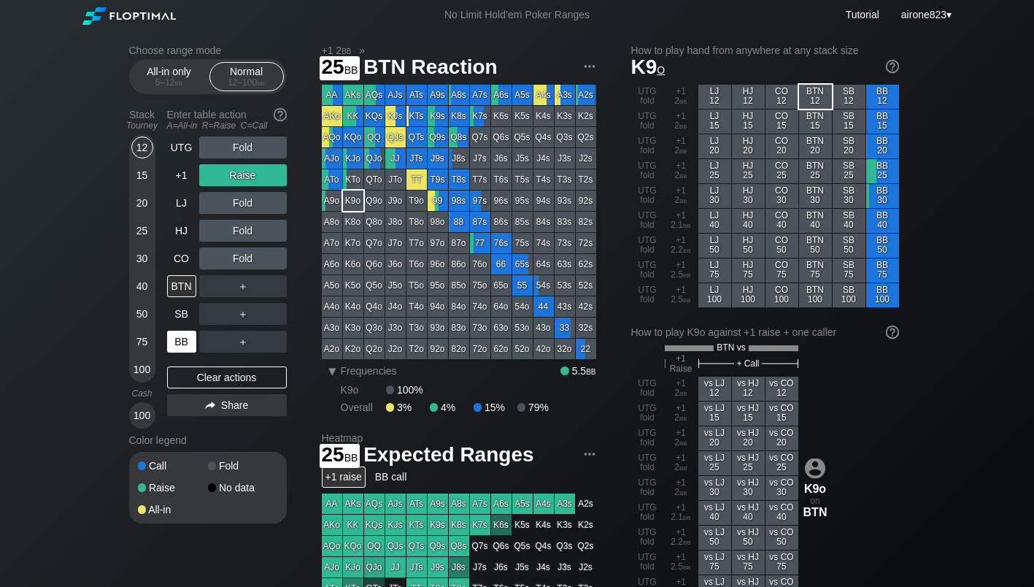
click at [139, 233] on div "25" at bounding box center [142, 231] width 22 height 22
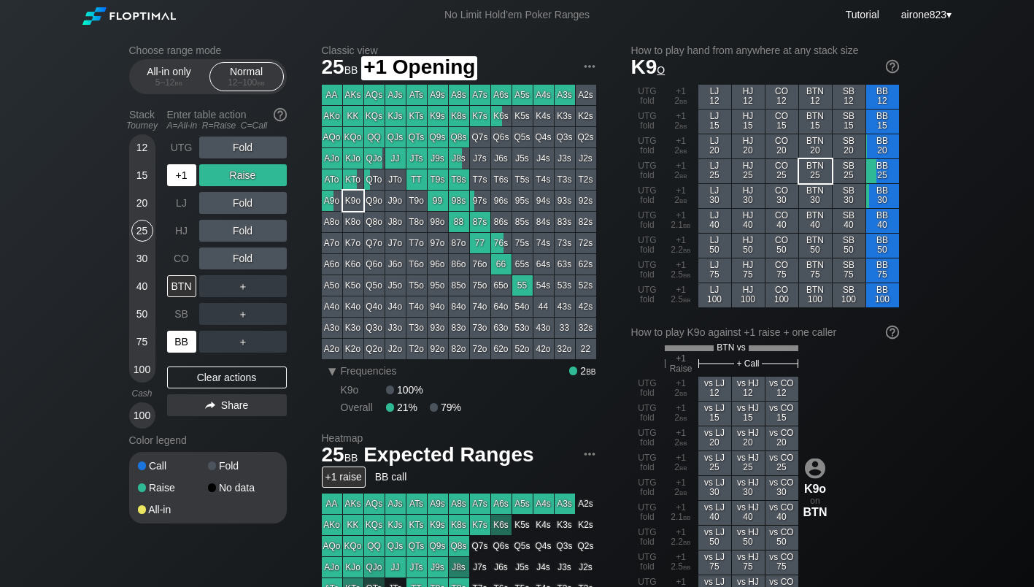
click at [193, 180] on div "+1" at bounding box center [181, 175] width 29 height 22
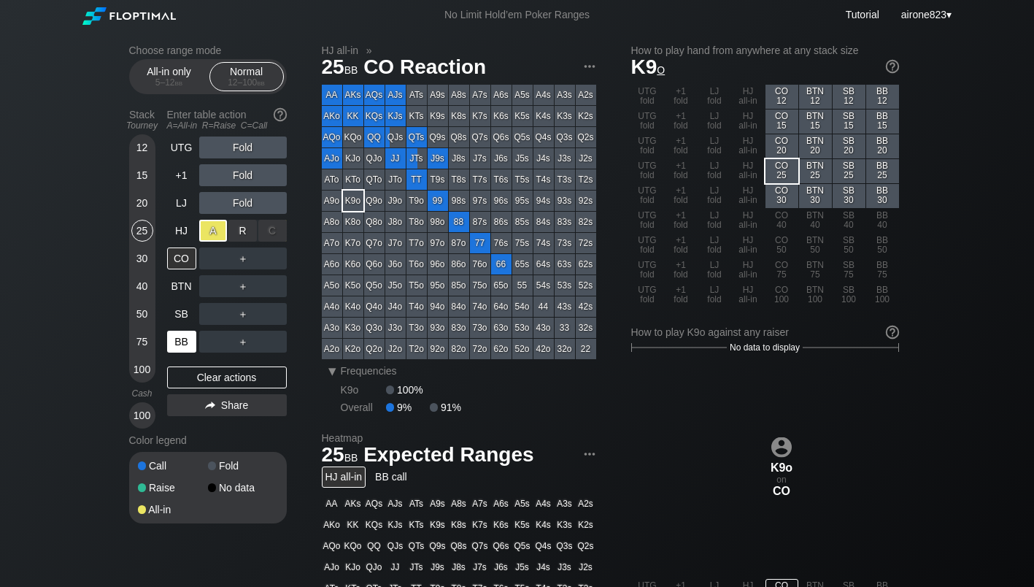
click at [227, 238] on div "A ✕" at bounding box center [213, 231] width 28 height 22
click at [238, 242] on div "R ✕" at bounding box center [242, 231] width 28 height 22
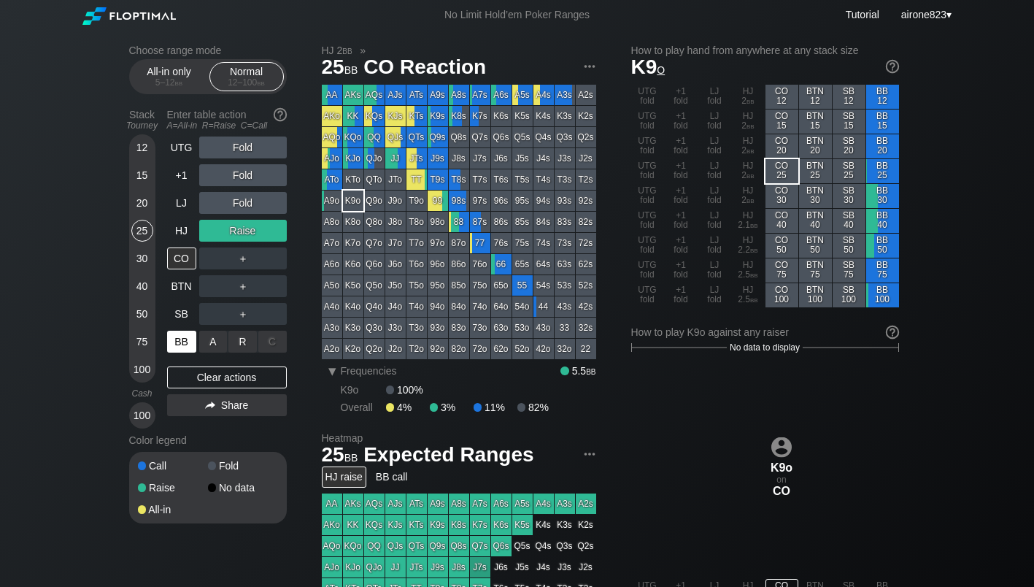
click at [218, 340] on div "A ✕" at bounding box center [213, 342] width 28 height 22
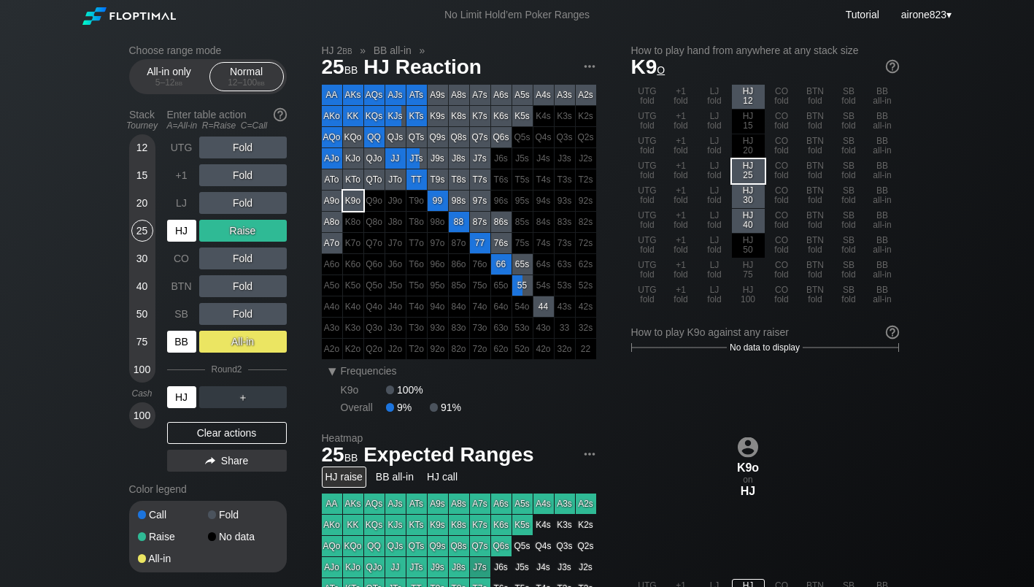
click at [187, 405] on div "HJ" at bounding box center [181, 397] width 29 height 22
click at [153, 175] on div "12 15 20 25 30 40 50 75 100" at bounding box center [142, 258] width 26 height 248
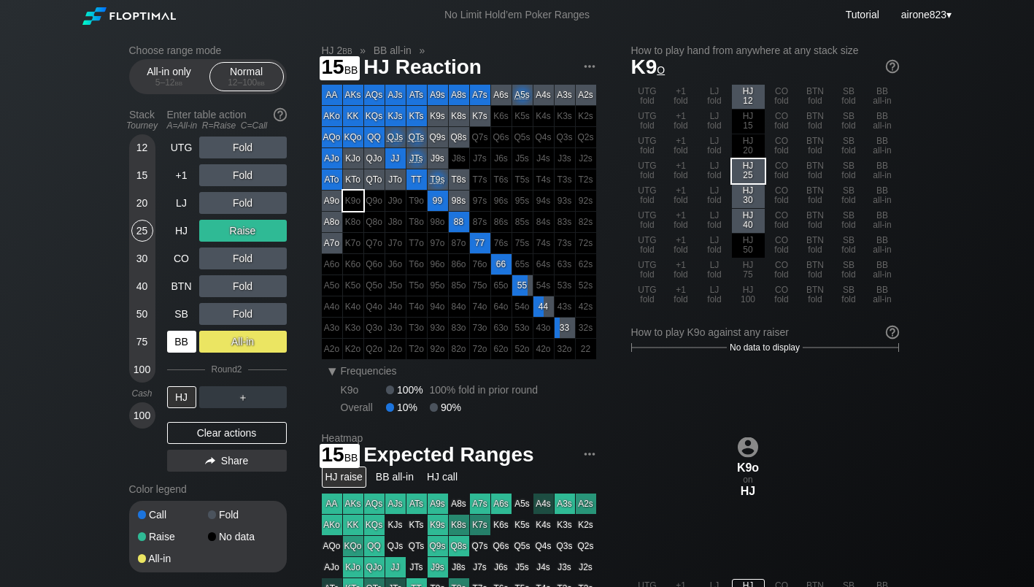
click at [148, 175] on div "15" at bounding box center [142, 175] width 22 height 22
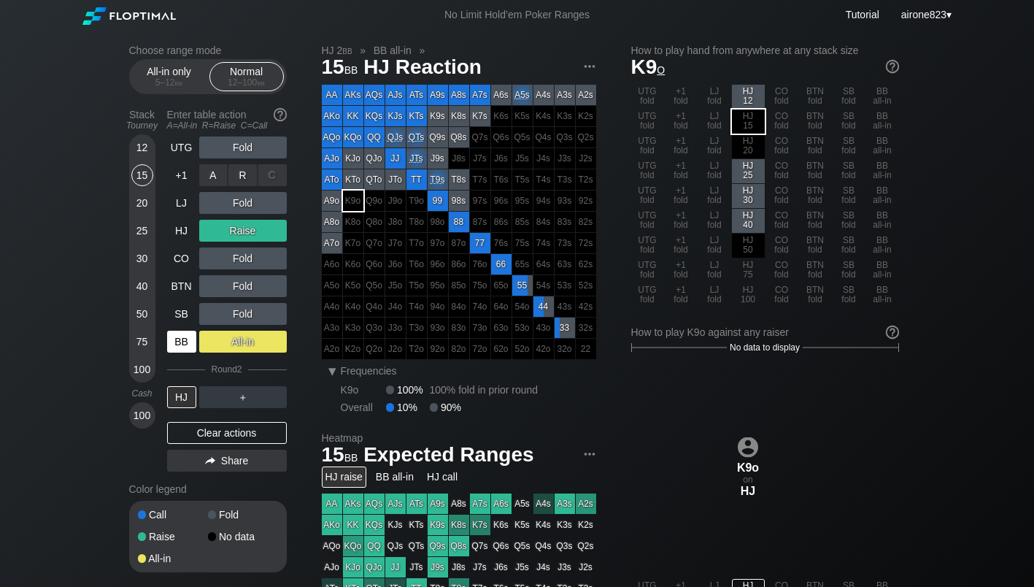
click at [250, 175] on div "R ✕" at bounding box center [242, 175] width 28 height 22
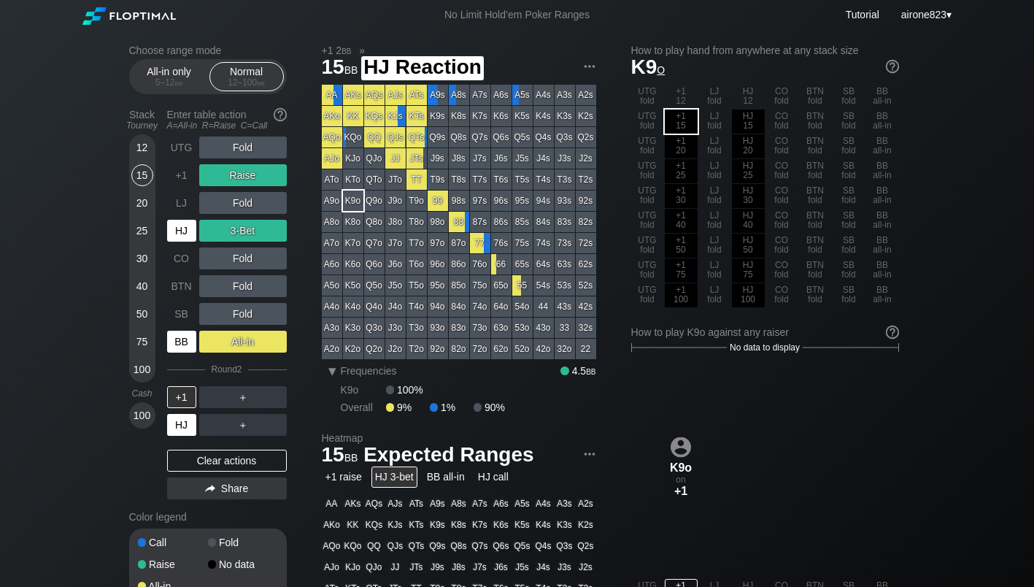
click at [174, 229] on div "HJ" at bounding box center [181, 231] width 29 height 22
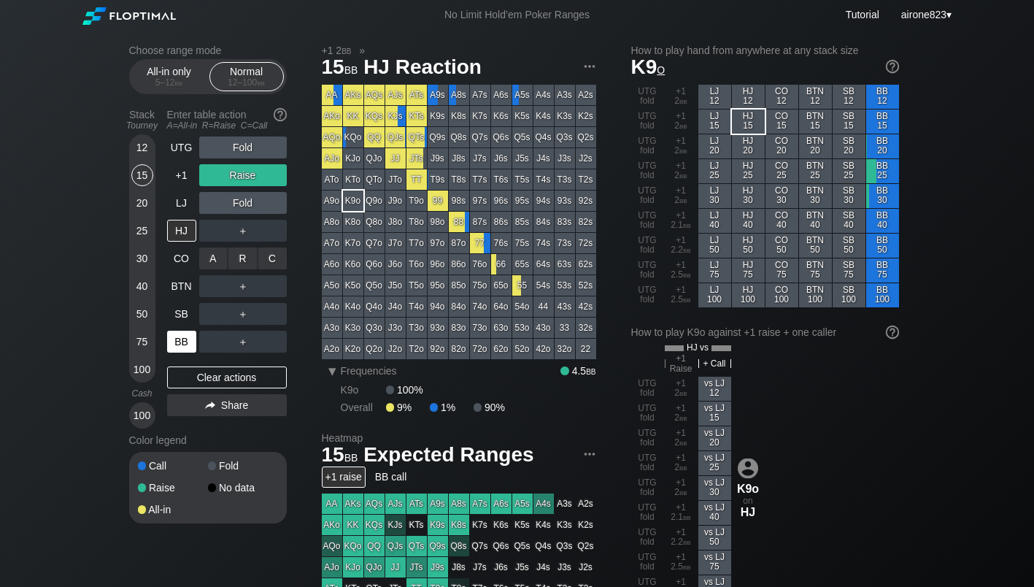
click at [218, 262] on div "A ✕" at bounding box center [213, 258] width 28 height 22
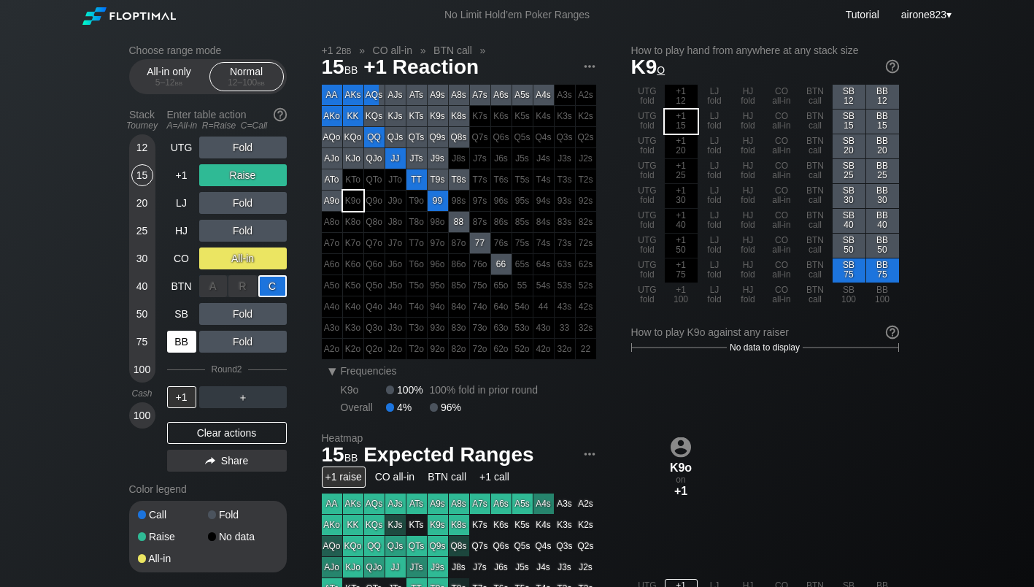
click at [278, 291] on div "C ✕" at bounding box center [272, 286] width 28 height 22
click at [181, 401] on div "+1" at bounding box center [181, 397] width 29 height 22
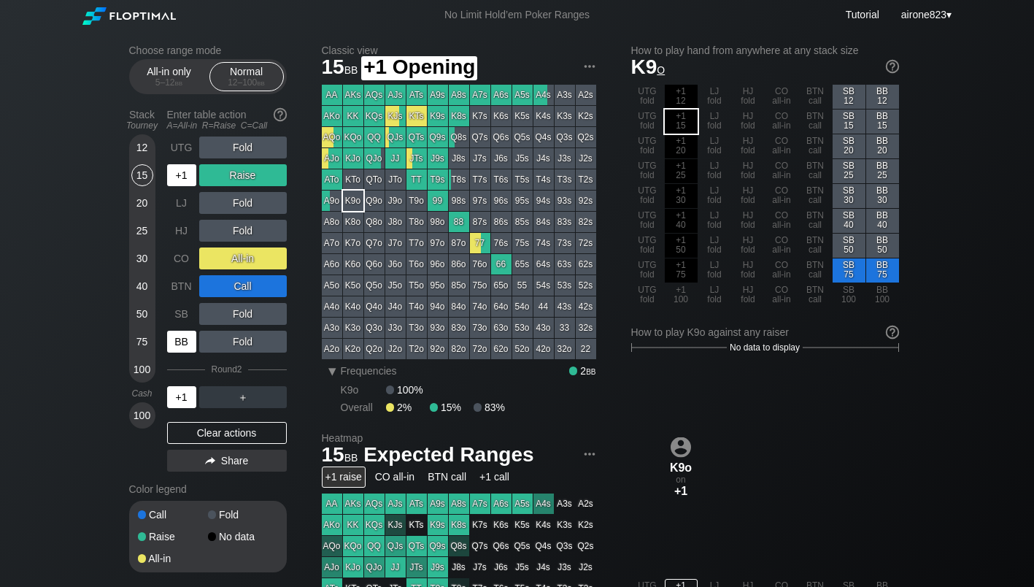
click at [176, 180] on div "+1" at bounding box center [181, 175] width 29 height 22
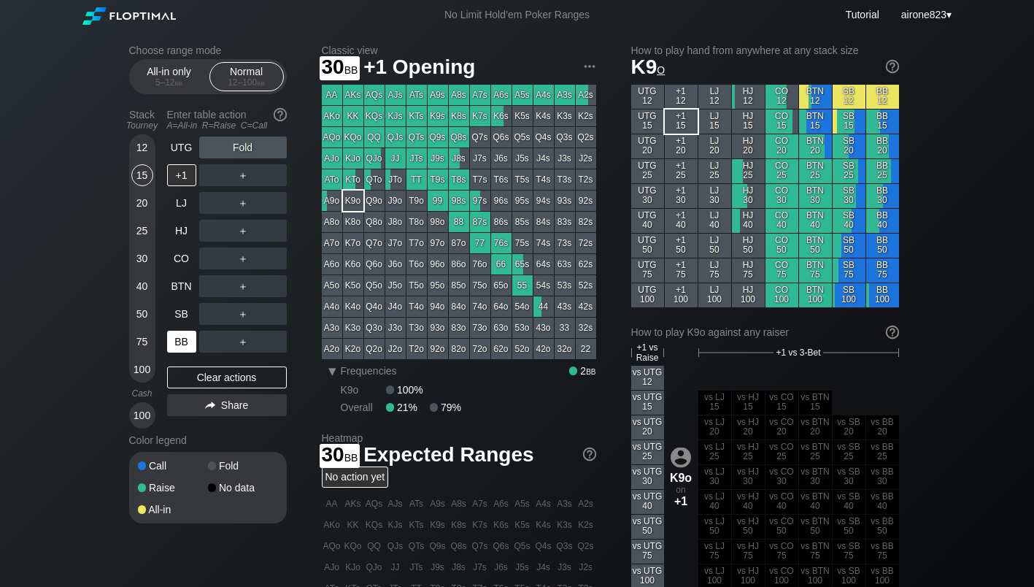
click at [145, 258] on div "30" at bounding box center [142, 258] width 22 height 22
click at [246, 242] on div "R ✕" at bounding box center [242, 231] width 28 height 22
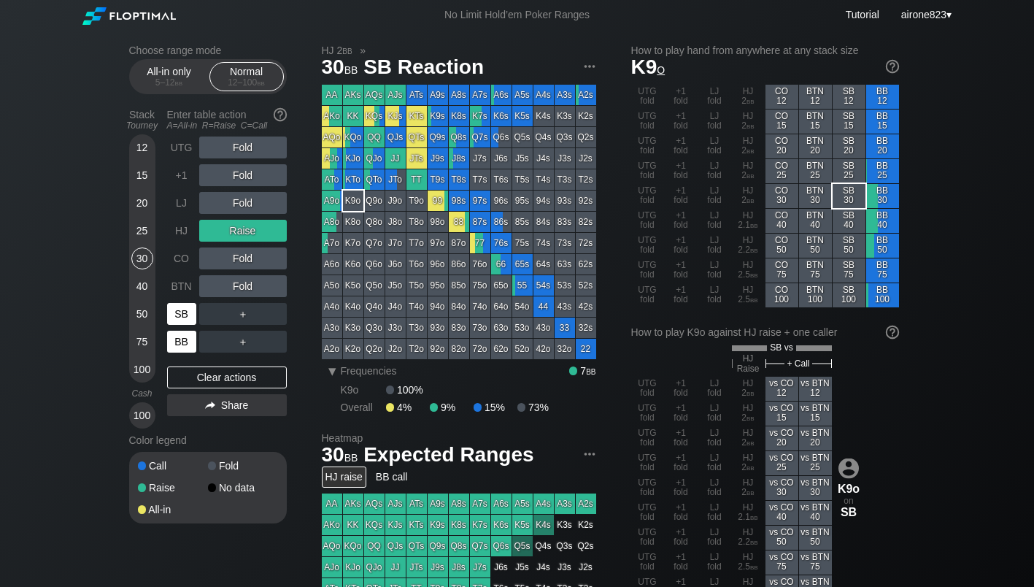
click at [179, 318] on div "SB" at bounding box center [181, 314] width 29 height 22
click at [193, 93] on div "All-in only 5 – 12 bb Normal 12 – 100 bb" at bounding box center [208, 76] width 158 height 35
click at [188, 80] on div "5 – 12 bb" at bounding box center [169, 82] width 61 height 10
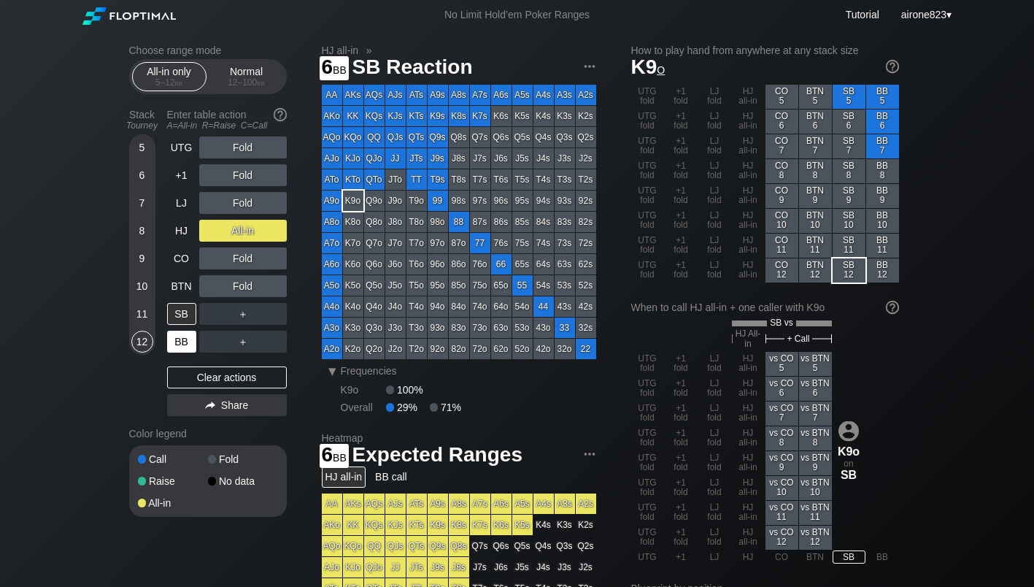
click at [147, 185] on div "6" at bounding box center [142, 175] width 22 height 22
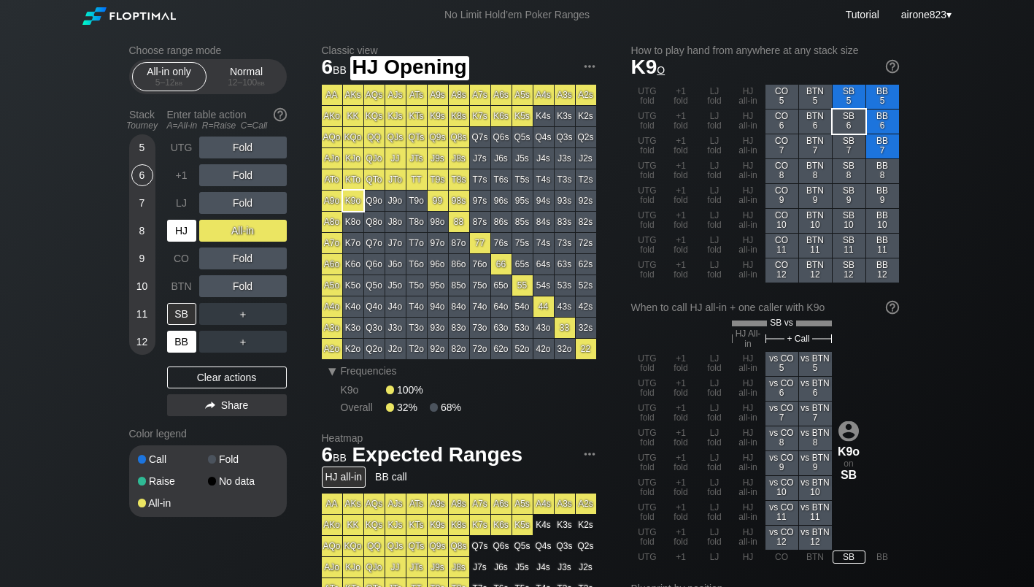
click at [174, 232] on div "HJ" at bounding box center [181, 231] width 29 height 22
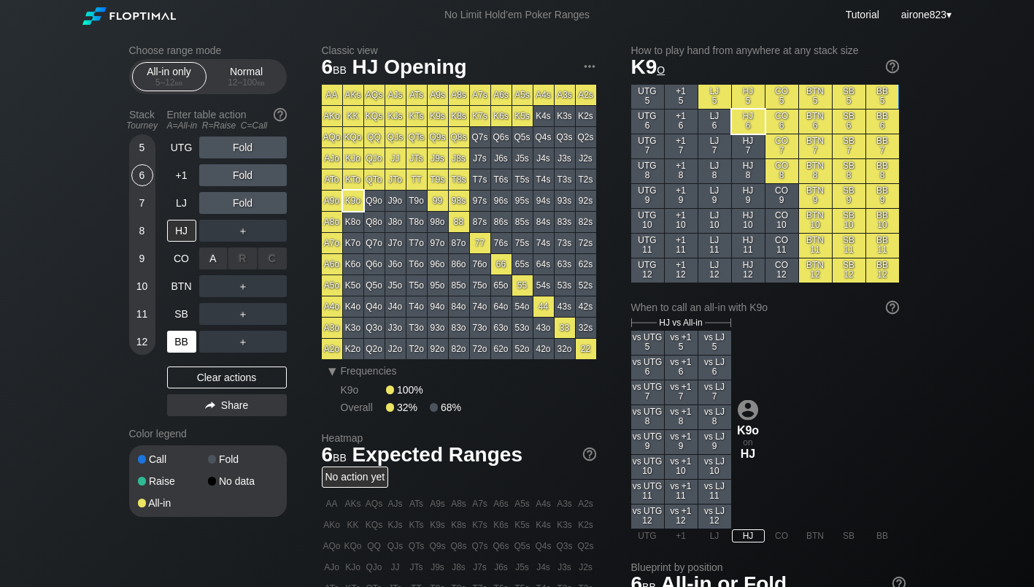
click at [211, 264] on div "A ✕" at bounding box center [213, 258] width 28 height 22
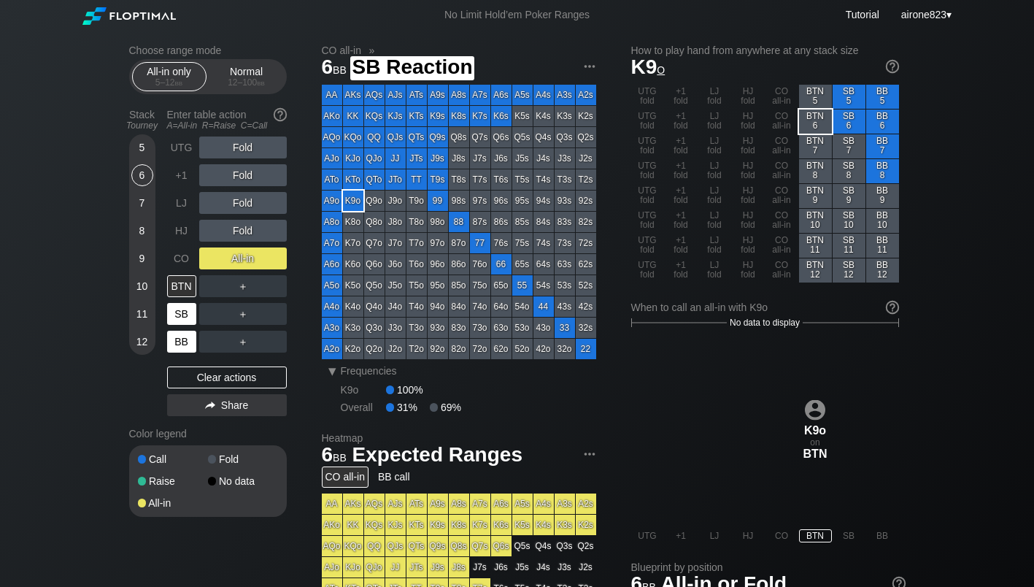
click at [174, 315] on div "SB" at bounding box center [181, 314] width 29 height 22
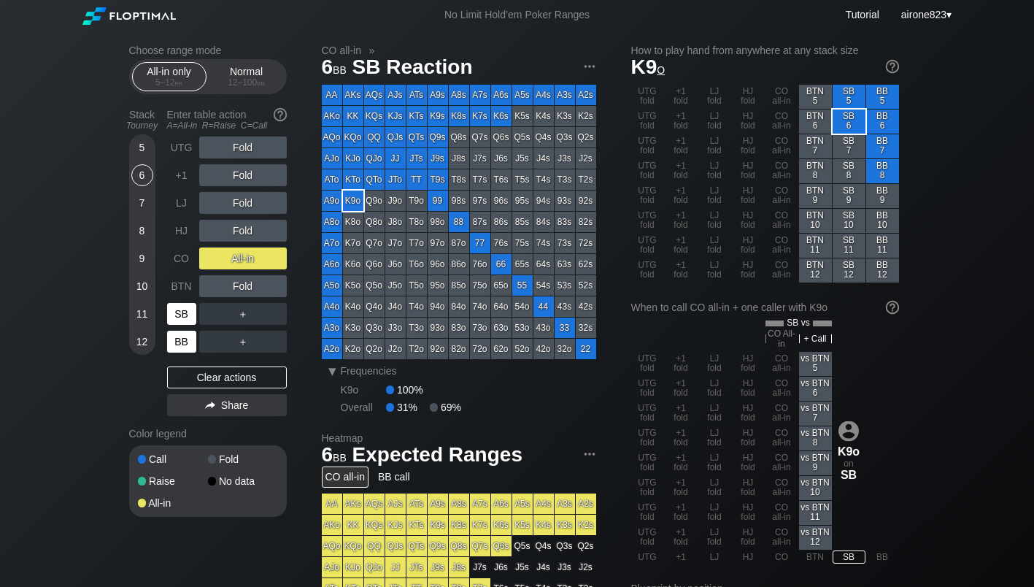
drag, startPoint x: 174, startPoint y: 315, endPoint x: 542, endPoint y: 173, distance: 393.8
click at [192, 309] on div "SB" at bounding box center [181, 314] width 29 height 22
click at [248, 77] on div "Normal 12 – 100 bb" at bounding box center [246, 77] width 67 height 28
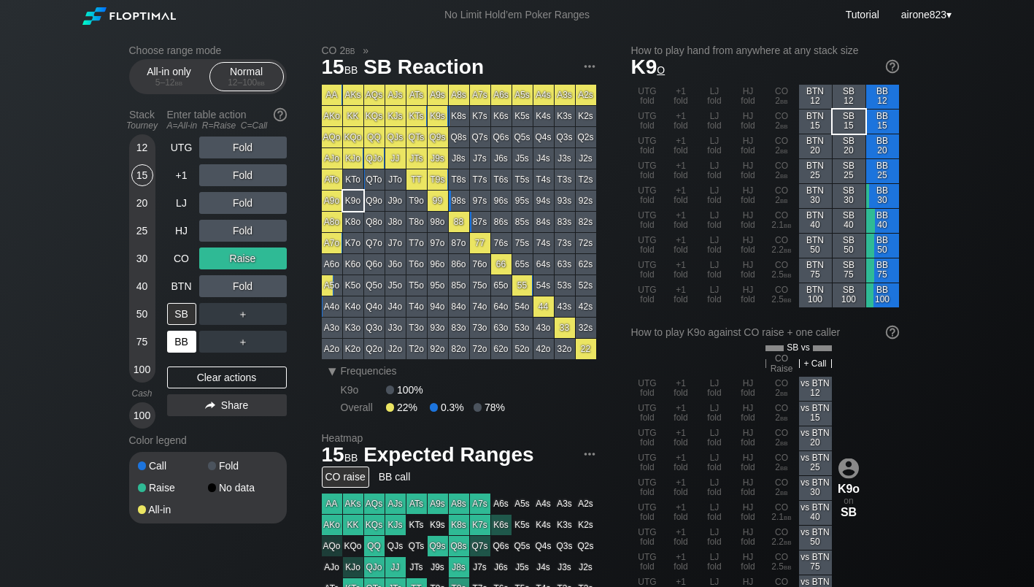
click at [150, 177] on div "15" at bounding box center [142, 175] width 22 height 22
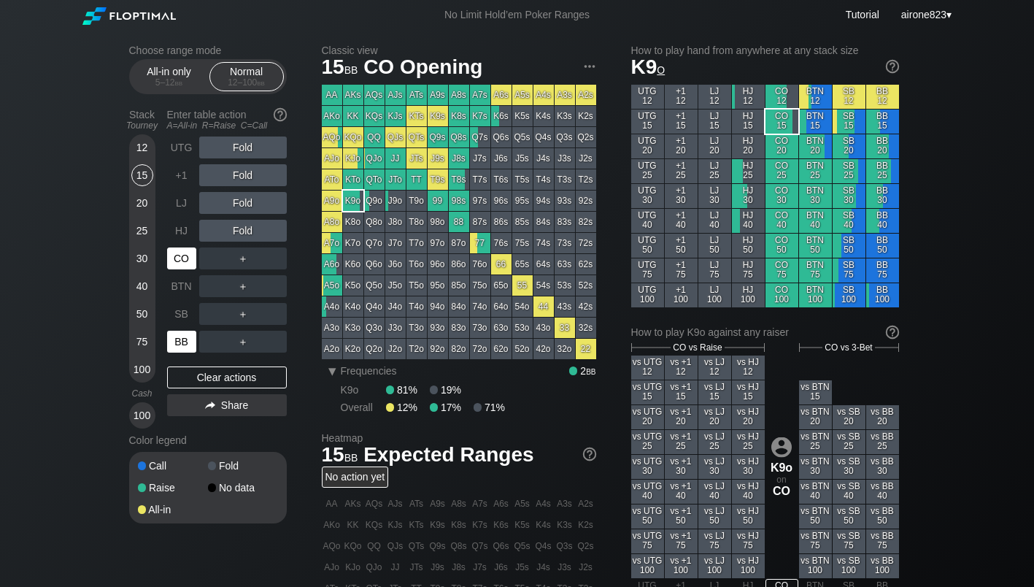
click at [187, 258] on div "CO" at bounding box center [181, 258] width 29 height 22
click at [184, 264] on div "CO" at bounding box center [181, 258] width 29 height 22
click at [184, 265] on div "CO" at bounding box center [181, 258] width 29 height 22
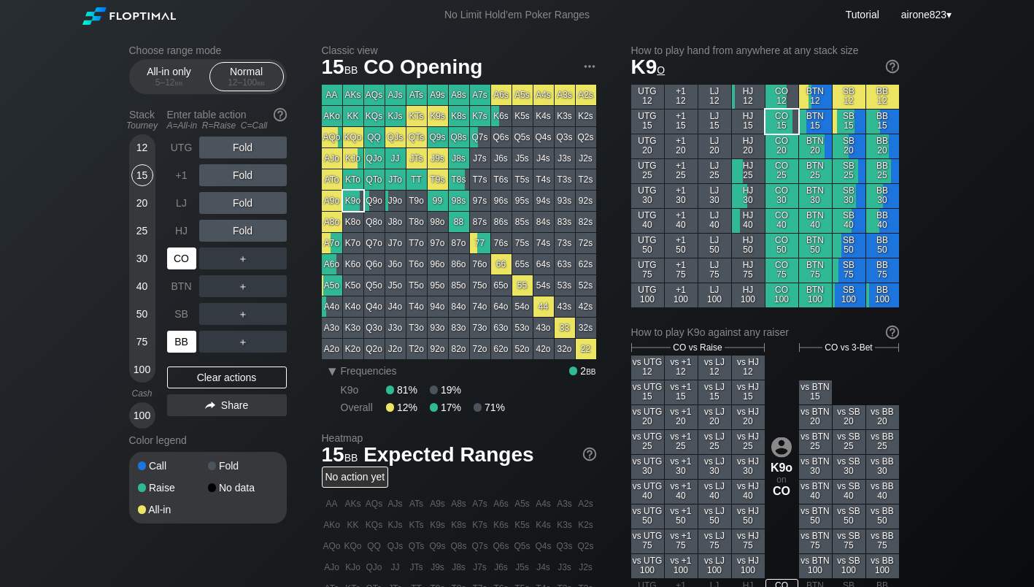
click at [184, 265] on div "CO" at bounding box center [181, 258] width 29 height 22
click at [245, 254] on div "R ✕" at bounding box center [242, 258] width 28 height 22
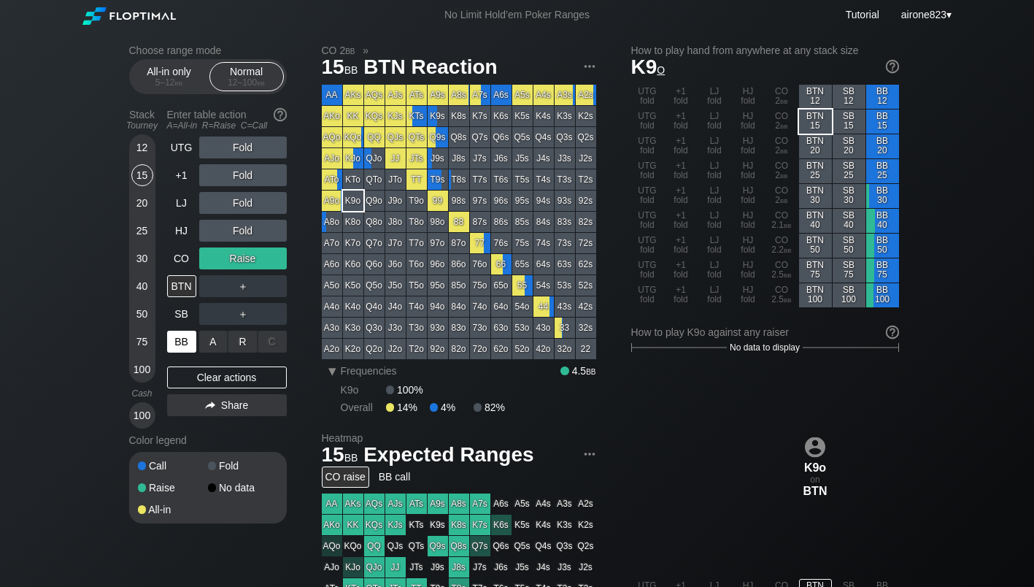
click at [212, 344] on div "A ✕" at bounding box center [213, 342] width 28 height 22
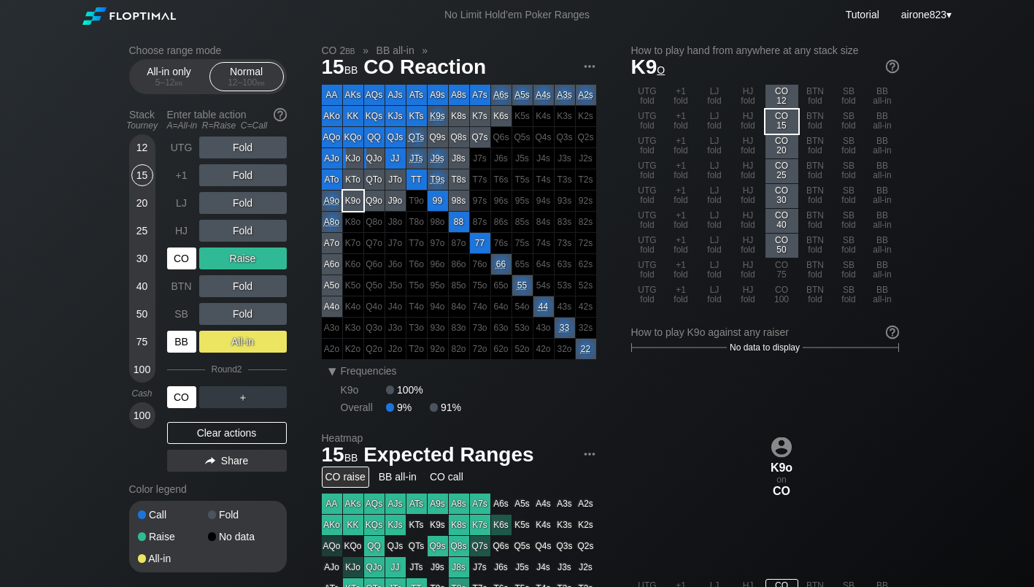
click at [178, 404] on div "CO" at bounding box center [181, 397] width 29 height 22
click at [241, 173] on div "R ✕" at bounding box center [242, 175] width 28 height 22
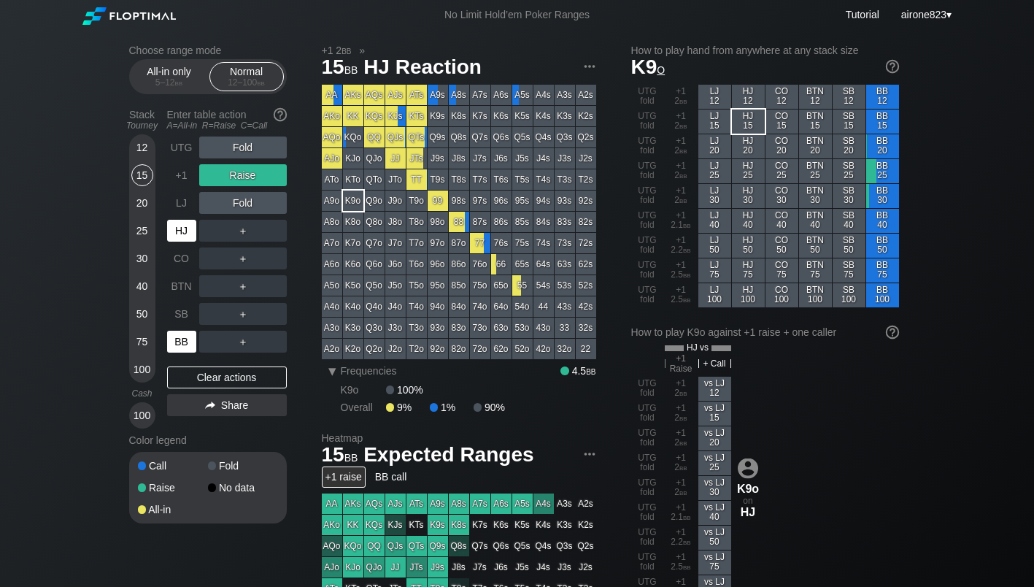
click at [179, 230] on div "HJ" at bounding box center [181, 231] width 29 height 22
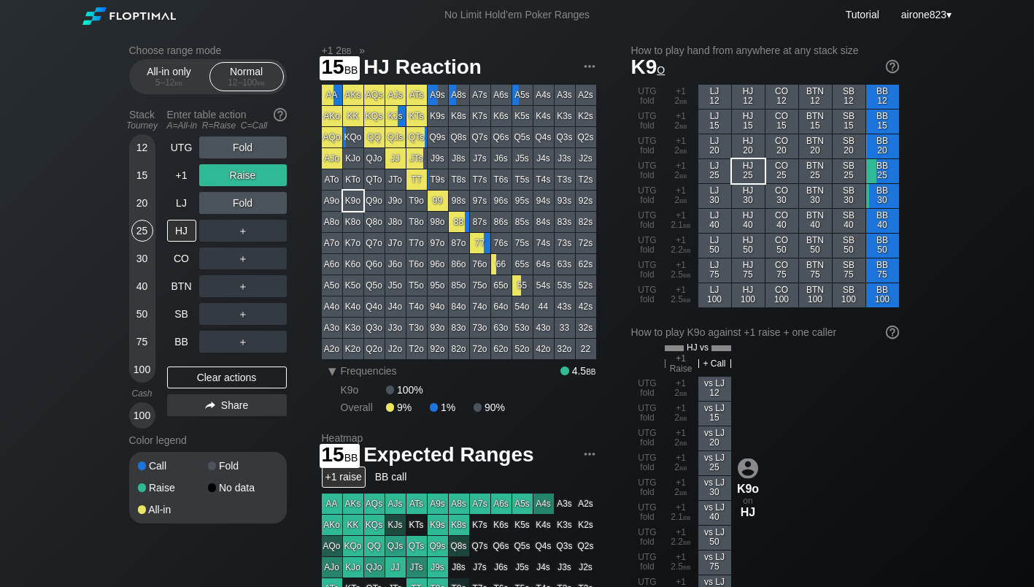
click at [145, 177] on div "15" at bounding box center [142, 175] width 22 height 22
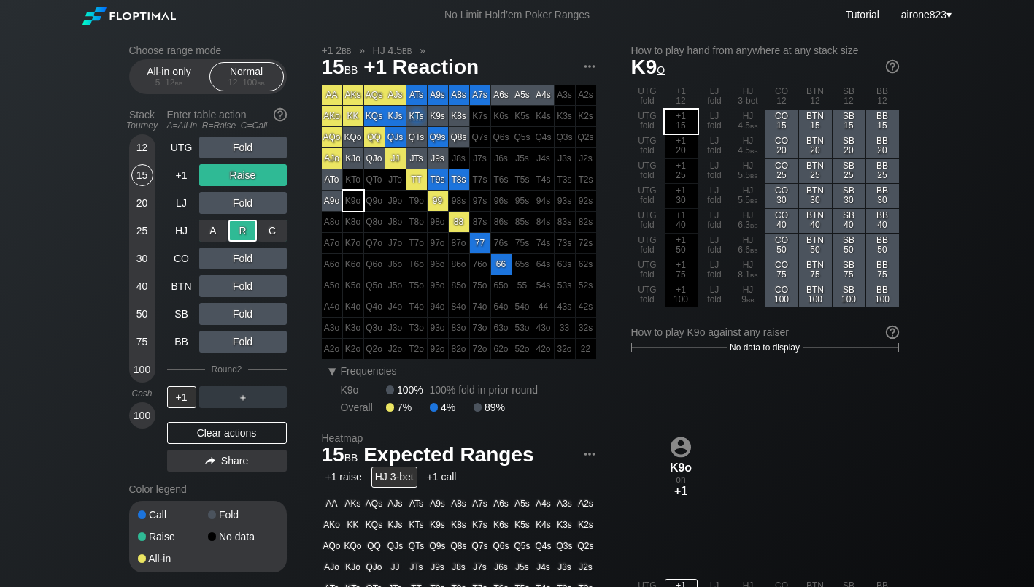
click at [244, 232] on div "R ✕" at bounding box center [242, 231] width 28 height 22
click at [226, 401] on div "A ✕" at bounding box center [213, 397] width 28 height 22
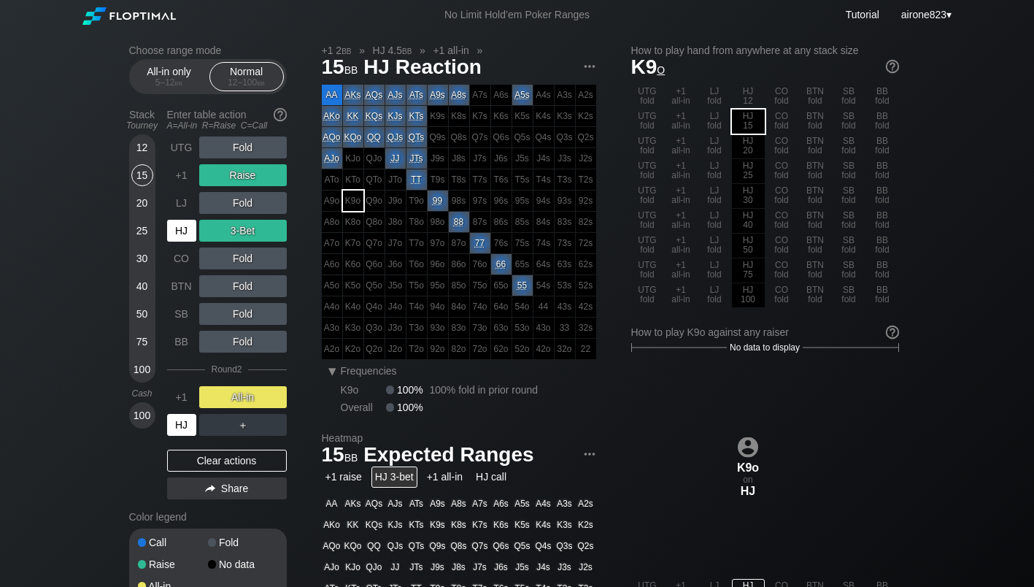
click at [185, 433] on div "HJ" at bounding box center [181, 425] width 29 height 22
click at [215, 78] on div "Normal 12 – 100 bb" at bounding box center [246, 77] width 67 height 28
click at [196, 75] on div "All-in only 5 – 12 bb" at bounding box center [169, 77] width 67 height 28
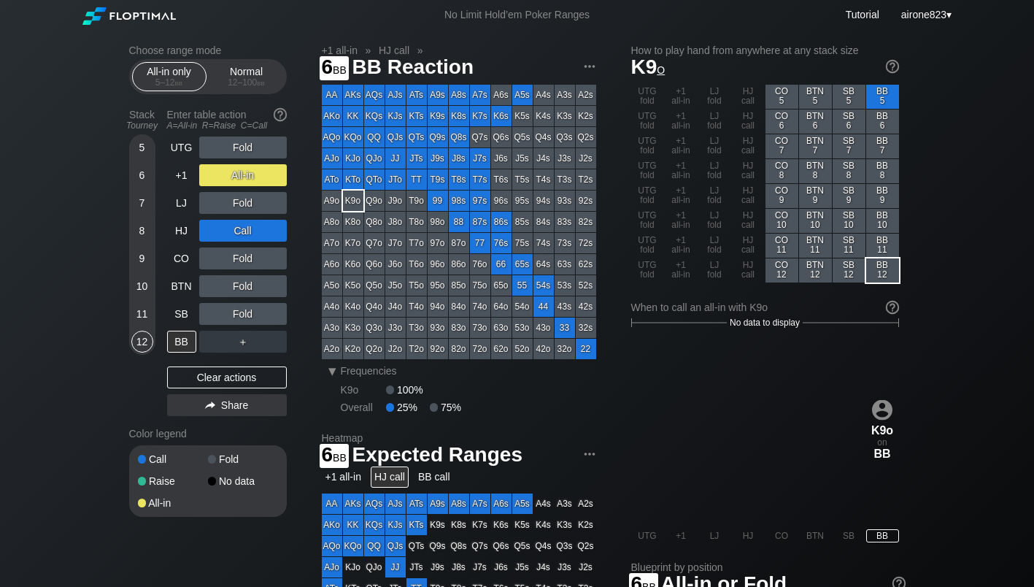
click at [145, 170] on div "6" at bounding box center [142, 175] width 22 height 22
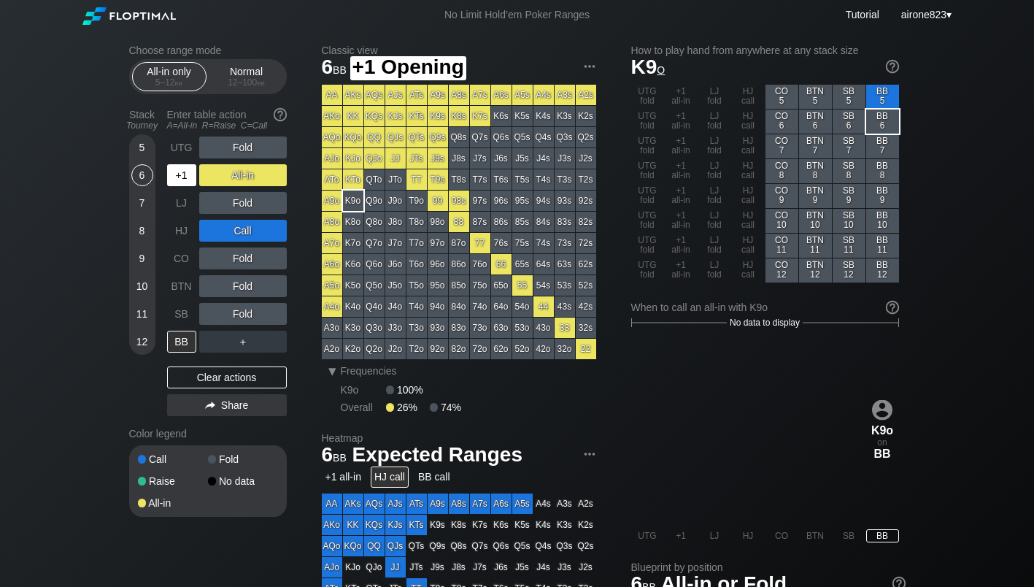
click at [180, 169] on div "+1" at bounding box center [181, 175] width 29 height 22
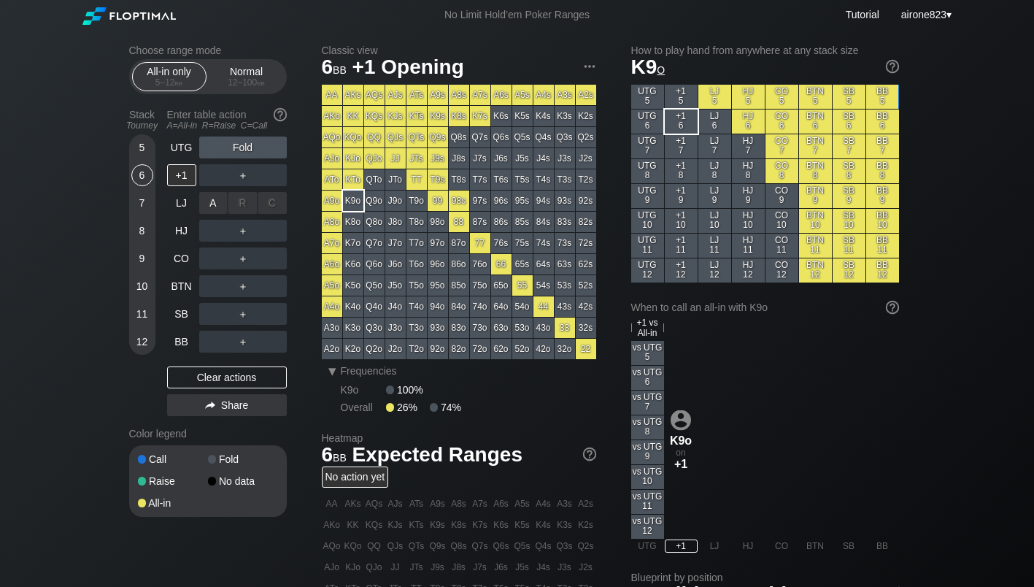
click at [202, 199] on div "A ✕" at bounding box center [213, 203] width 28 height 22
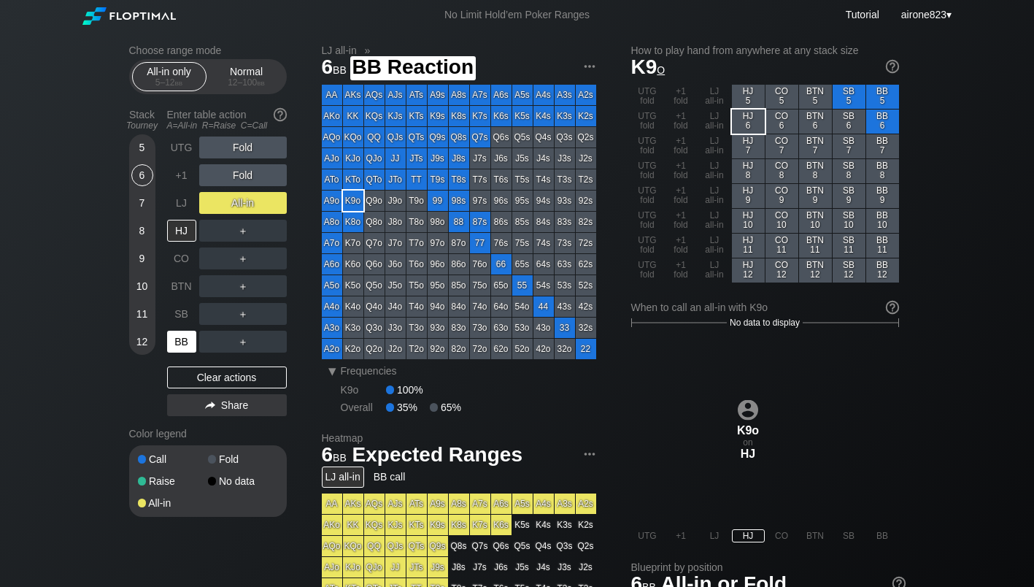
click at [184, 342] on div "BB" at bounding box center [181, 342] width 29 height 22
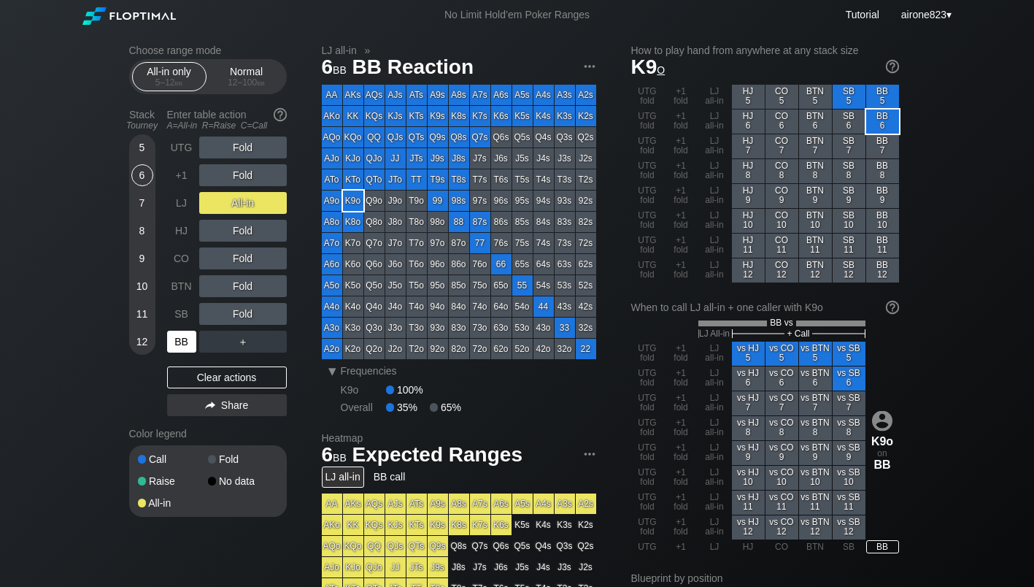
click at [184, 342] on div "BB" at bounding box center [181, 342] width 29 height 22
click at [216, 90] on div "Normal 12 – 100 bb" at bounding box center [246, 77] width 67 height 28
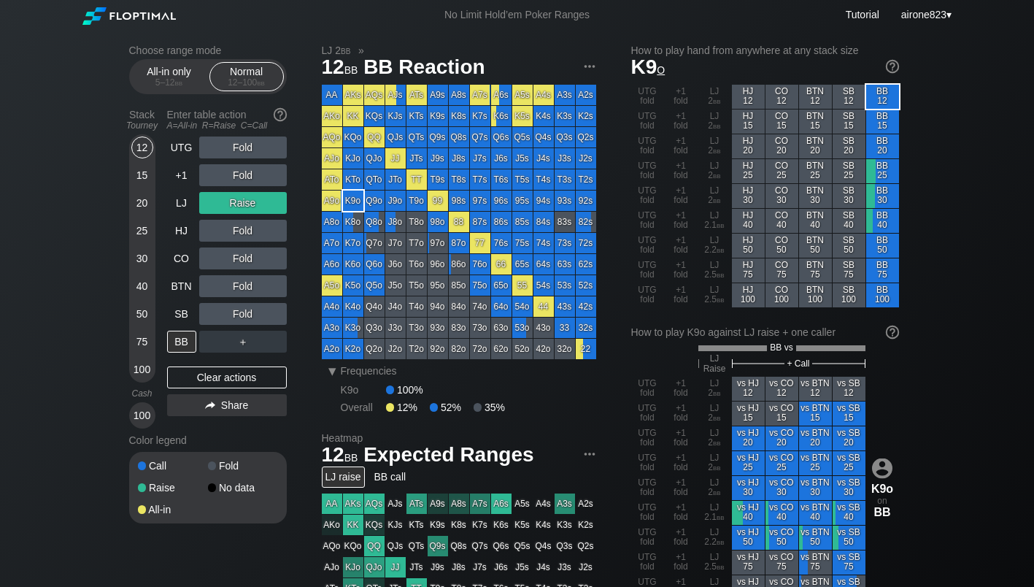
click at [147, 235] on div "25" at bounding box center [142, 231] width 22 height 22
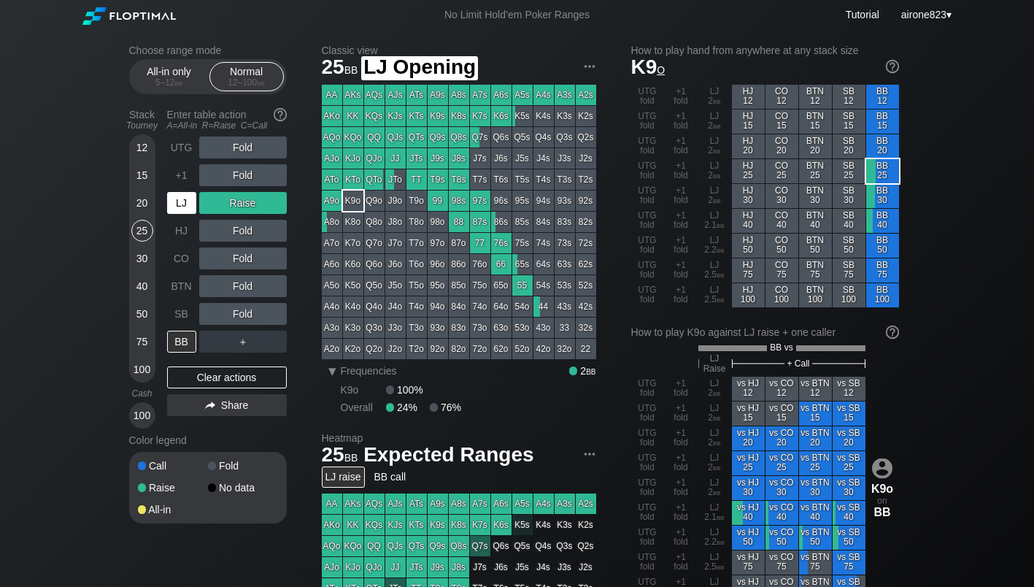
click at [177, 210] on div "LJ" at bounding box center [181, 203] width 29 height 22
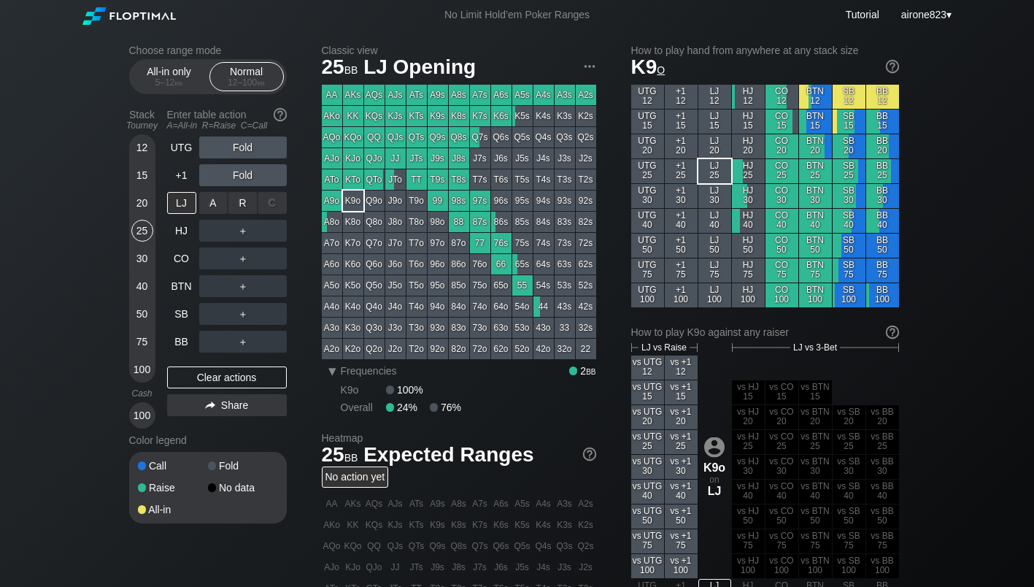
click at [243, 214] on div "R ✕" at bounding box center [242, 203] width 28 height 22
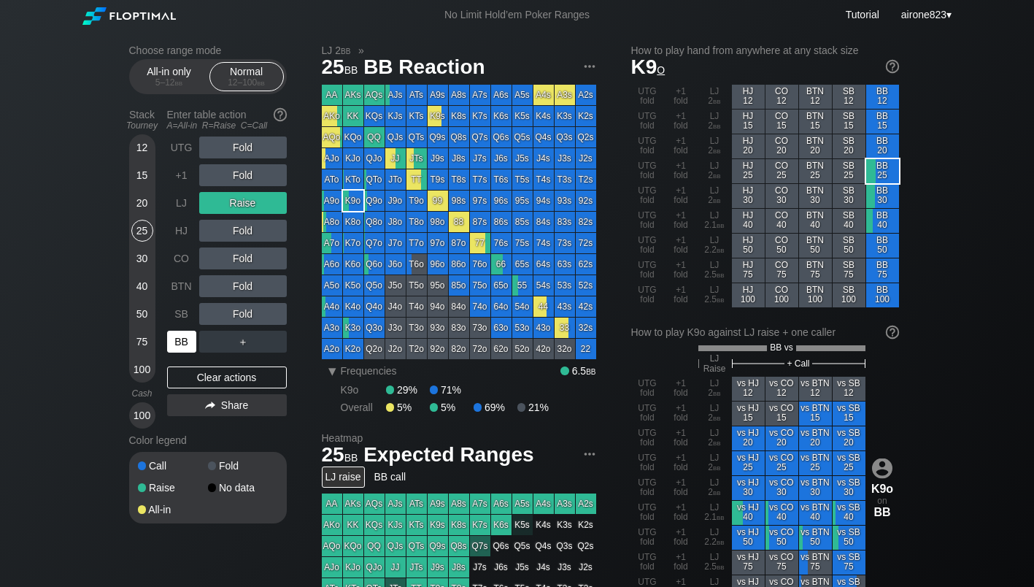
click at [191, 339] on div "BB" at bounding box center [181, 342] width 29 height 22
click at [150, 55] on h2 "Choose range mode" at bounding box center [208, 51] width 158 height 12
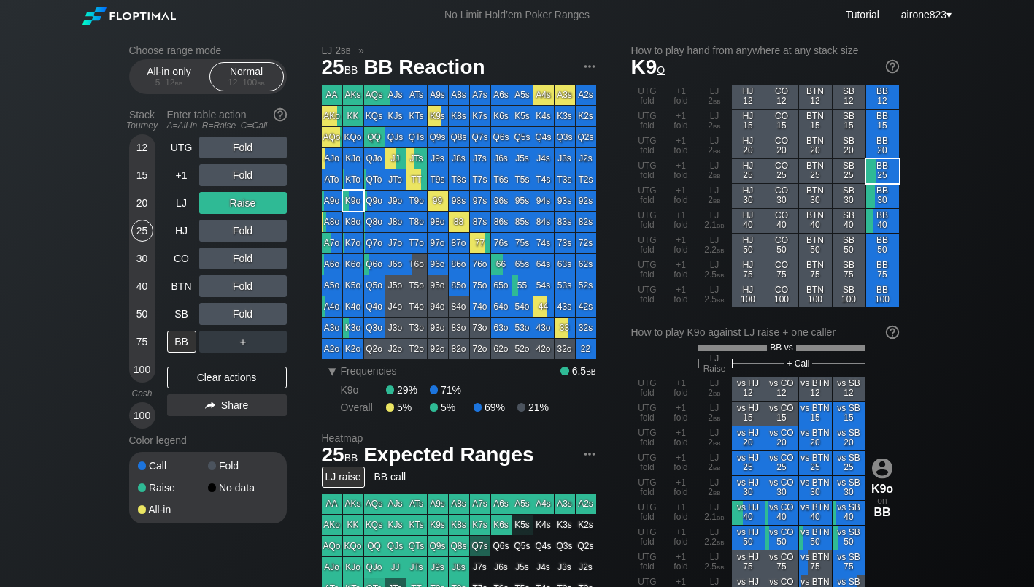
click at [170, 74] on div "All-in only 5 – 12 bb" at bounding box center [169, 77] width 67 height 28
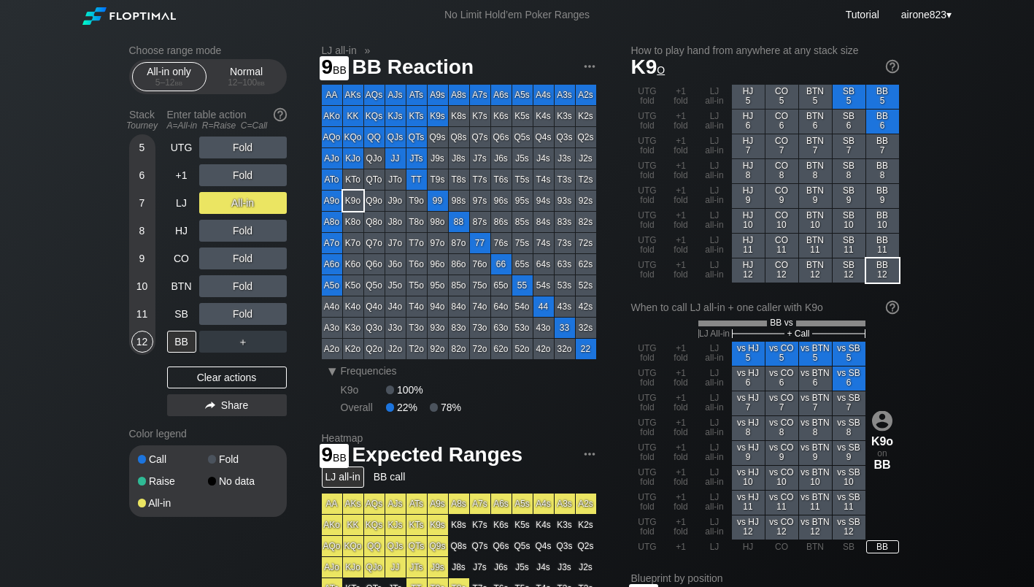
click at [143, 258] on div "9" at bounding box center [142, 258] width 22 height 22
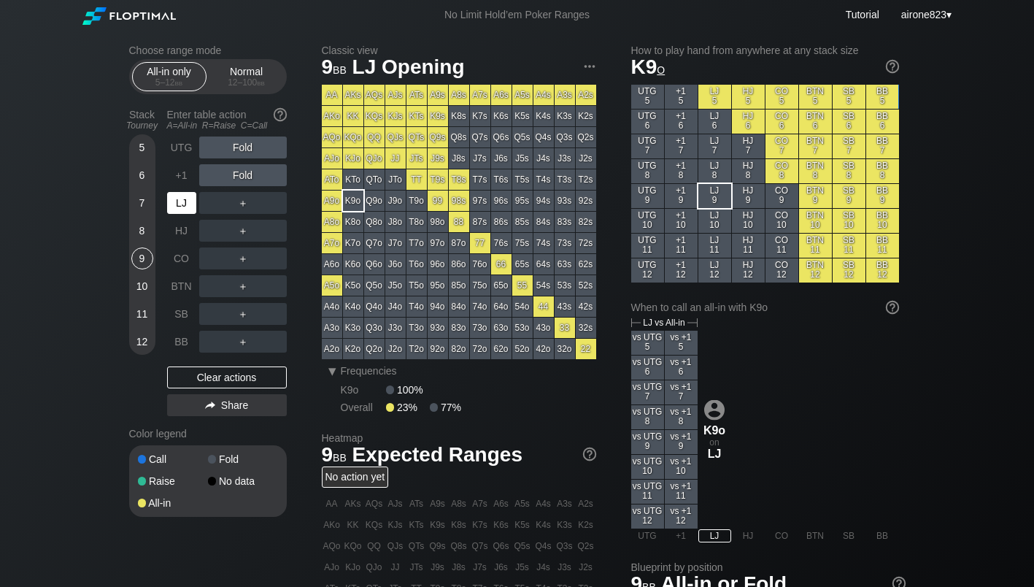
click at [180, 213] on div "LJ" at bounding box center [181, 203] width 29 height 22
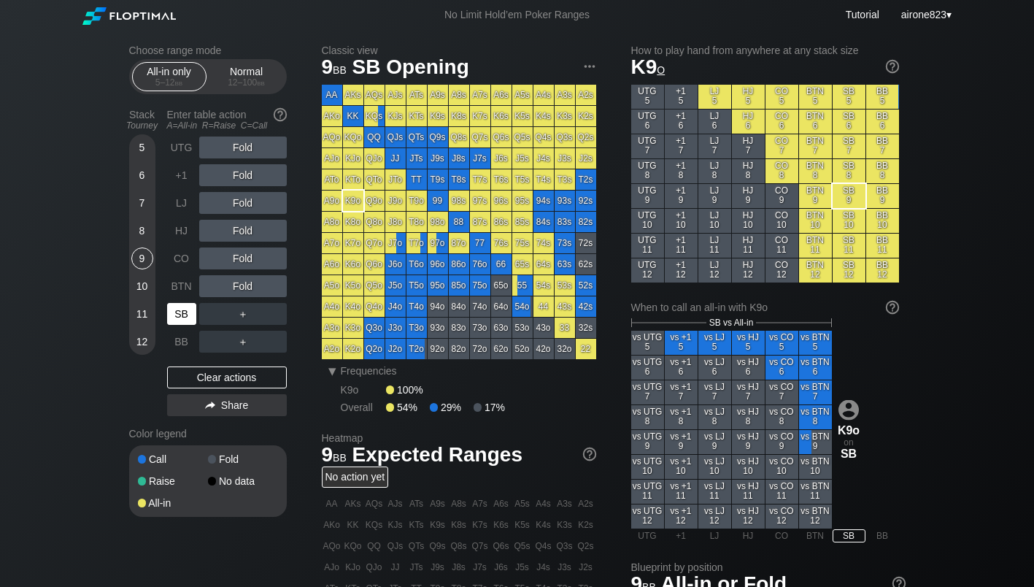
click at [188, 320] on div "SB" at bounding box center [181, 314] width 29 height 22
click at [188, 319] on div "SB" at bounding box center [181, 314] width 29 height 22
click at [271, 77] on div "Normal 12 – 100 bb" at bounding box center [246, 77] width 67 height 28
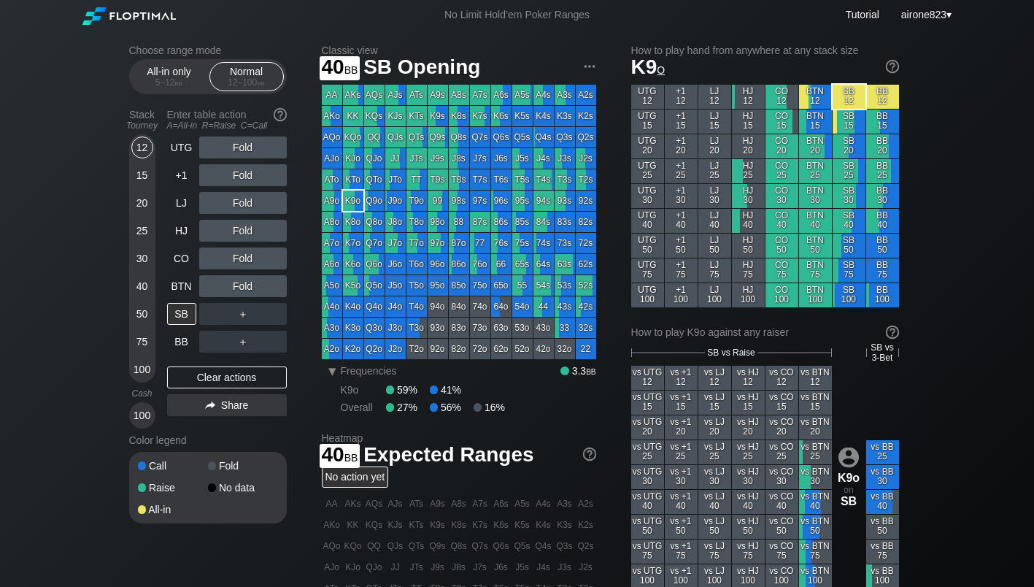
click at [135, 297] on div "40" at bounding box center [142, 286] width 22 height 22
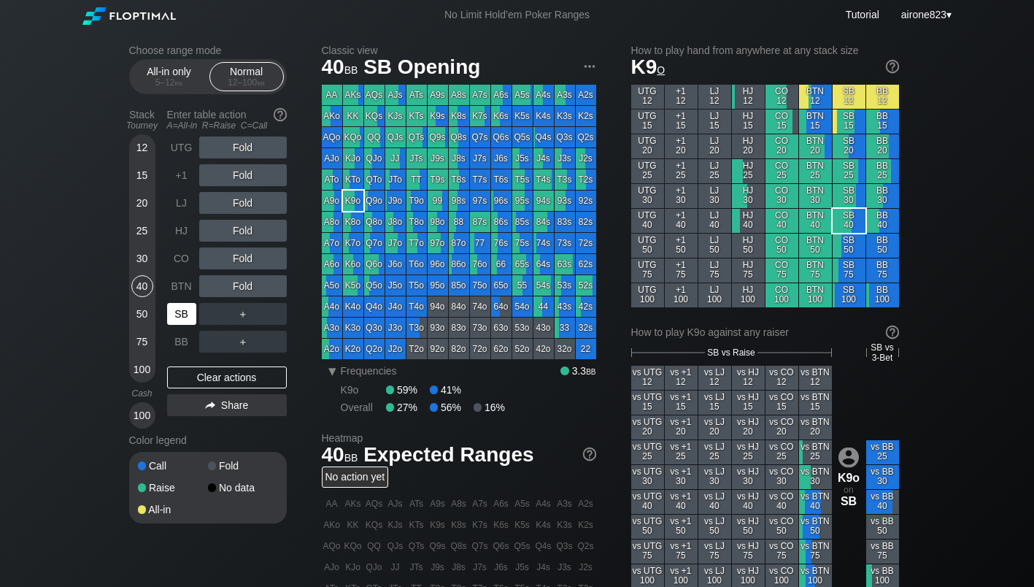
click at [179, 312] on div "SB" at bounding box center [181, 314] width 29 height 22
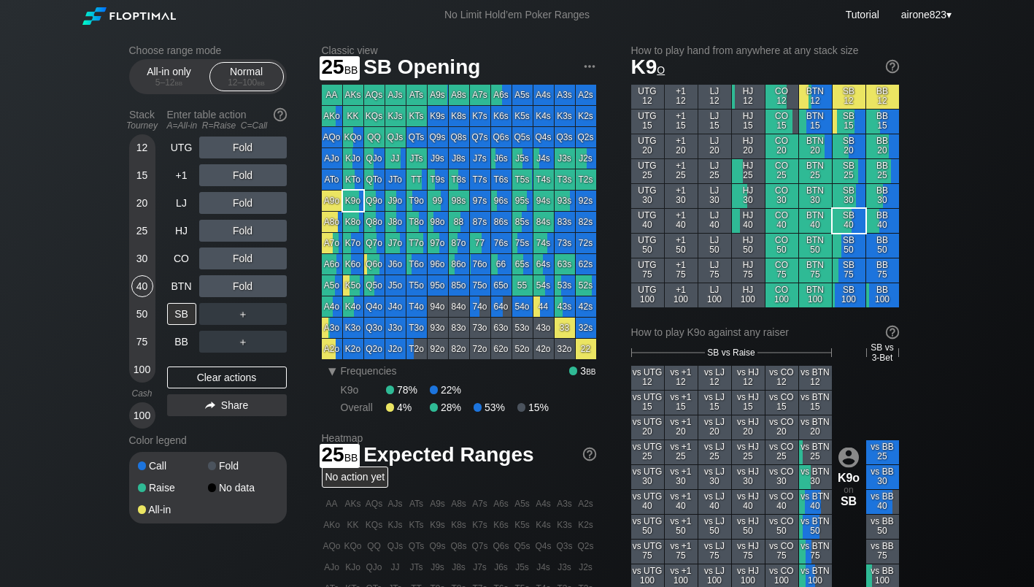
click at [135, 238] on div "25" at bounding box center [142, 231] width 22 height 22
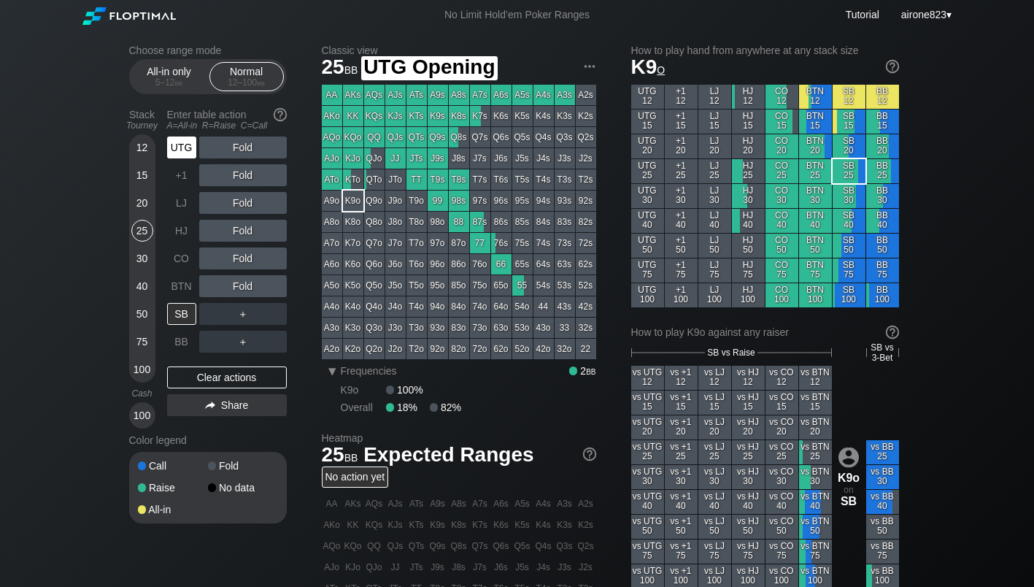
click at [176, 155] on div "UTG" at bounding box center [181, 147] width 29 height 22
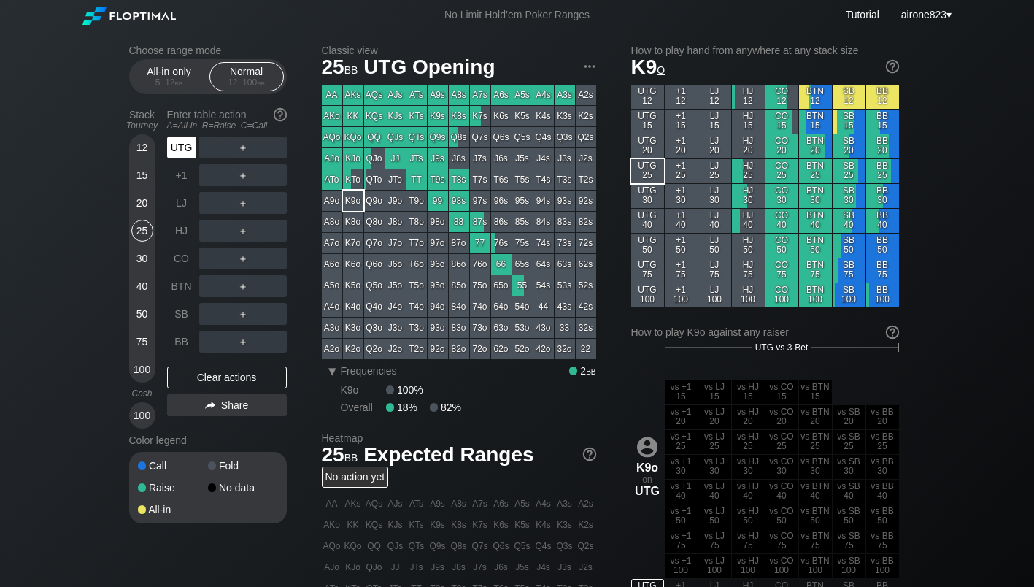
click at [175, 155] on div "UTG" at bounding box center [181, 147] width 29 height 22
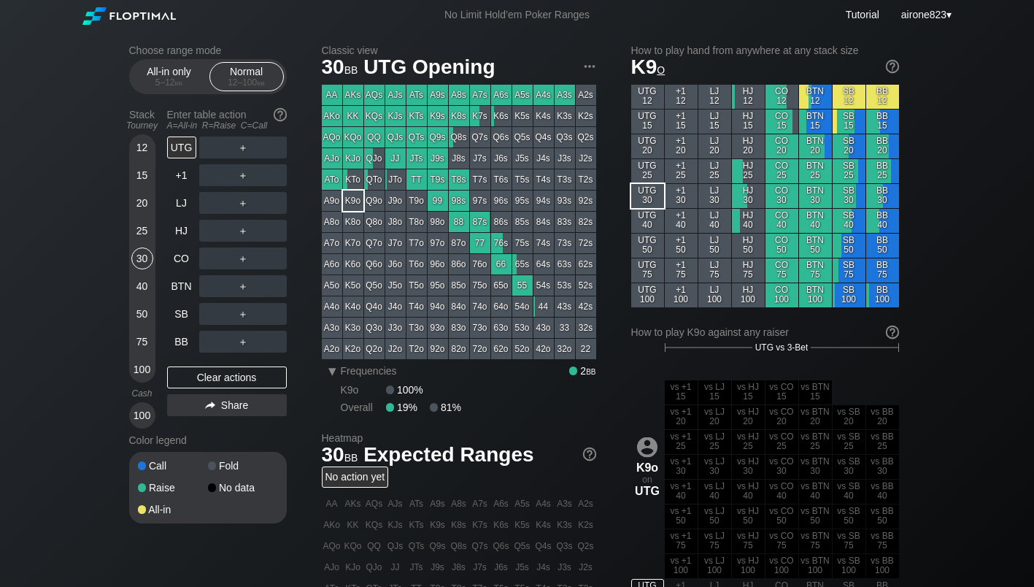
click at [146, 253] on div "30" at bounding box center [142, 258] width 22 height 22
click at [179, 158] on div "UTG" at bounding box center [181, 147] width 29 height 22
click at [156, 77] on div "All-in only 5 – 12 bb" at bounding box center [169, 77] width 67 height 28
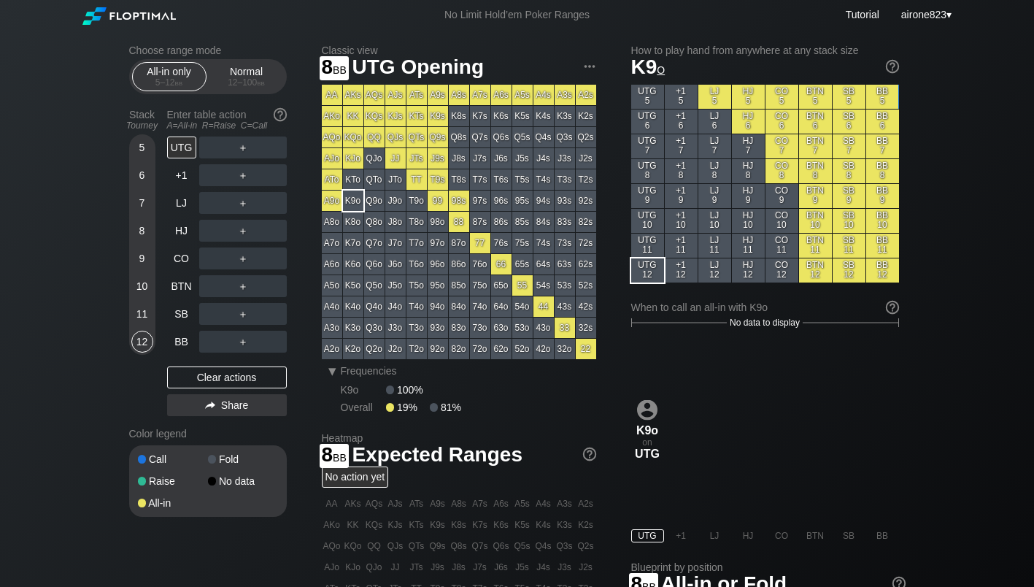
click at [144, 247] on div "8" at bounding box center [142, 234] width 22 height 28
click at [143, 261] on div "9" at bounding box center [142, 258] width 22 height 22
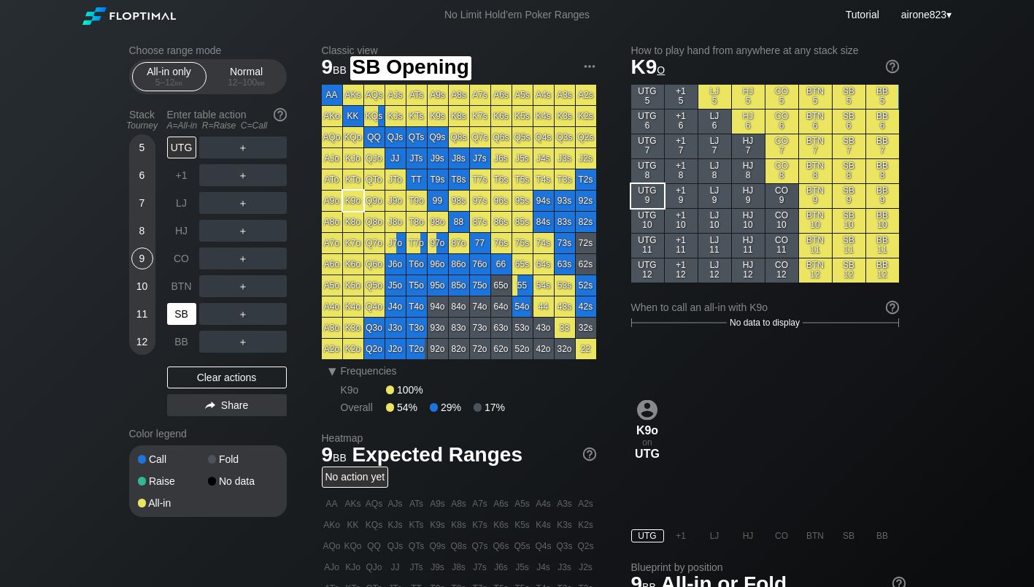
click at [183, 318] on div "SB" at bounding box center [181, 314] width 29 height 22
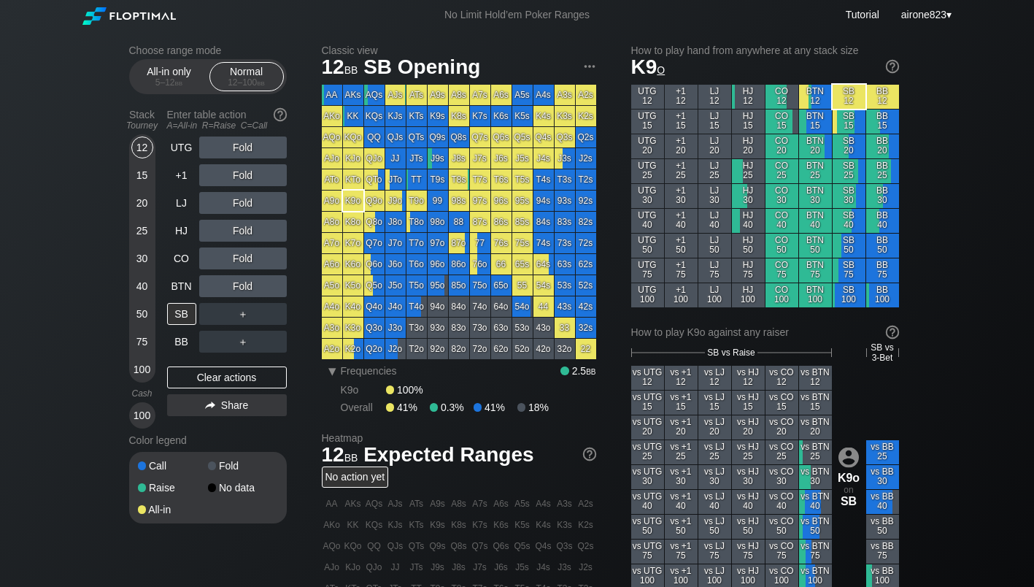
click at [247, 76] on div "Normal 12 – 100 bb" at bounding box center [246, 77] width 67 height 28
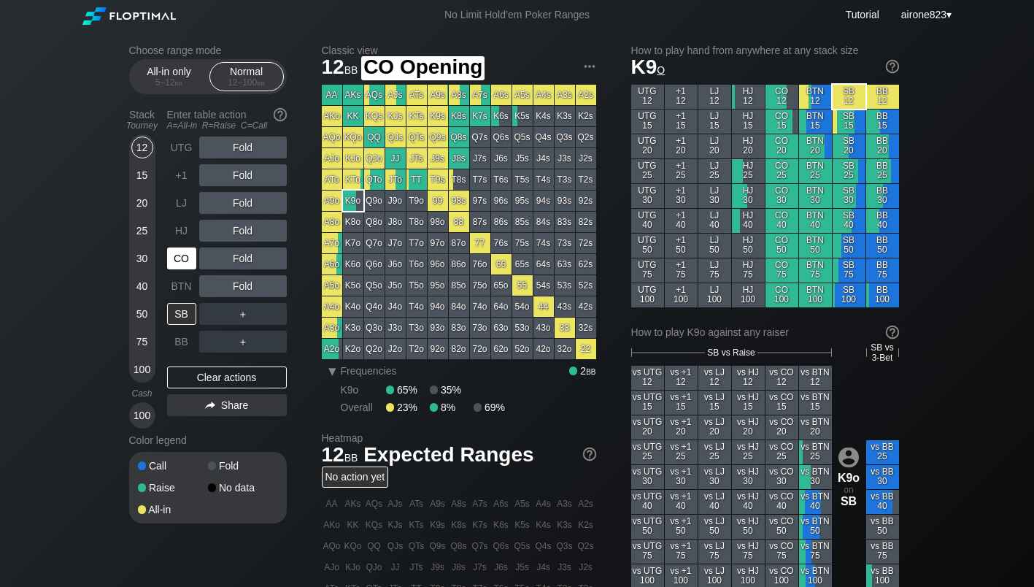
click at [177, 258] on div "CO" at bounding box center [181, 258] width 29 height 22
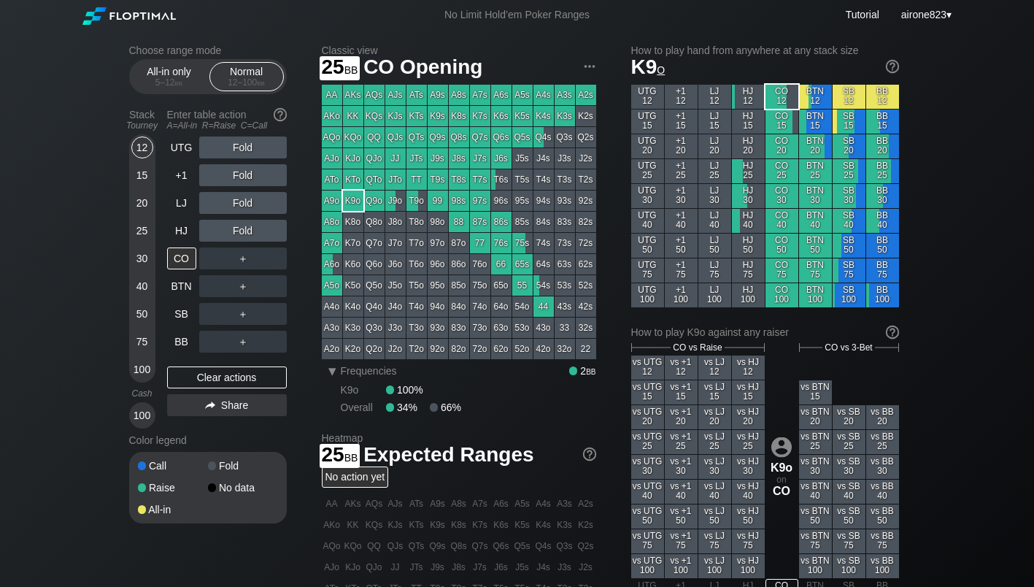
click at [142, 212] on div "20" at bounding box center [142, 203] width 22 height 22
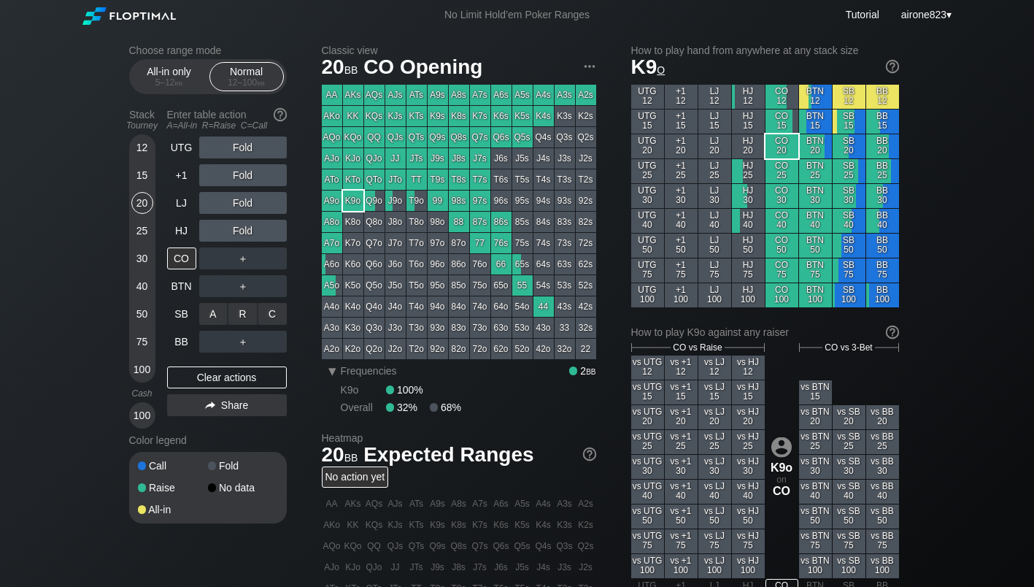
drag, startPoint x: 220, startPoint y: 301, endPoint x: 217, endPoint y: 318, distance: 17.9
click at [218, 317] on div "A ✕" at bounding box center [213, 314] width 28 height 22
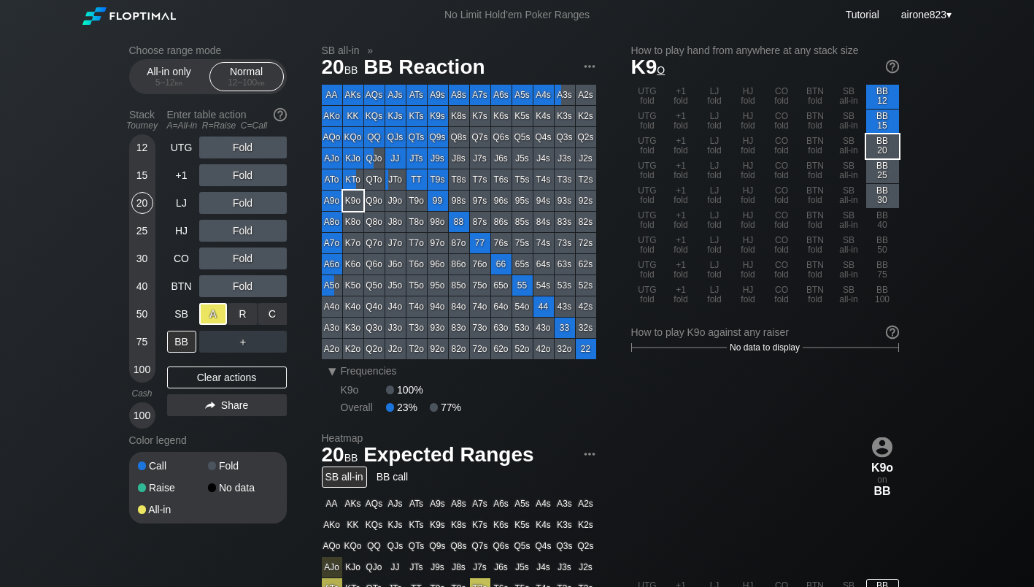
click at [211, 318] on div "A ✕" at bounding box center [213, 314] width 28 height 22
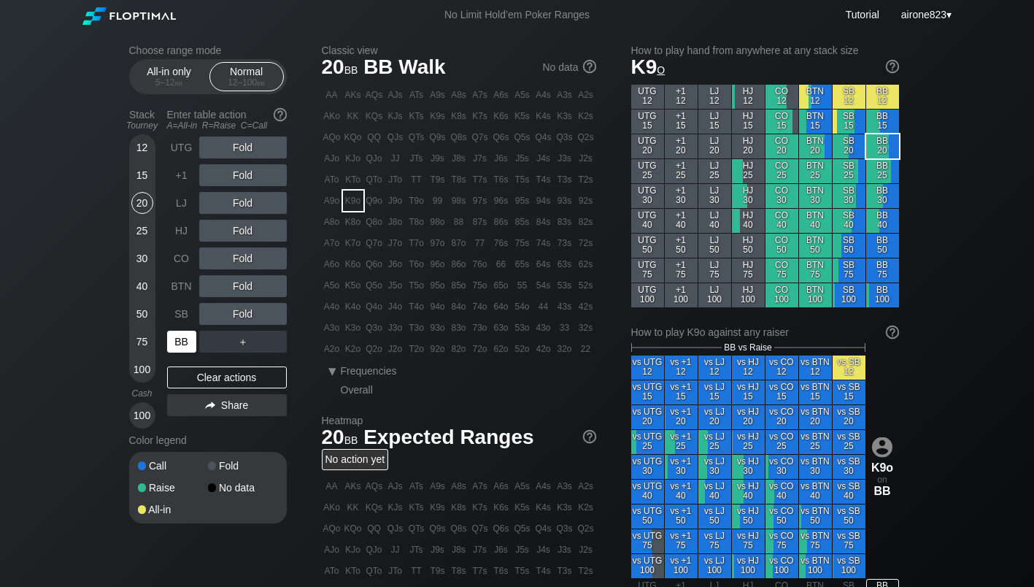
click at [175, 345] on div "BB" at bounding box center [181, 342] width 29 height 22
click at [178, 345] on div "BB" at bounding box center [181, 342] width 29 height 22
click at [183, 346] on div "BB" at bounding box center [181, 342] width 29 height 22
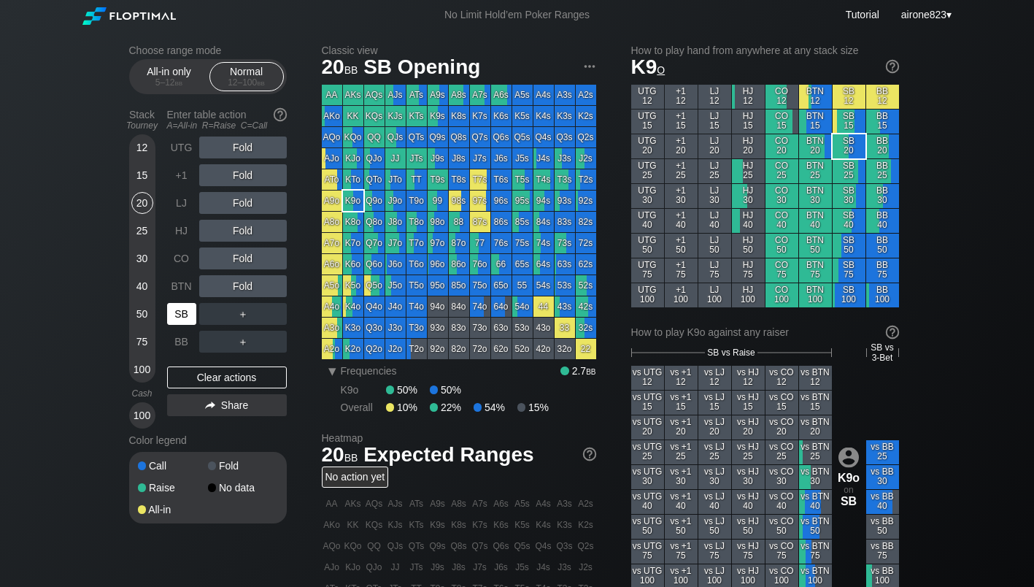
click at [194, 320] on div "SB" at bounding box center [181, 314] width 29 height 22
click at [220, 318] on div "A ✕" at bounding box center [213, 314] width 28 height 22
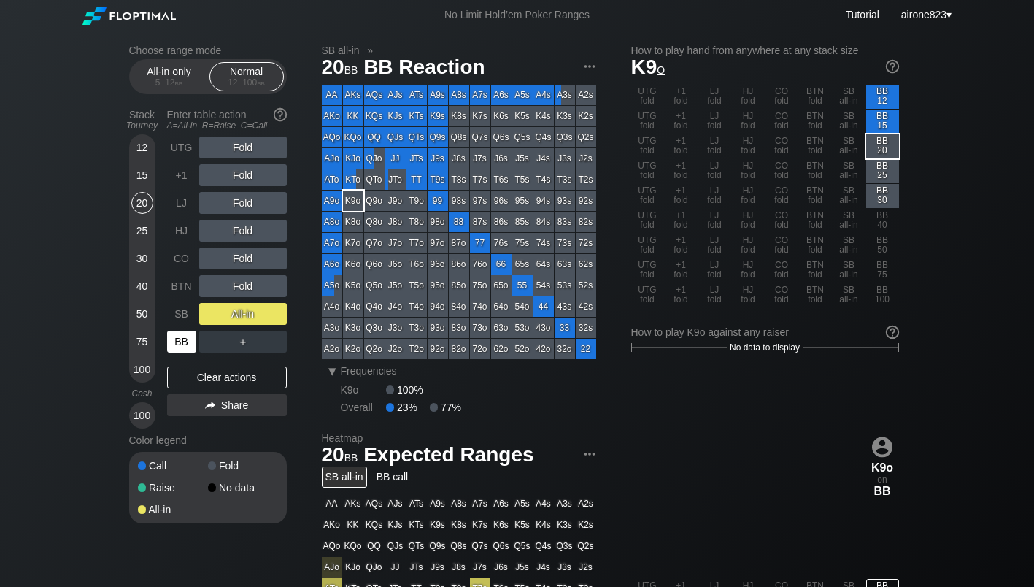
click at [177, 347] on div "BB" at bounding box center [181, 342] width 29 height 22
click at [178, 347] on div "BB" at bounding box center [181, 342] width 29 height 22
click at [179, 347] on div "BB" at bounding box center [181, 342] width 29 height 22
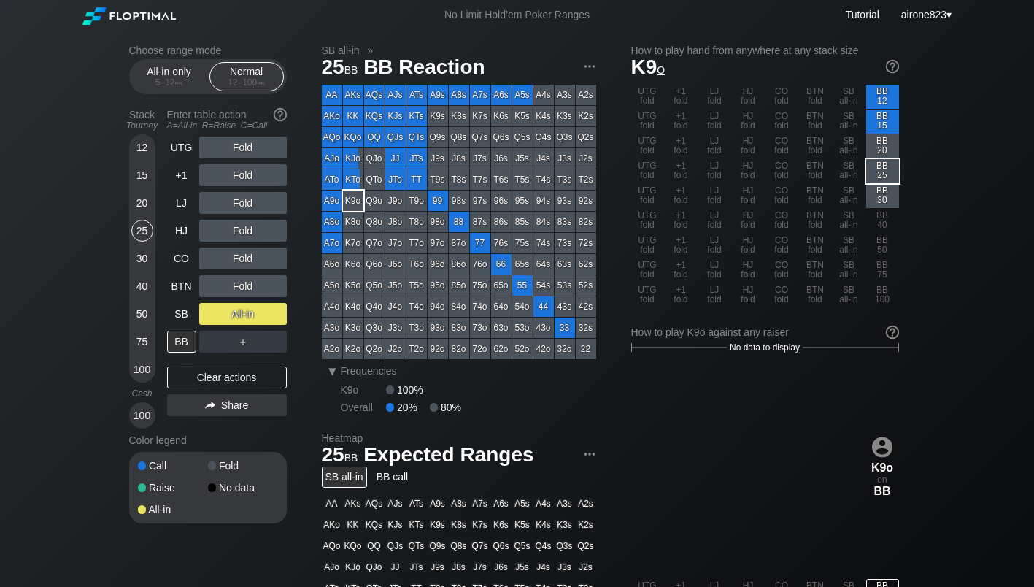
click at [150, 234] on div "25" at bounding box center [142, 231] width 22 height 22
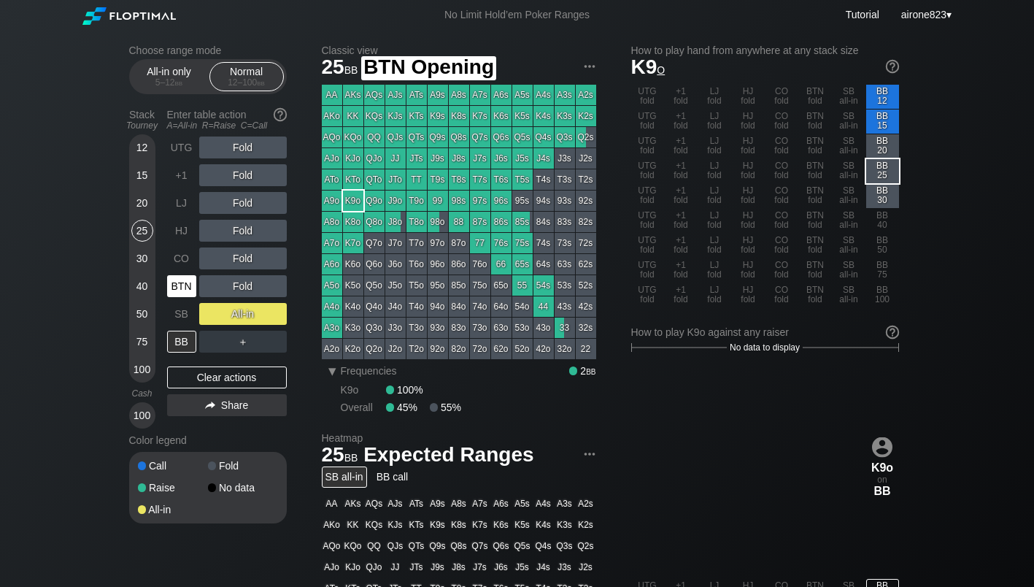
click at [191, 297] on div "BTN" at bounding box center [181, 286] width 29 height 22
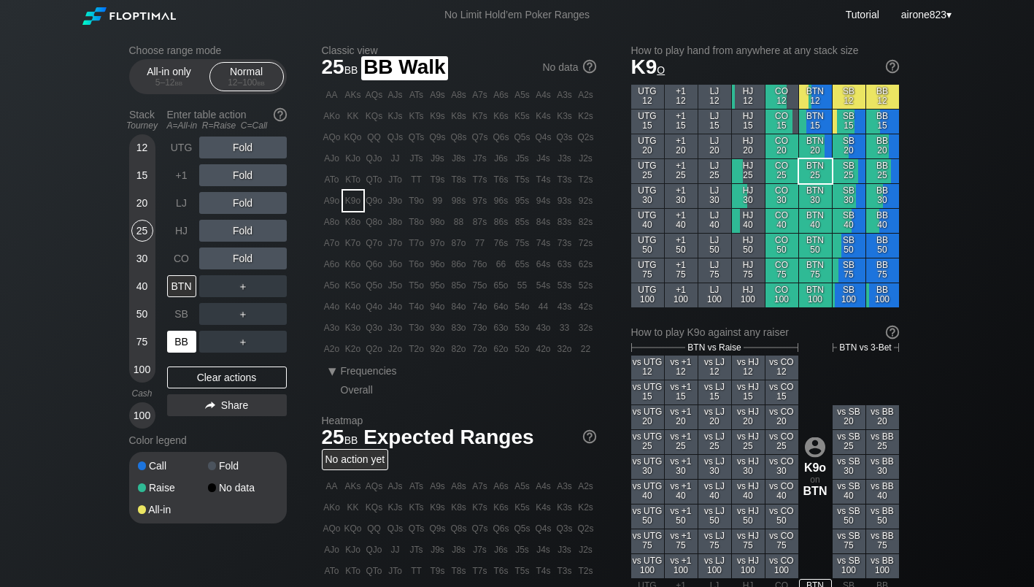
click at [186, 331] on div "BB" at bounding box center [183, 342] width 32 height 28
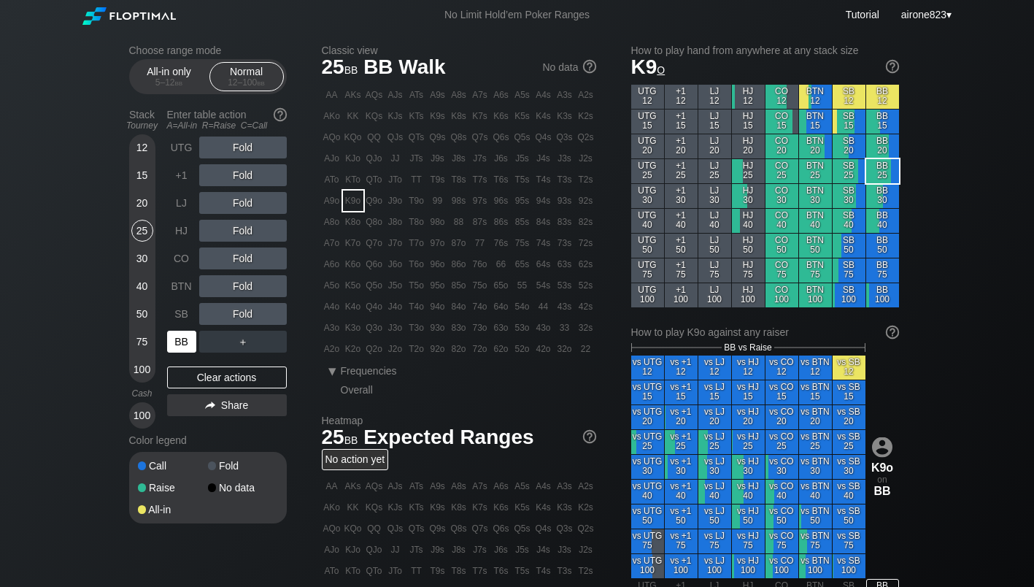
click at [187, 320] on div "SB" at bounding box center [181, 314] width 29 height 22
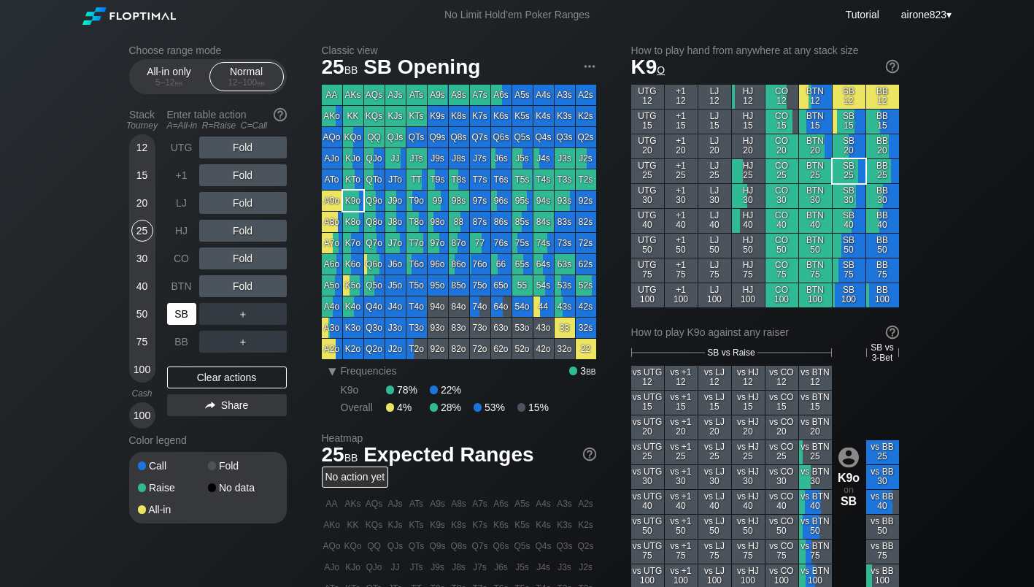
click at [187, 321] on div "SB" at bounding box center [181, 314] width 29 height 22
click at [186, 321] on div "SB" at bounding box center [181, 314] width 29 height 22
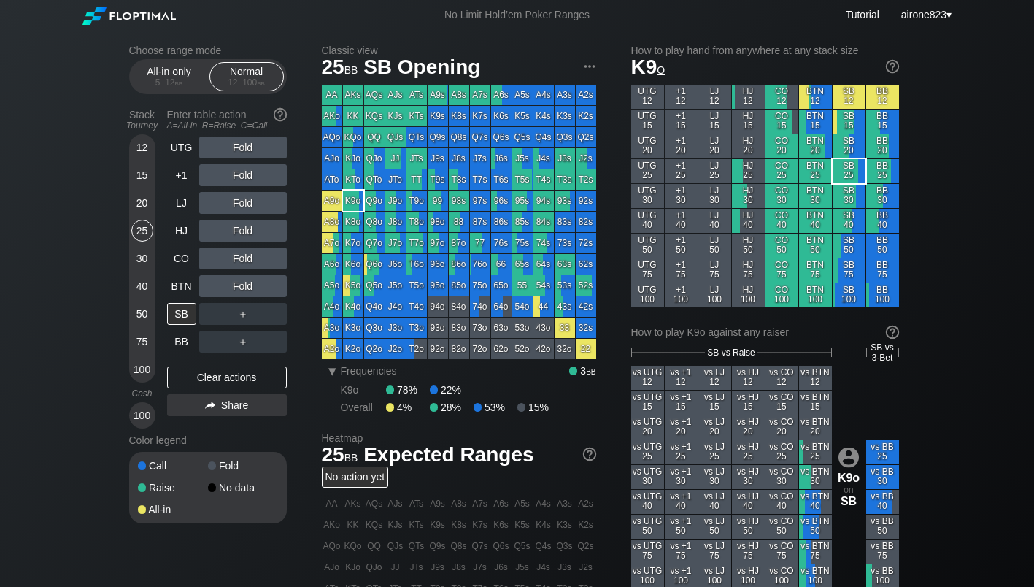
click at [170, 81] on div "5 – 12 bb" at bounding box center [169, 82] width 61 height 10
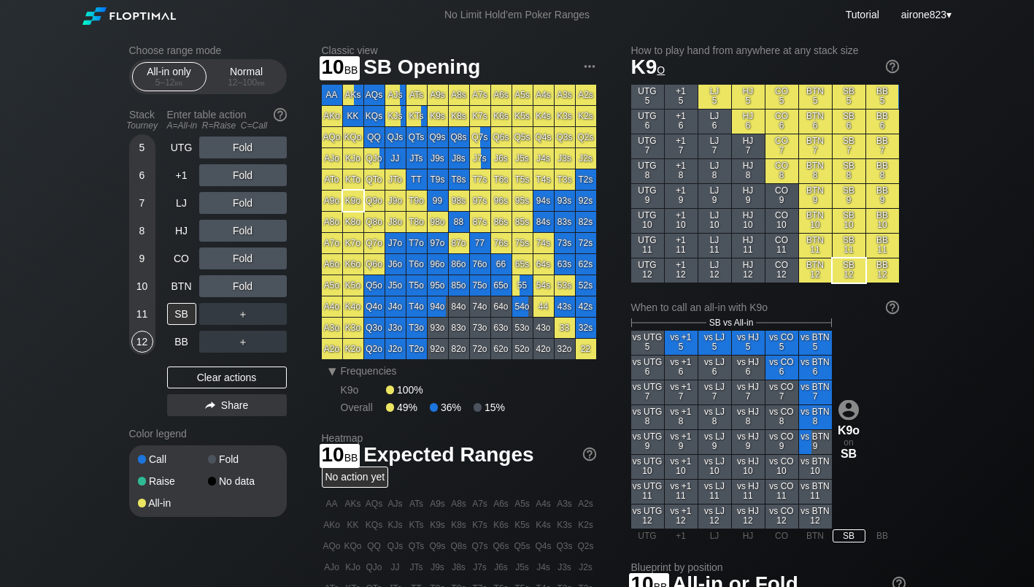
click at [144, 286] on div "10" at bounding box center [142, 286] width 22 height 22
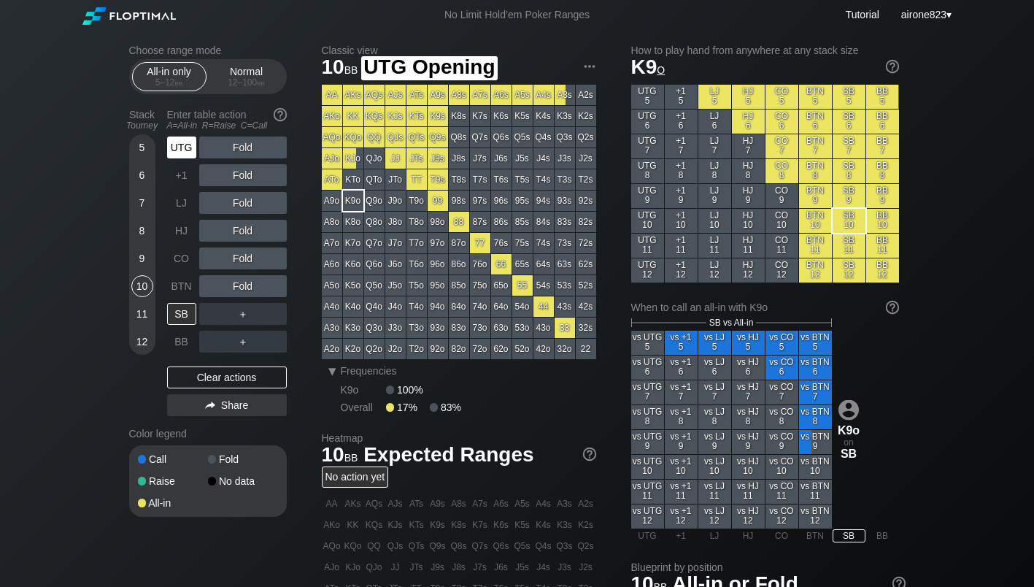
click at [180, 155] on div "UTG" at bounding box center [181, 147] width 29 height 22
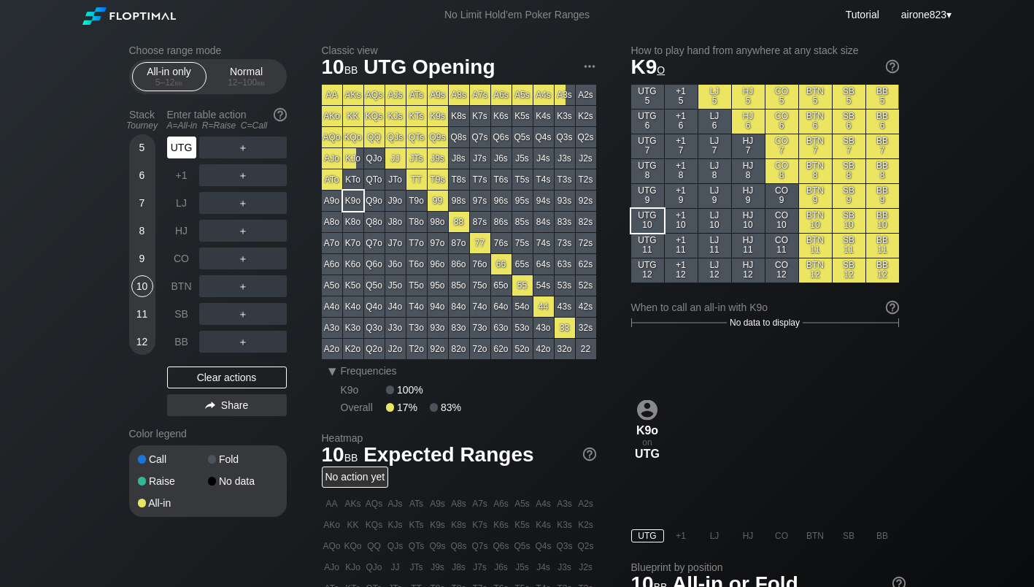
click at [182, 153] on div "UTG" at bounding box center [181, 147] width 29 height 22
click at [185, 150] on div "UTG" at bounding box center [181, 147] width 29 height 22
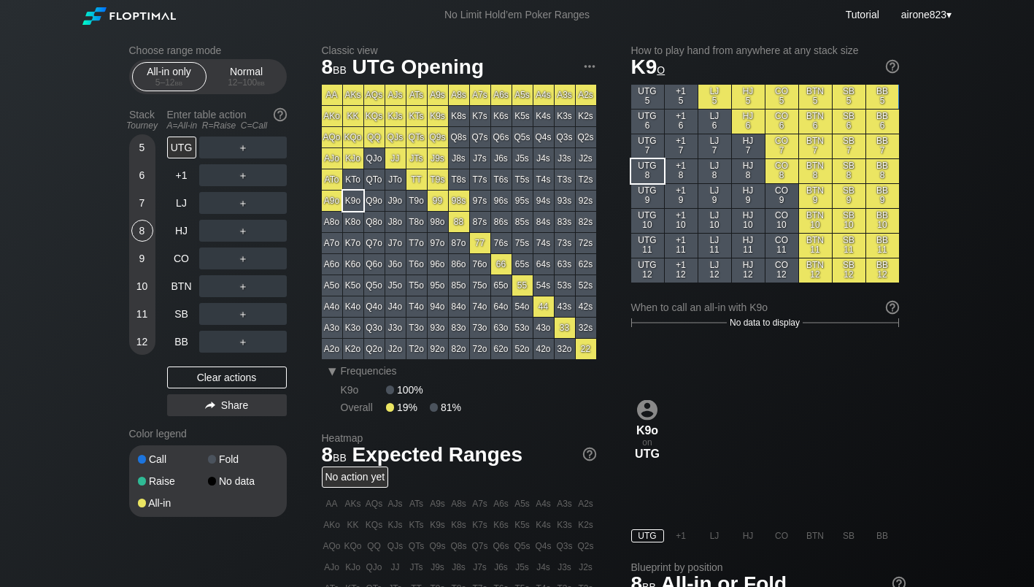
click at [137, 235] on div "8" at bounding box center [142, 231] width 22 height 22
click at [214, 313] on div "A ✕" at bounding box center [213, 314] width 28 height 22
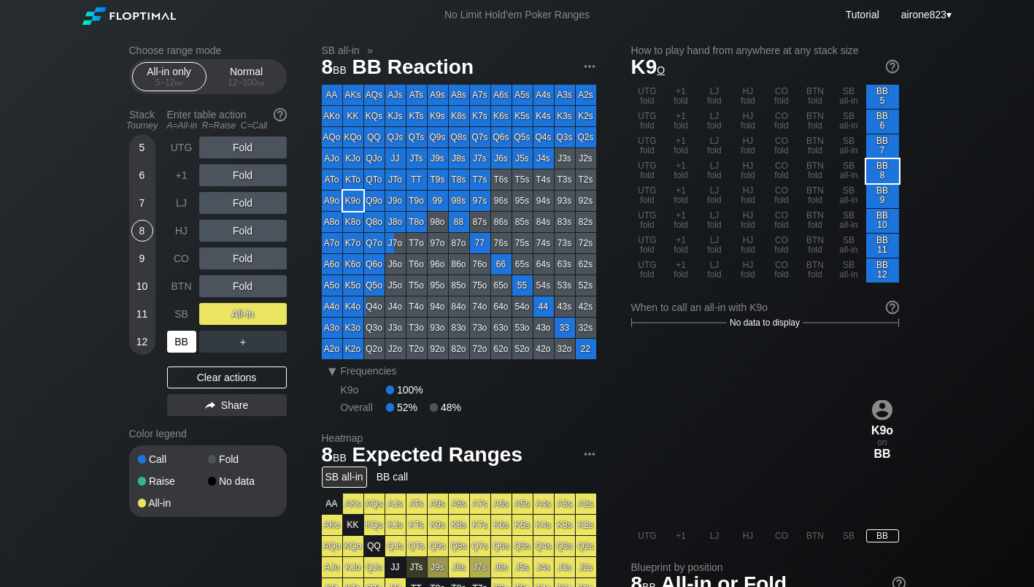
click at [186, 338] on div "BB" at bounding box center [181, 342] width 29 height 22
click at [186, 340] on div "BB" at bounding box center [181, 342] width 29 height 22
click at [188, 342] on div "BB" at bounding box center [181, 342] width 29 height 22
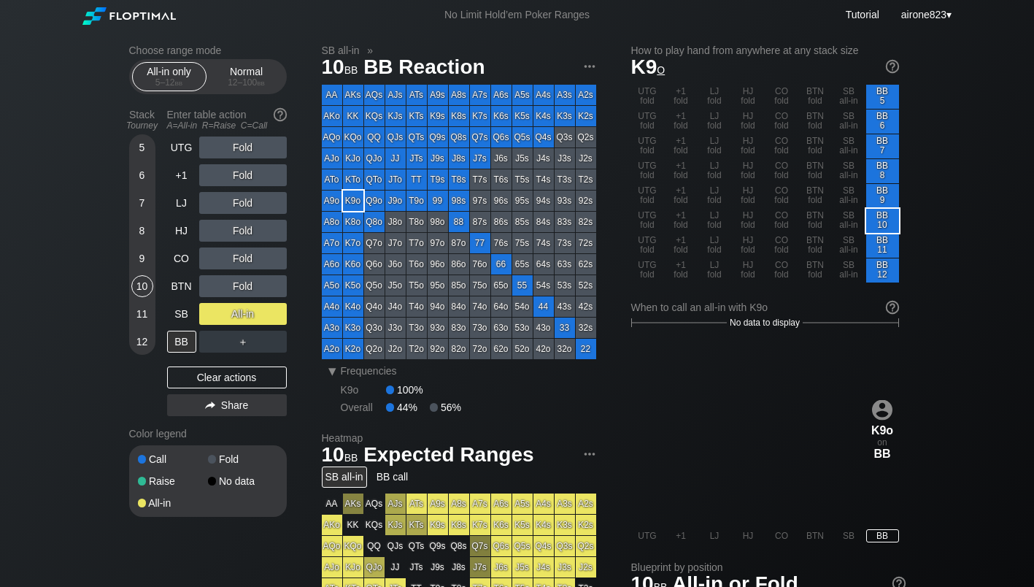
click at [136, 297] on div "10" at bounding box center [142, 286] width 22 height 22
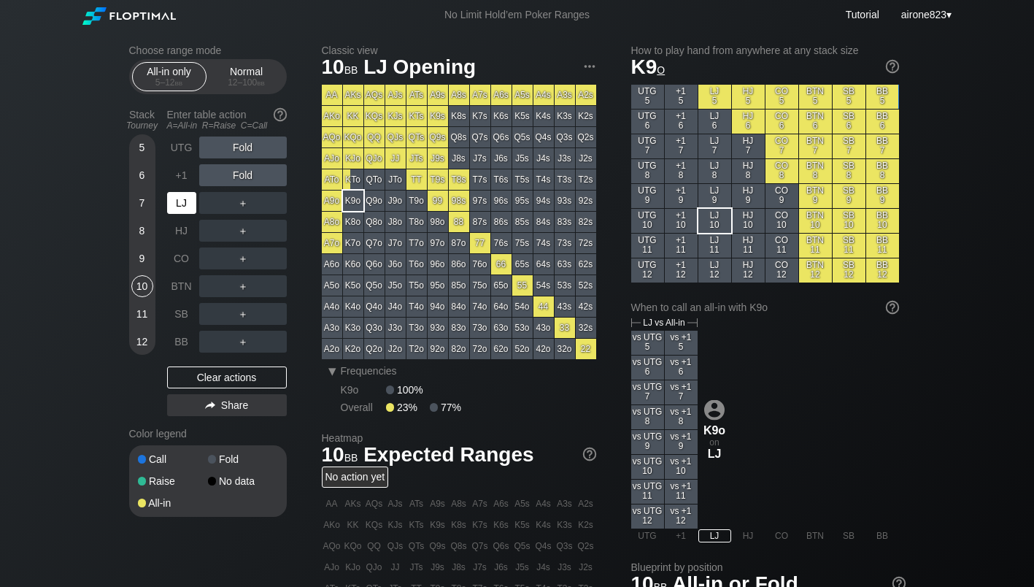
click at [177, 213] on div "LJ" at bounding box center [181, 203] width 29 height 22
click at [249, 93] on div "All-in only 5 – 12 bb Normal 12 – 100 bb" at bounding box center [208, 76] width 158 height 35
click at [251, 82] on div "12 – 100 bb" at bounding box center [246, 82] width 61 height 10
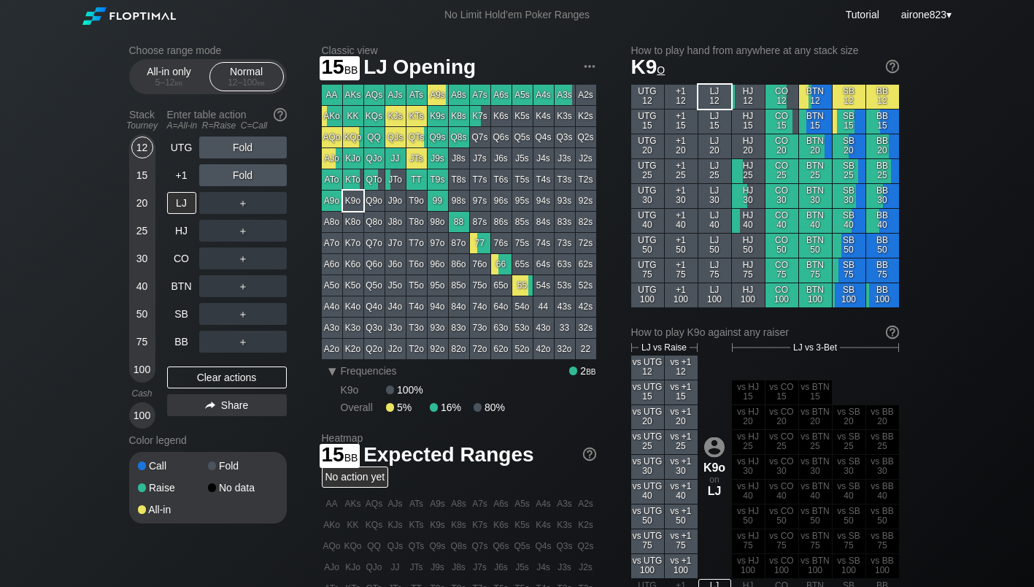
click at [137, 175] on div "15" at bounding box center [142, 175] width 22 height 22
click at [278, 312] on div "C ✕" at bounding box center [272, 314] width 28 height 22
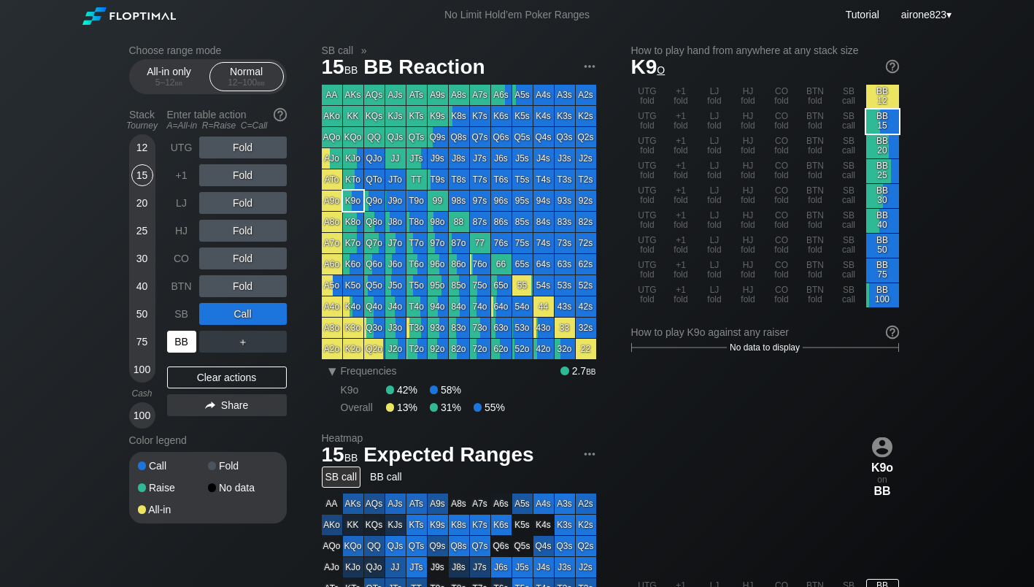
click at [185, 340] on div "BB" at bounding box center [181, 342] width 29 height 22
